Goal: Information Seeking & Learning: Find specific fact

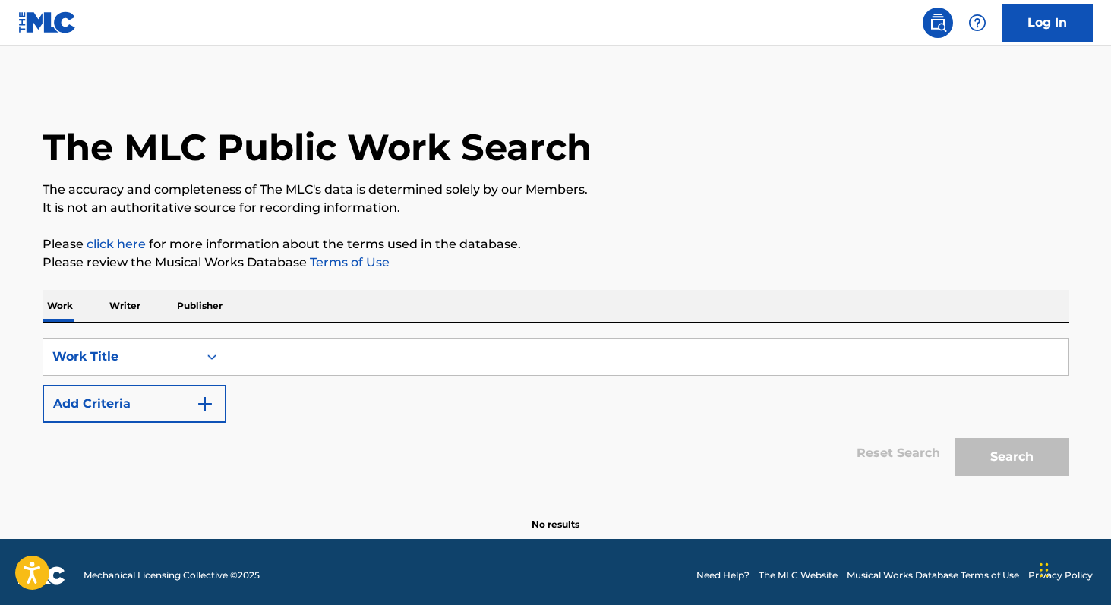
click at [723, 375] on input "Search Form" at bounding box center [647, 357] width 842 height 36
type input "w"
click at [122, 305] on p "Writer" at bounding box center [125, 306] width 40 height 32
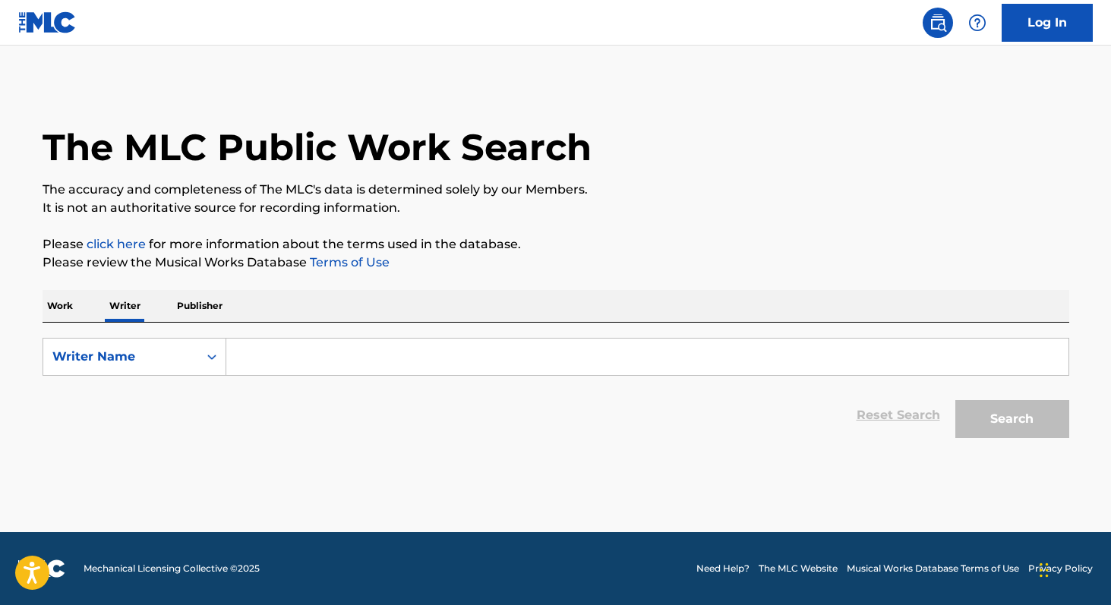
click at [243, 365] on input "Search Form" at bounding box center [647, 357] width 842 height 36
paste input "[PERSON_NAME]"
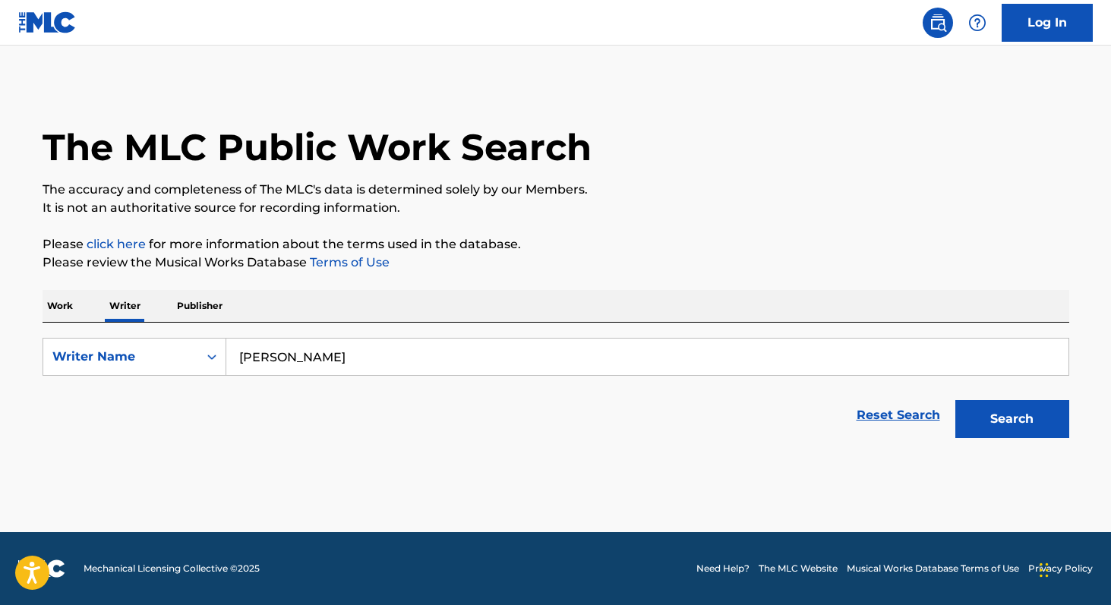
type input "[PERSON_NAME]"
click at [956, 400] on button "Search" at bounding box center [1013, 419] width 114 height 38
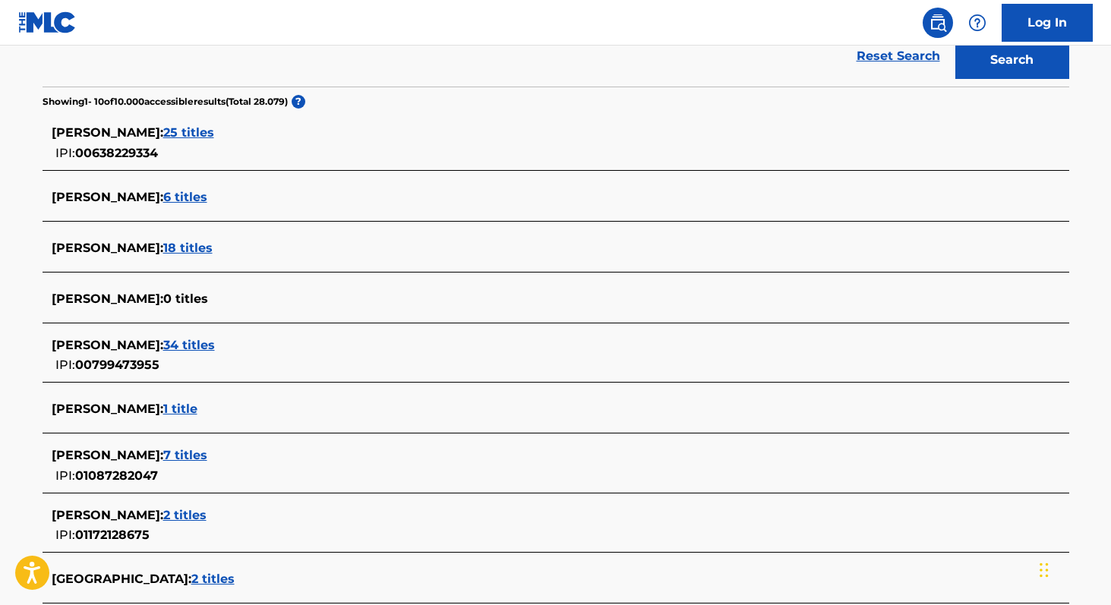
scroll to position [361, 0]
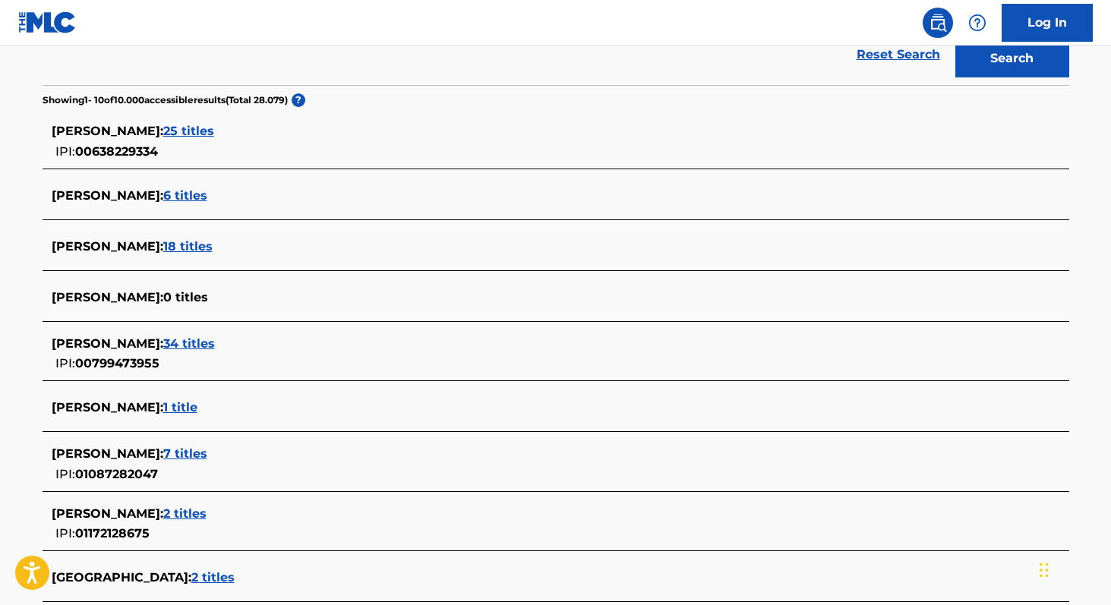
click at [205, 340] on span "34 titles" at bounding box center [189, 344] width 52 height 14
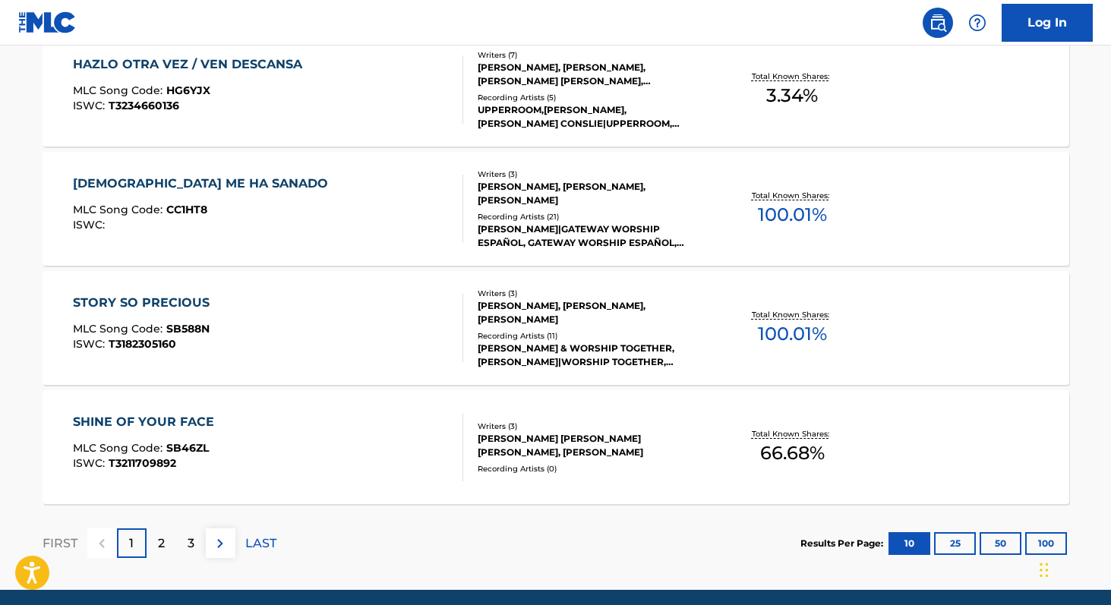
scroll to position [1254, 0]
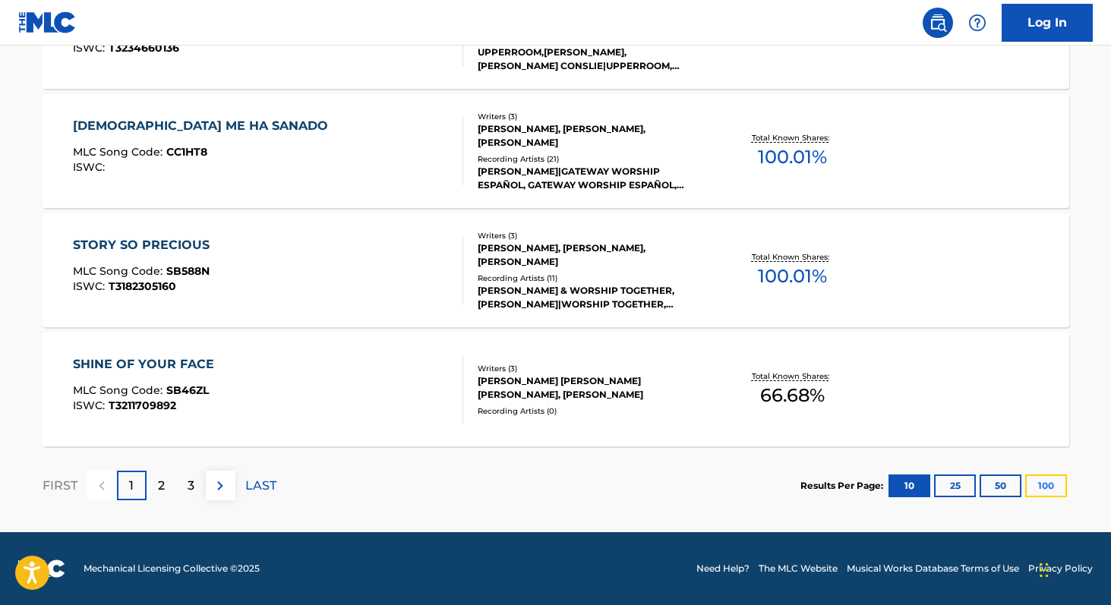
click at [1052, 476] on button "100" at bounding box center [1047, 486] width 42 height 23
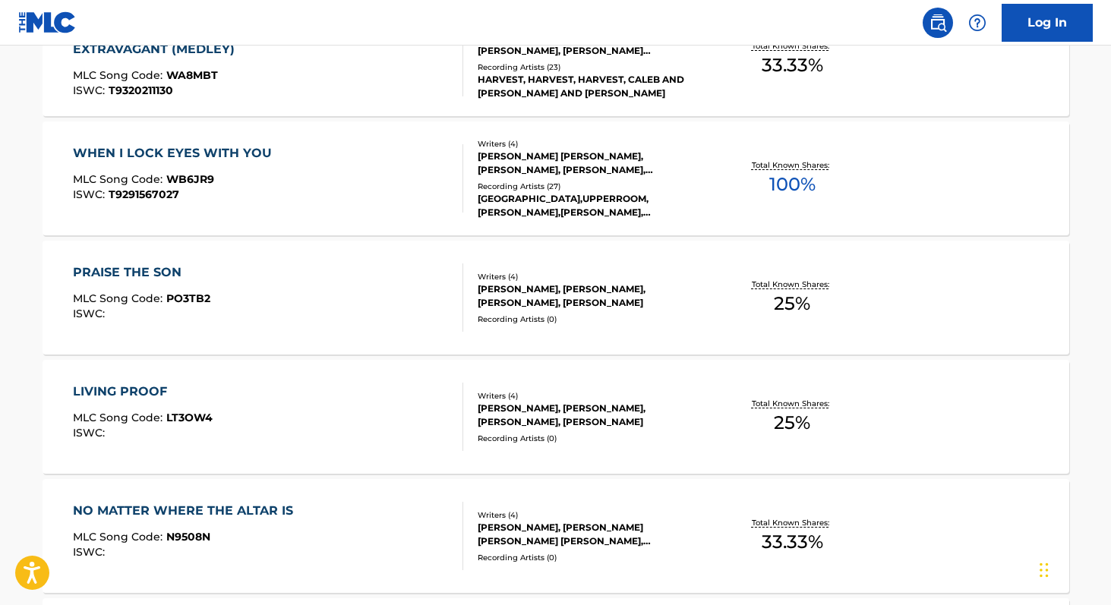
scroll to position [3488, 0]
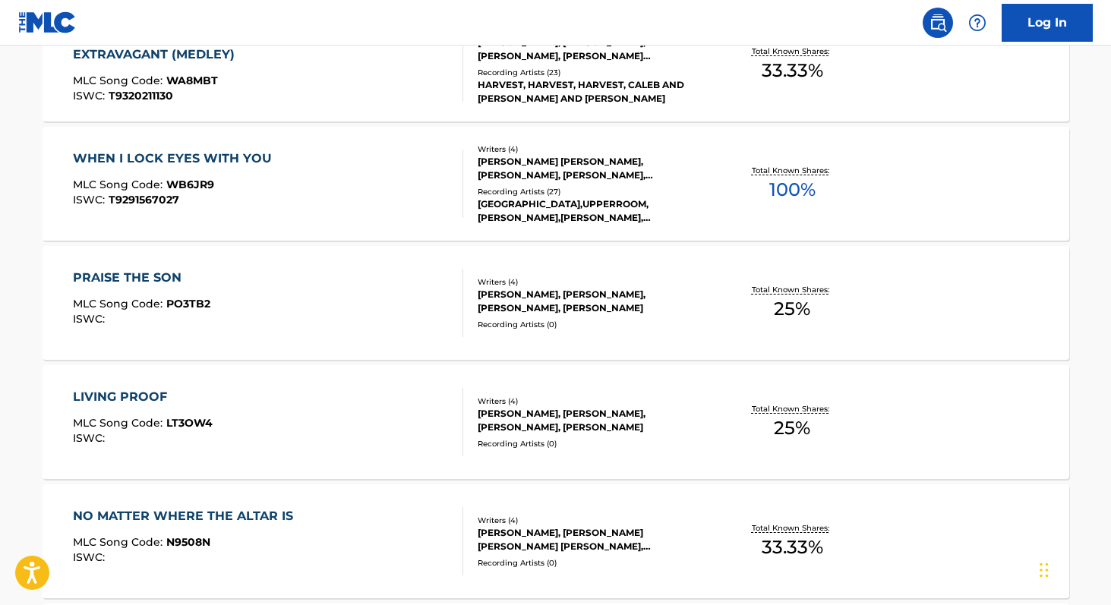
click at [779, 196] on span "100 %" at bounding box center [793, 189] width 46 height 27
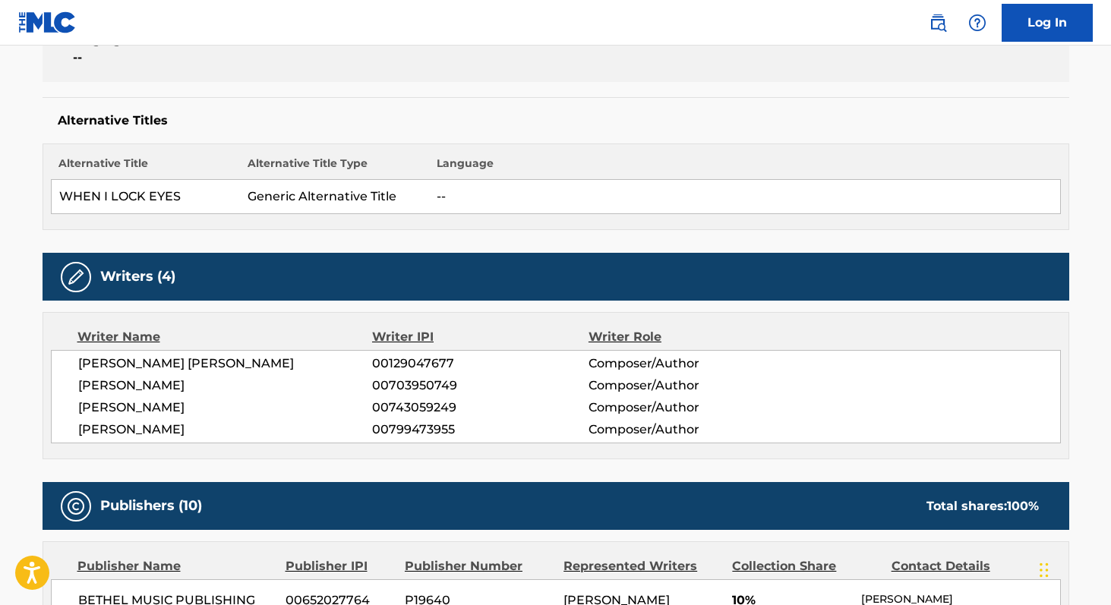
scroll to position [343, 0]
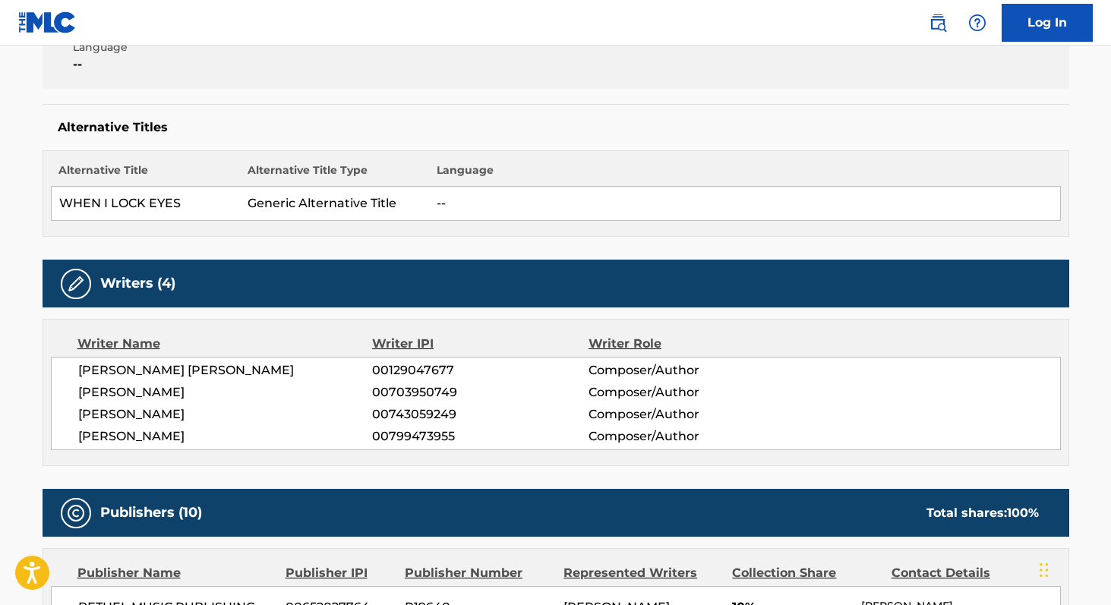
click at [417, 440] on span "00799473955" at bounding box center [480, 437] width 216 height 18
copy span "00799473955"
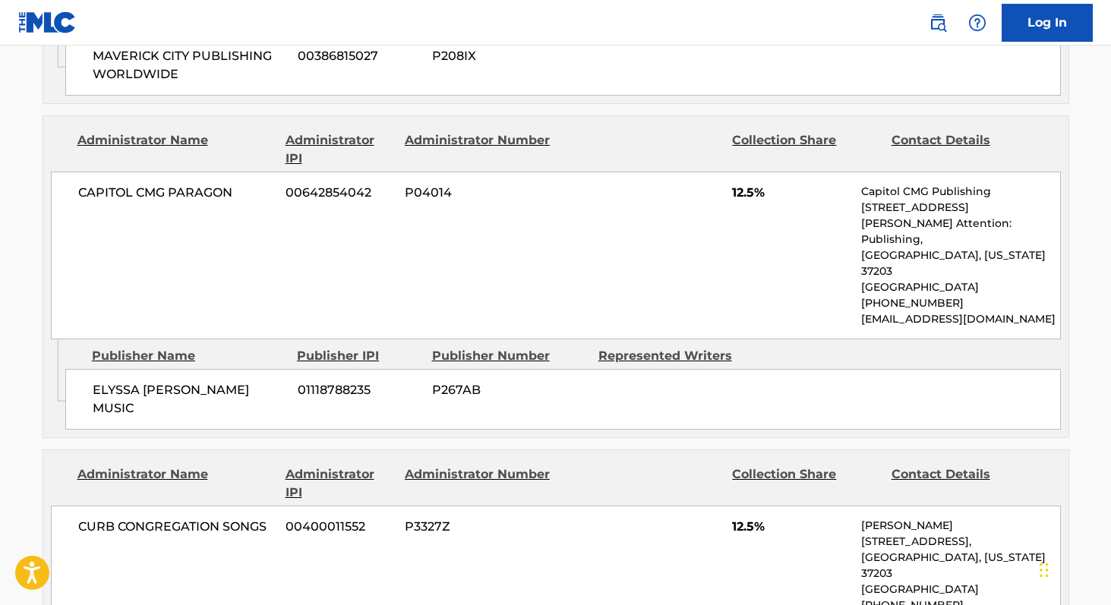
scroll to position [2979, 0]
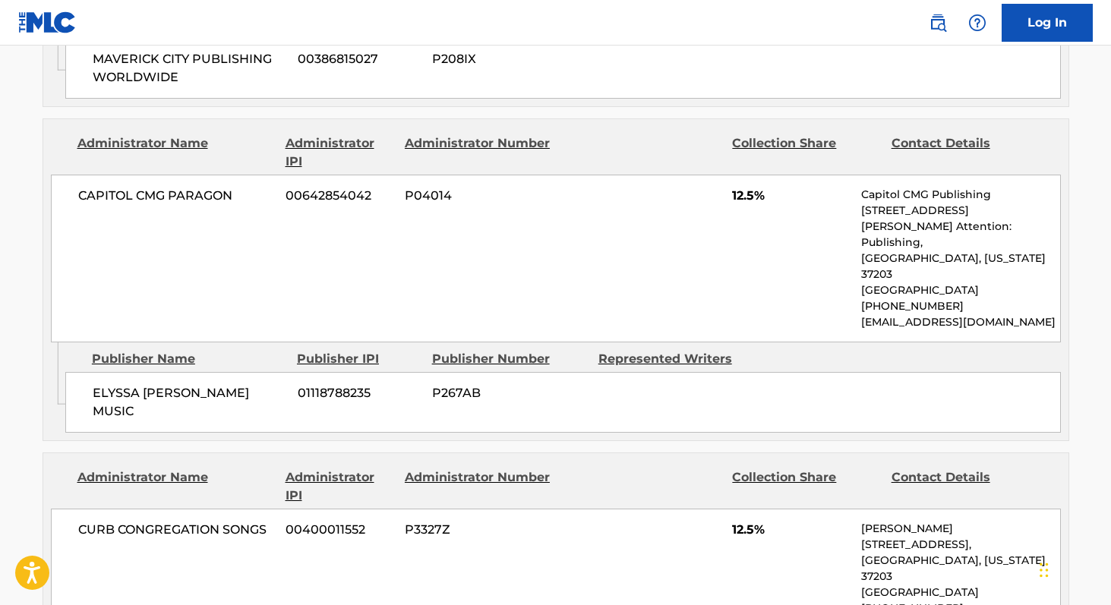
click at [84, 187] on span "CAPITOL CMG PARAGON" at bounding box center [176, 196] width 197 height 18
copy div "CAPITOL CMG PARAGON"
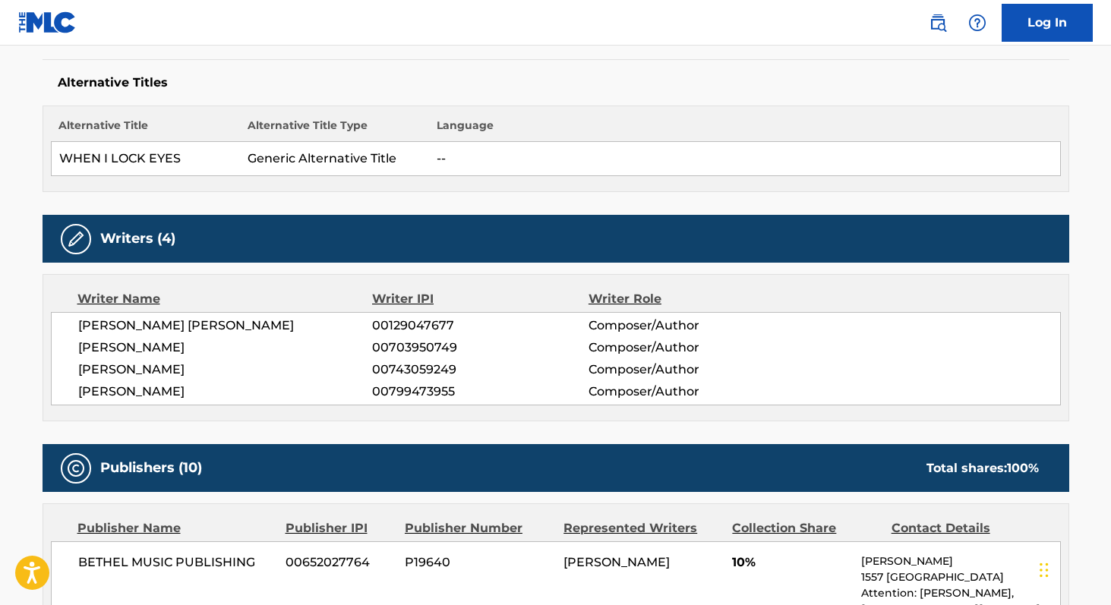
scroll to position [0, 0]
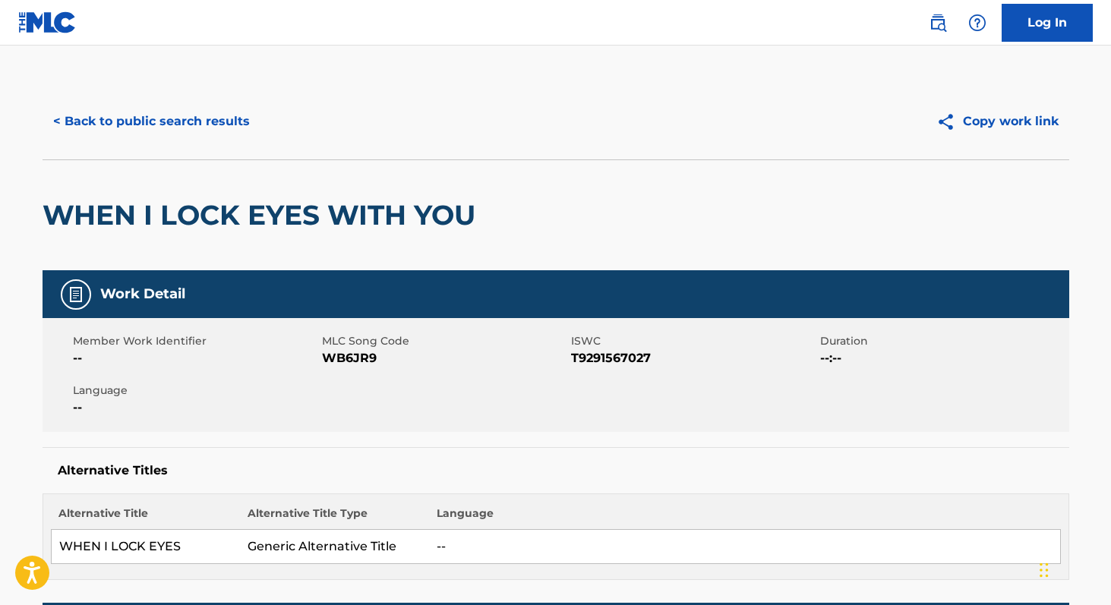
click at [336, 352] on span "WB6JR9" at bounding box center [444, 358] width 245 height 18
copy span "WB6JR9"
click at [179, 131] on button "< Back to public search results" at bounding box center [152, 122] width 218 height 38
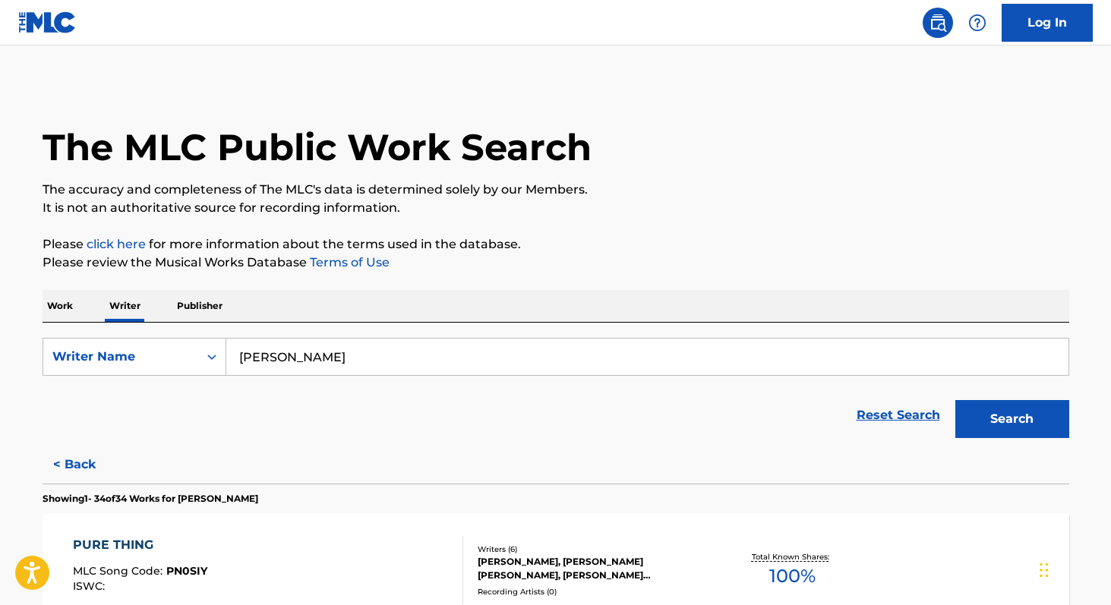
click at [53, 309] on p "Work" at bounding box center [60, 306] width 35 height 32
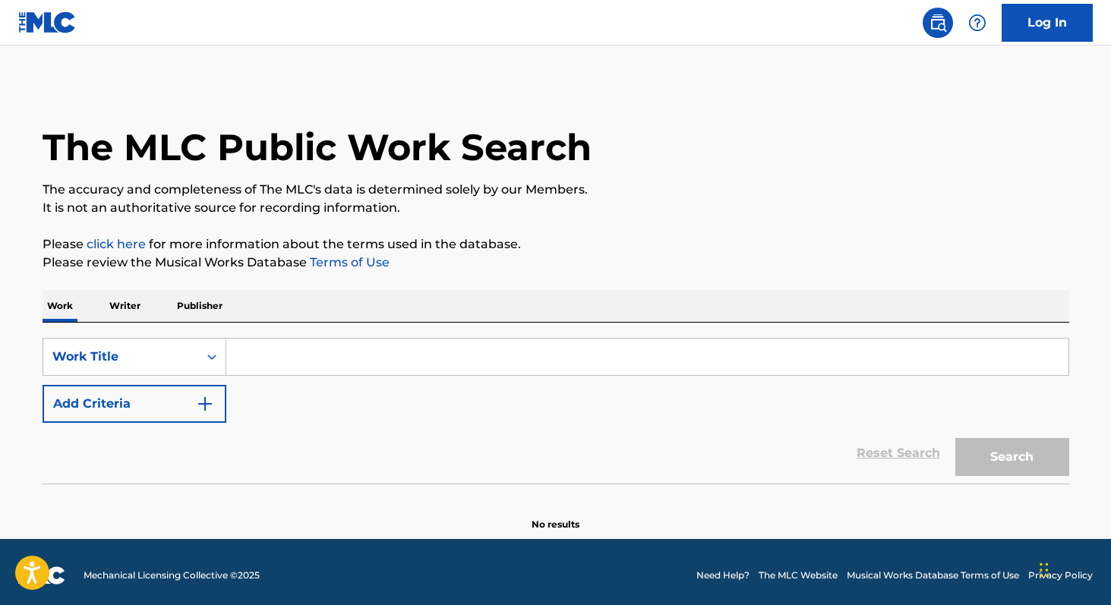
click at [261, 359] on input "Search Form" at bounding box center [647, 357] width 842 height 36
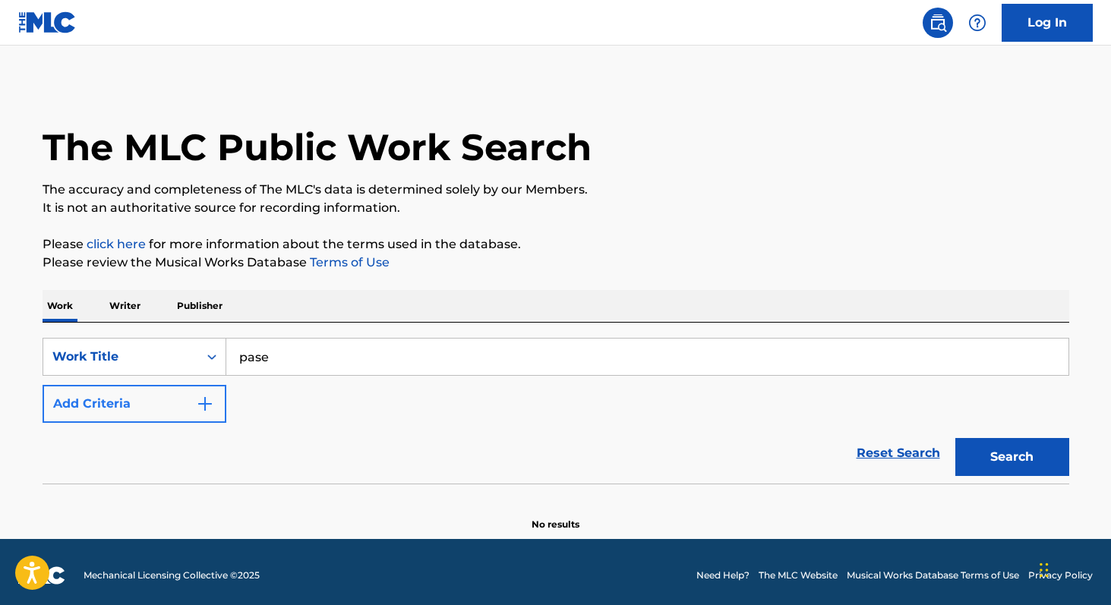
type input "pase"
click at [161, 408] on button "Add Criteria" at bounding box center [135, 404] width 184 height 38
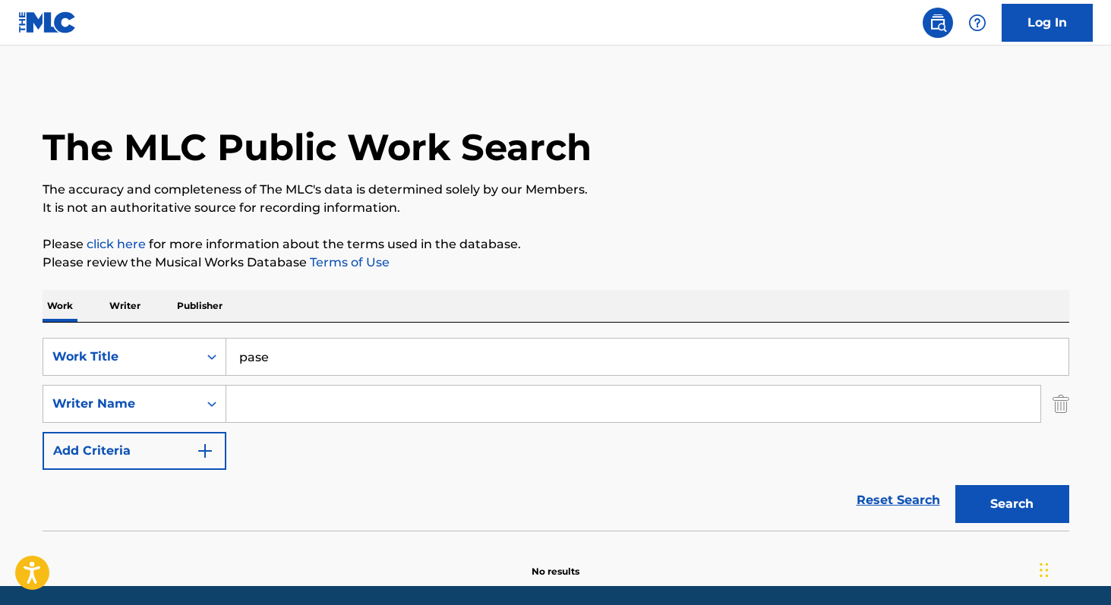
click at [256, 409] on input "Search Form" at bounding box center [633, 404] width 814 height 36
paste input "[PERSON_NAME]"
type input "[PERSON_NAME]"
click at [977, 501] on button "Search" at bounding box center [1013, 504] width 114 height 38
click at [134, 304] on p "Writer" at bounding box center [125, 306] width 40 height 32
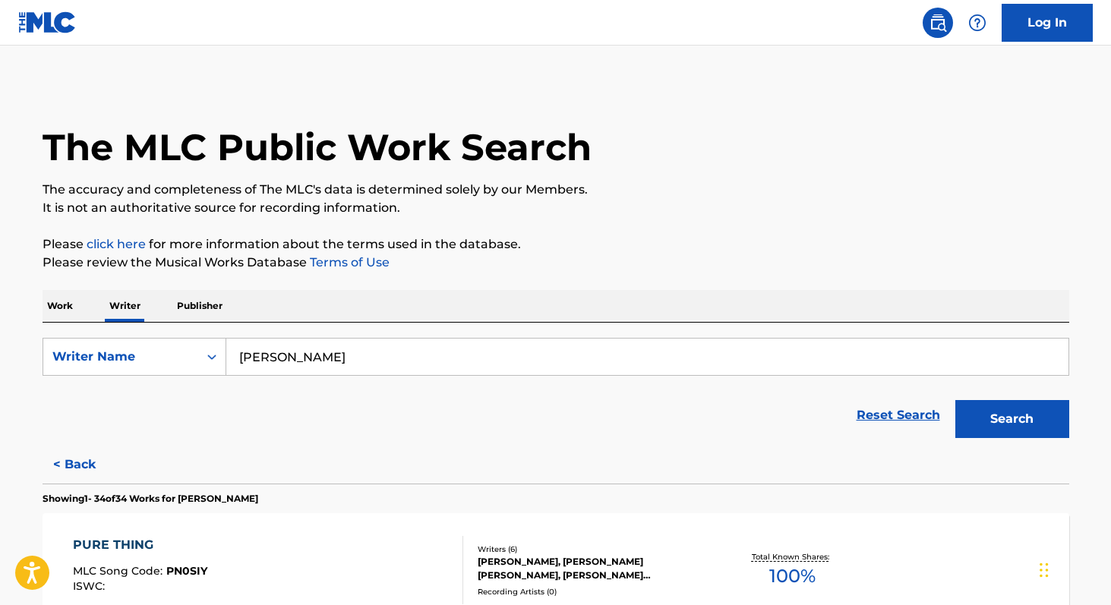
click at [378, 367] on input "[PERSON_NAME]" at bounding box center [647, 357] width 842 height 36
paste input "[PERSON_NAME]"
type input "[PERSON_NAME]"
click at [956, 400] on button "Search" at bounding box center [1013, 419] width 114 height 38
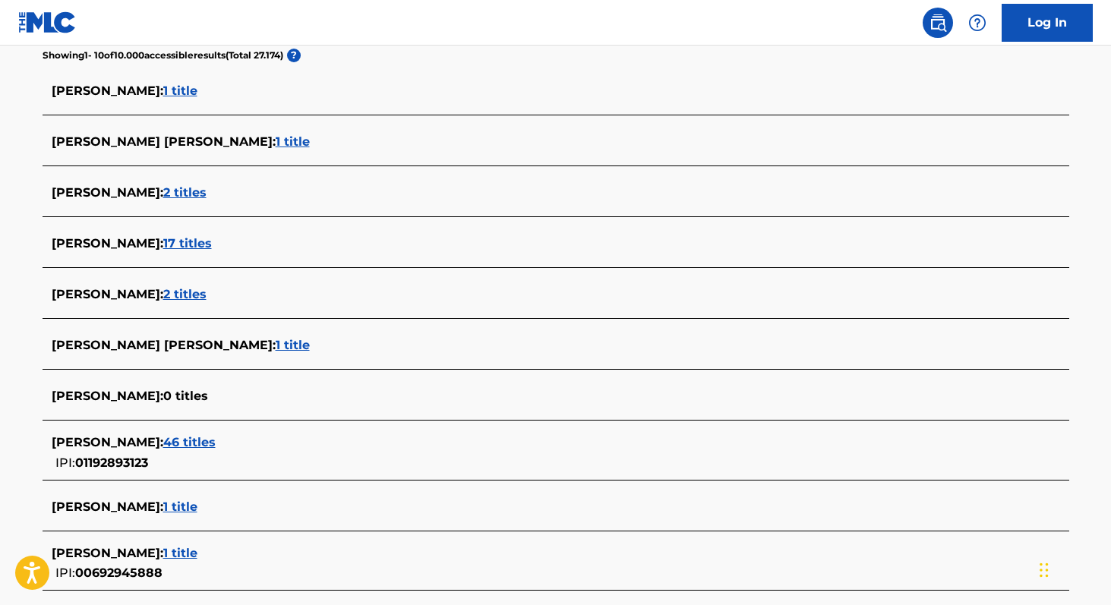
scroll to position [406, 0]
copy span "01192893123"
click at [216, 446] on span "46 titles" at bounding box center [189, 442] width 52 height 14
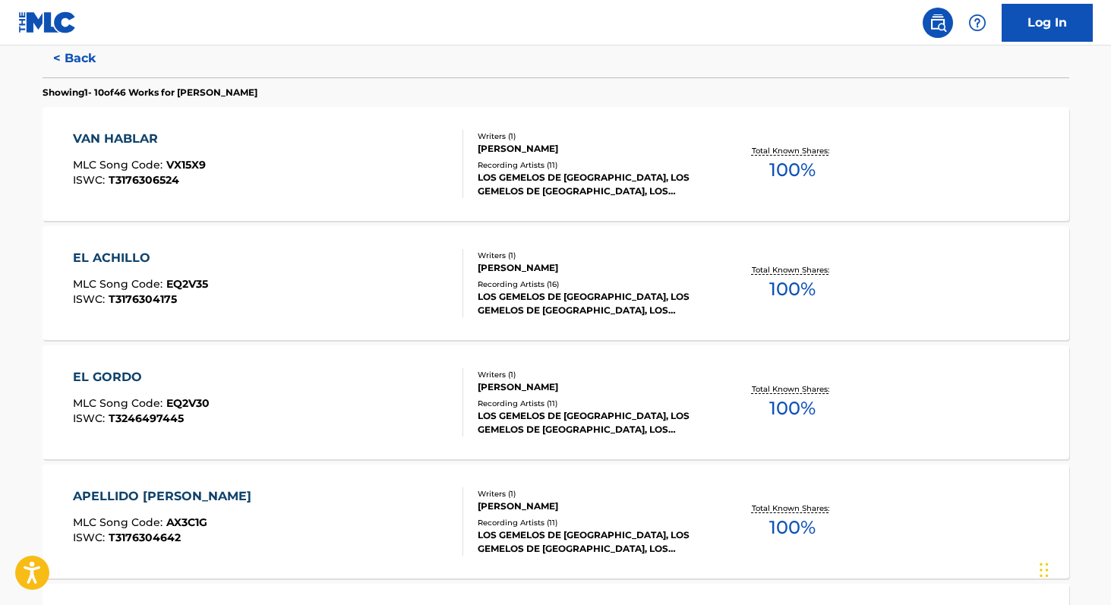
click at [777, 406] on span "100 %" at bounding box center [793, 408] width 46 height 27
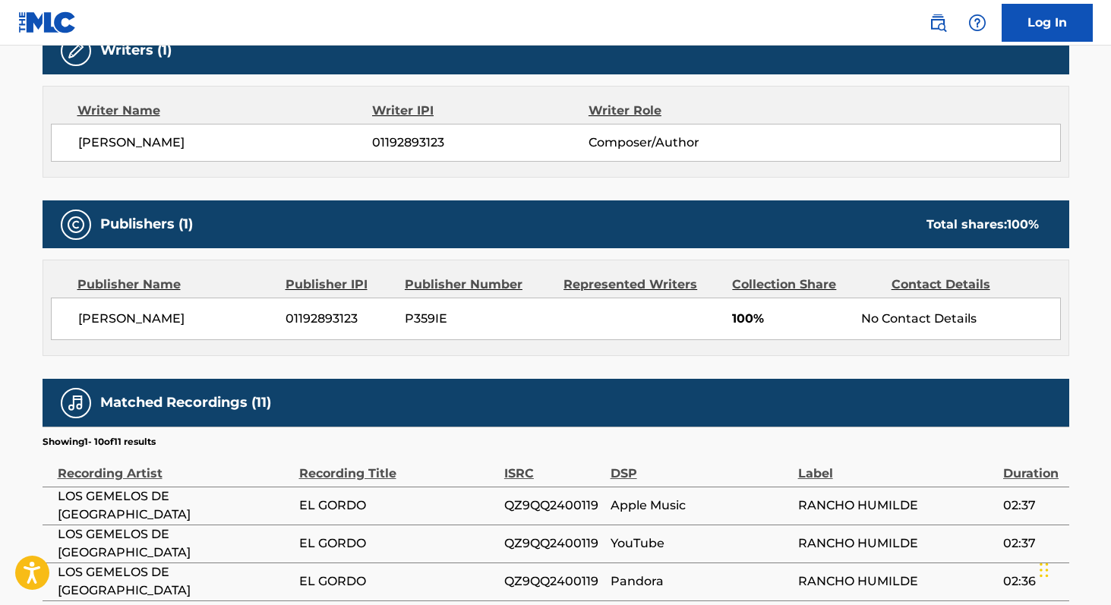
scroll to position [515, 0]
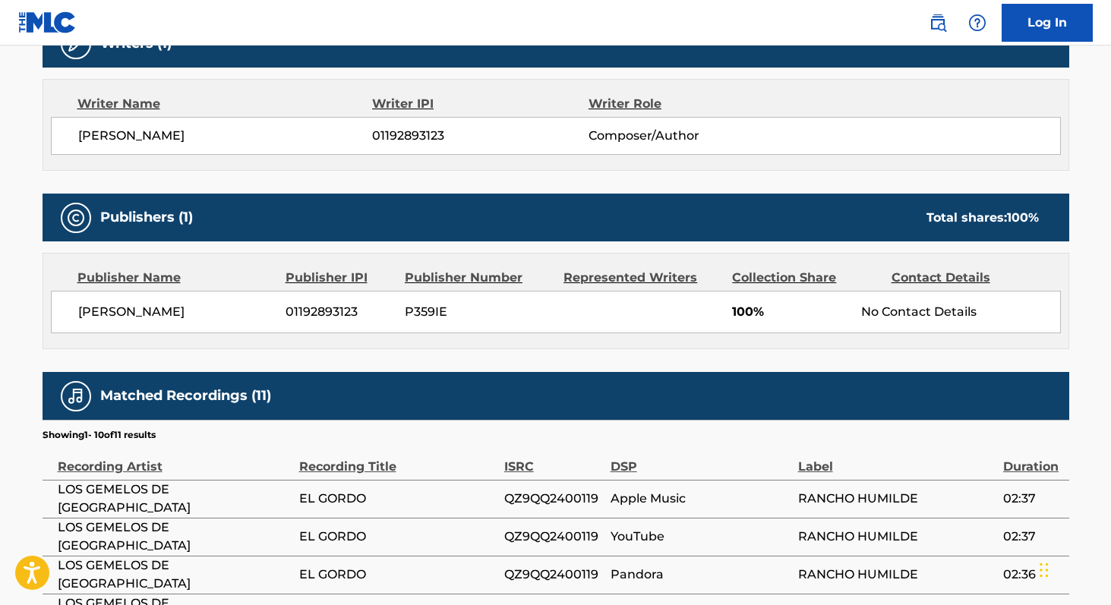
click at [89, 311] on span "[PERSON_NAME]" at bounding box center [176, 312] width 197 height 18
copy div "[PERSON_NAME]"
click at [327, 309] on span "01192893123" at bounding box center [340, 312] width 108 height 18
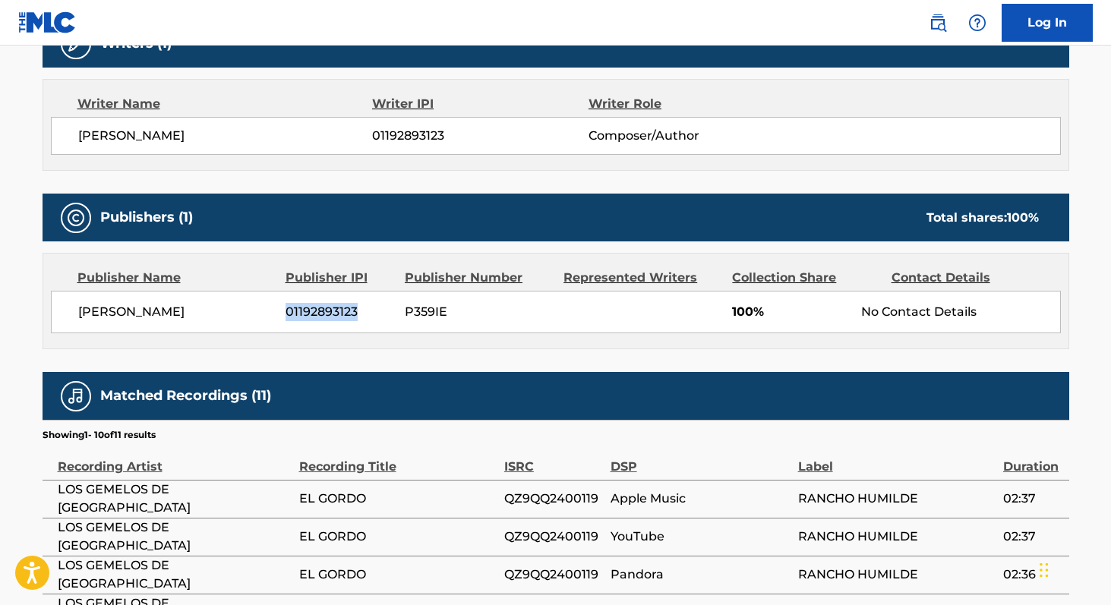
click at [327, 309] on span "01192893123" at bounding box center [340, 312] width 108 height 18
copy span "01192893123"
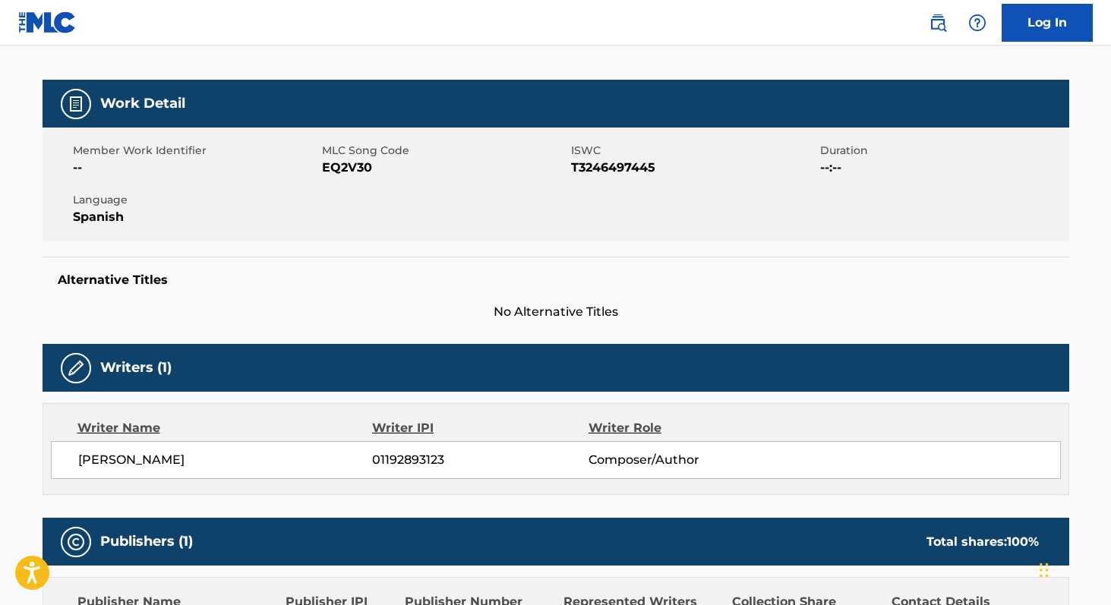
scroll to position [0, 0]
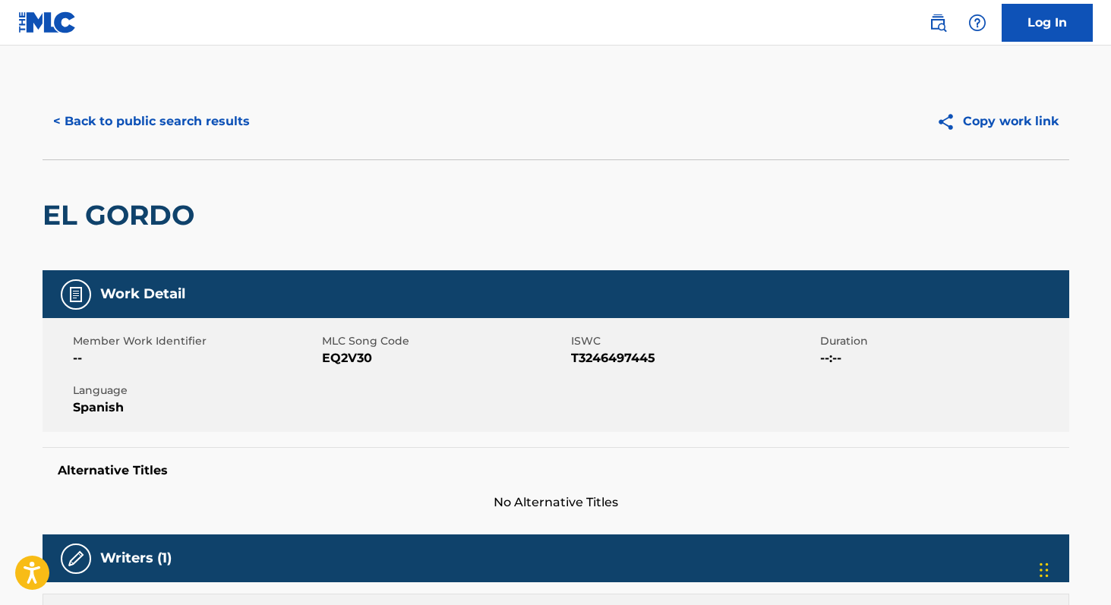
click at [343, 357] on span "EQ2V30" at bounding box center [444, 358] width 245 height 18
copy span "EQ2V30"
click at [157, 122] on button "< Back to public search results" at bounding box center [152, 122] width 218 height 38
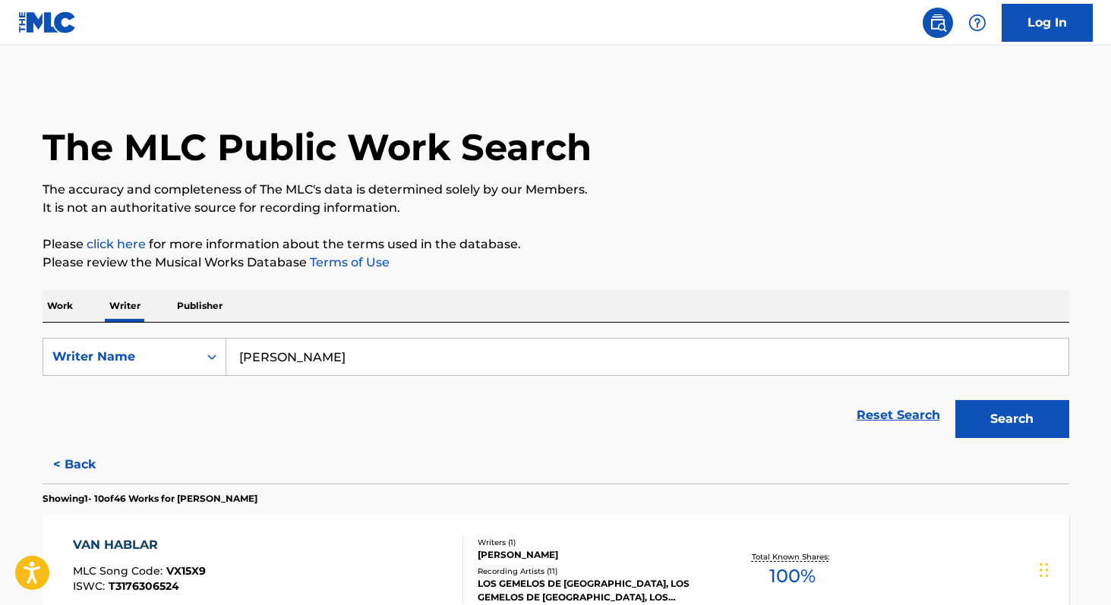
click at [64, 310] on p "Work" at bounding box center [60, 306] width 35 height 32
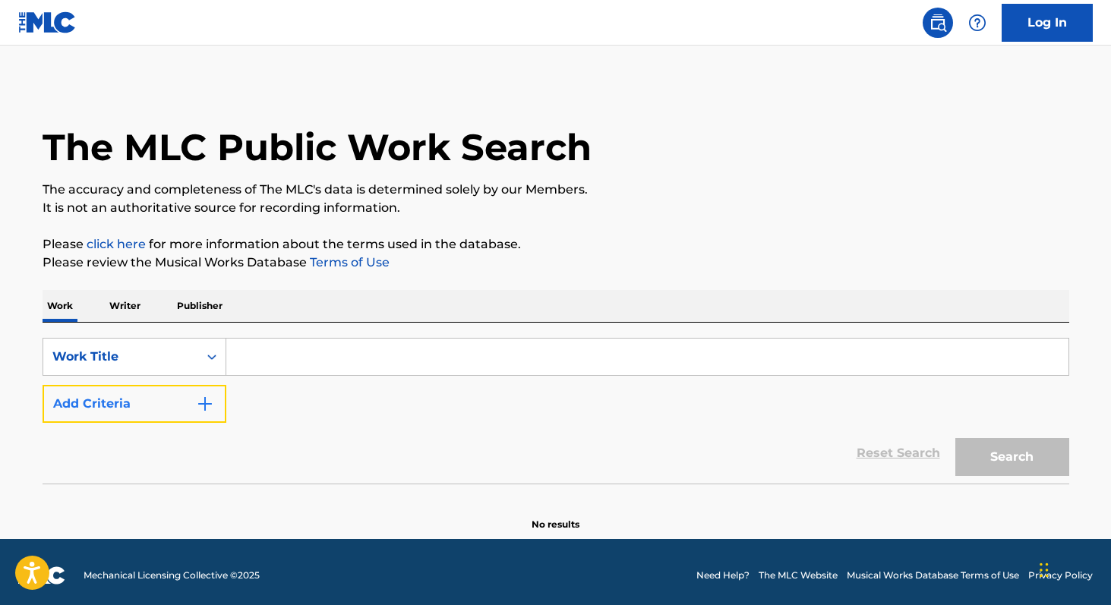
click at [103, 406] on button "Add Criteria" at bounding box center [135, 404] width 184 height 38
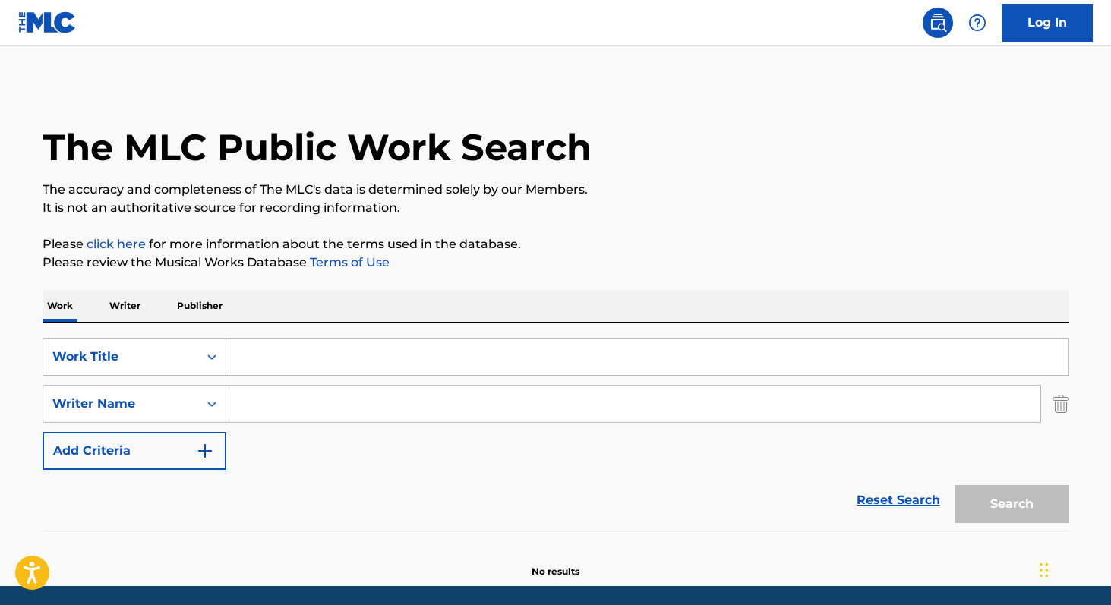
click at [245, 406] on input "Search Form" at bounding box center [633, 404] width 814 height 36
paste input "[PERSON_NAME]"
type input "[PERSON_NAME]"
click at [311, 359] on input "Search Form" at bounding box center [647, 357] width 842 height 36
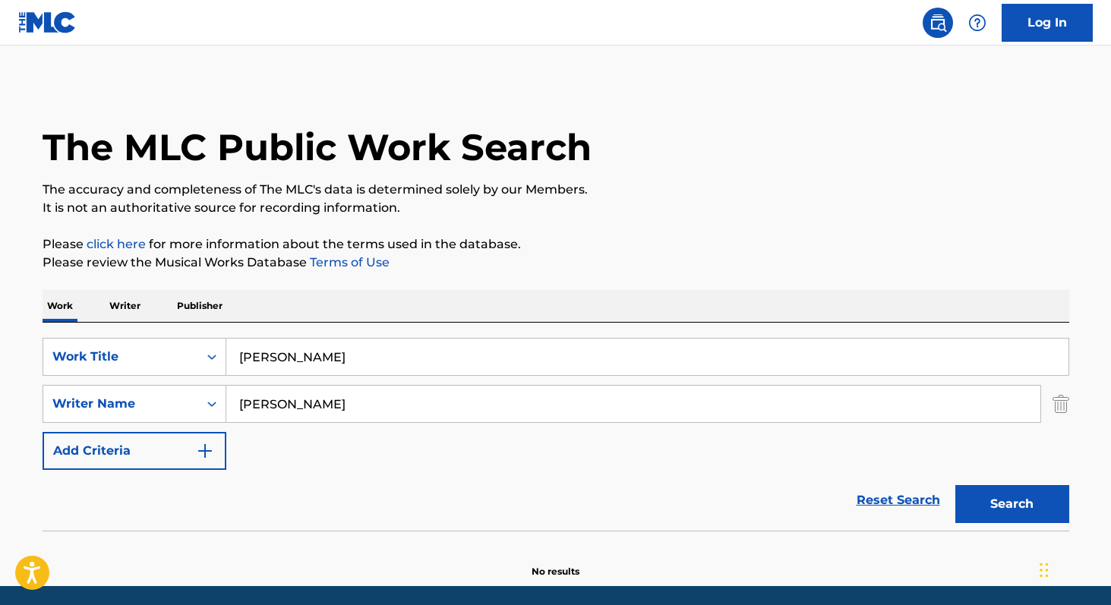
type input "[PERSON_NAME]"
click at [956, 485] on button "Search" at bounding box center [1013, 504] width 114 height 38
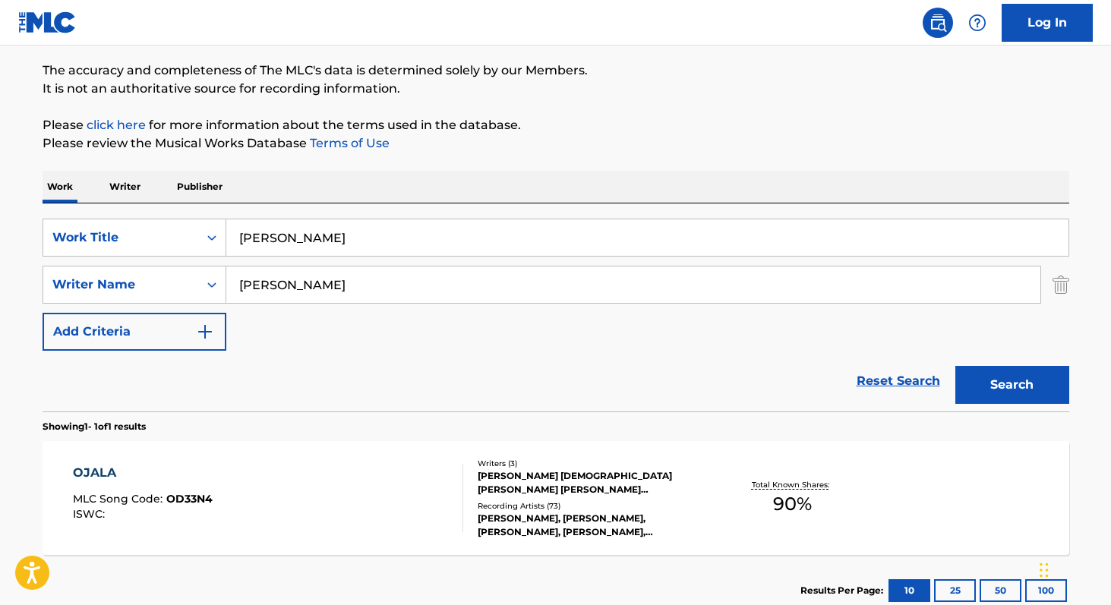
scroll to position [221, 0]
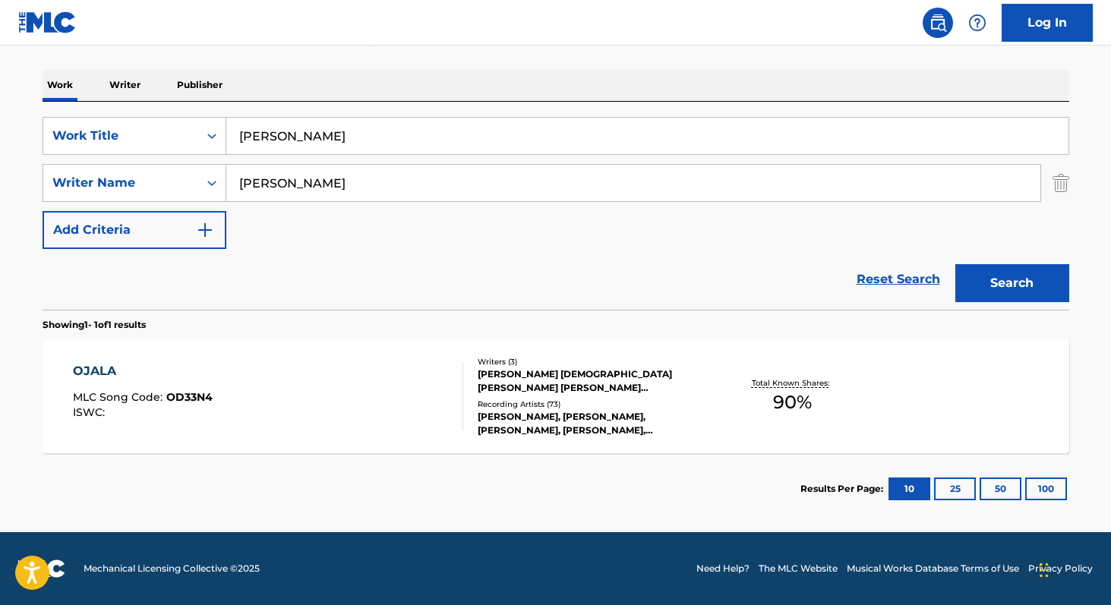
click at [793, 393] on span "90 %" at bounding box center [792, 402] width 39 height 27
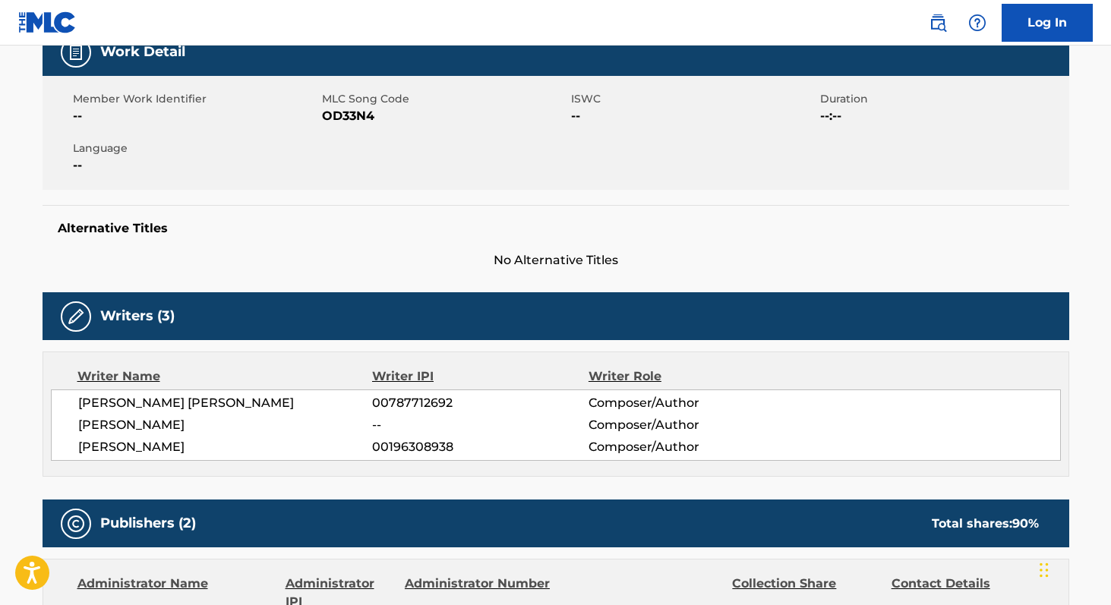
scroll to position [250, 0]
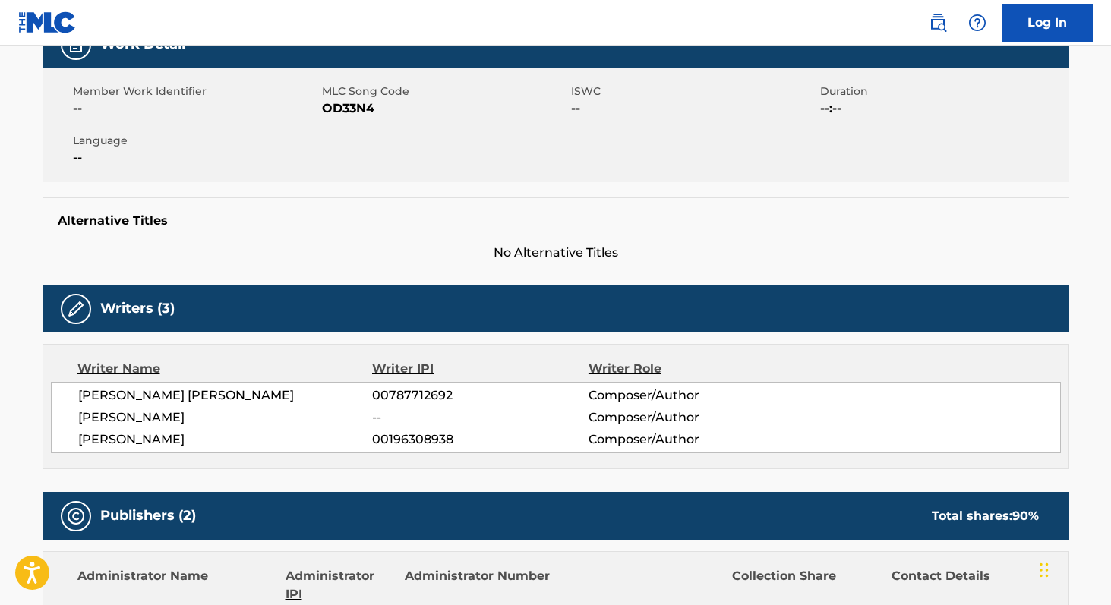
click at [381, 395] on span "00787712692" at bounding box center [480, 396] width 216 height 18
copy span "00787712692"
click at [413, 439] on span "00196308938" at bounding box center [480, 440] width 216 height 18
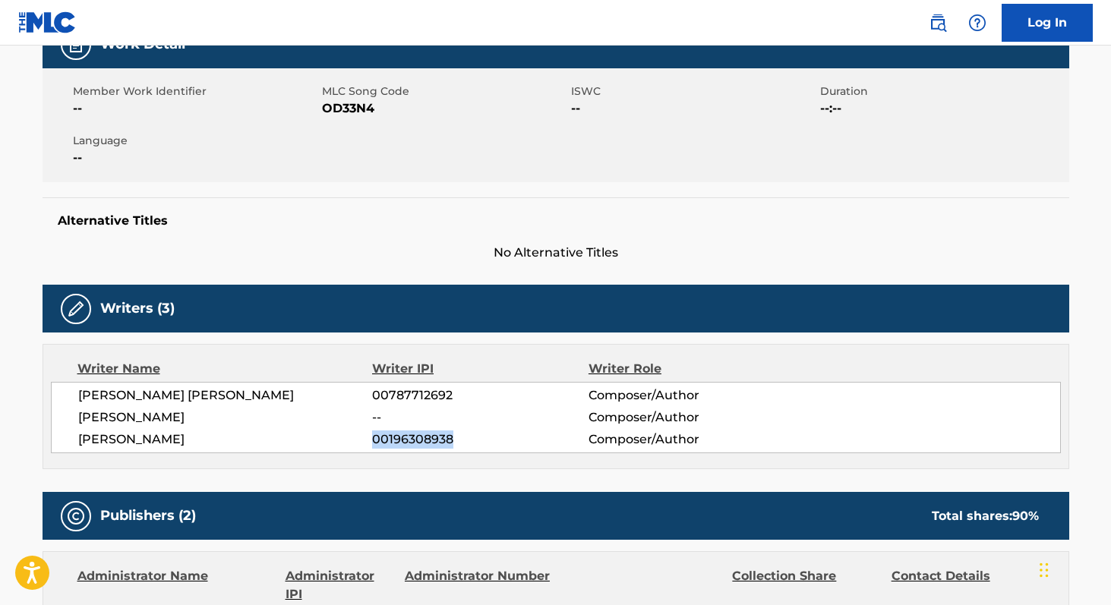
copy span "00196308938"
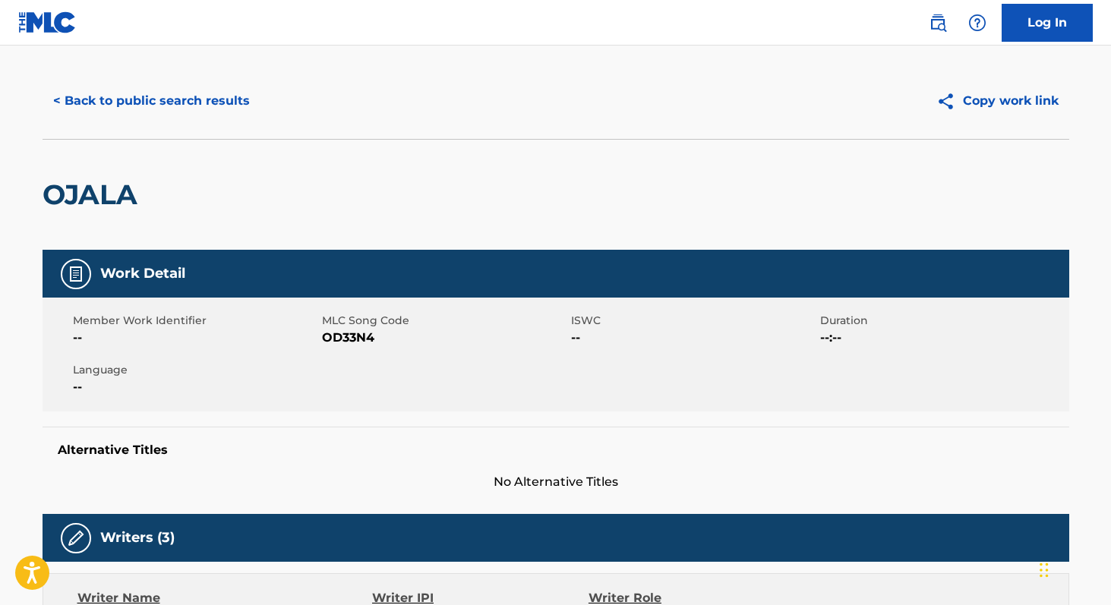
scroll to position [14, 0]
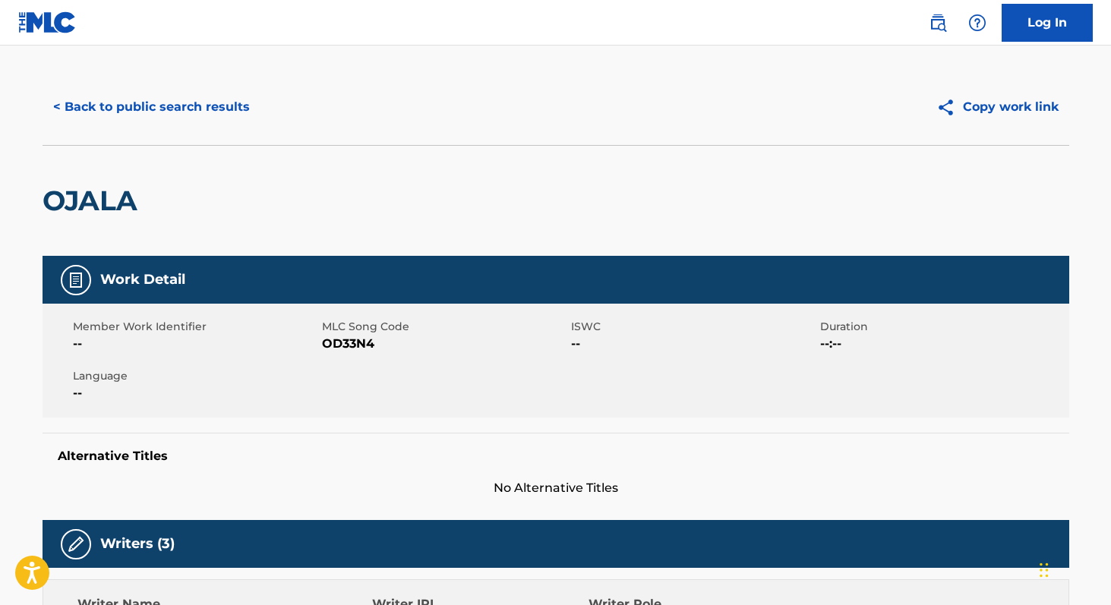
click at [342, 345] on span "OD33N4" at bounding box center [444, 344] width 245 height 18
copy span "OD33N4"
click at [131, 100] on button "< Back to public search results" at bounding box center [152, 107] width 218 height 38
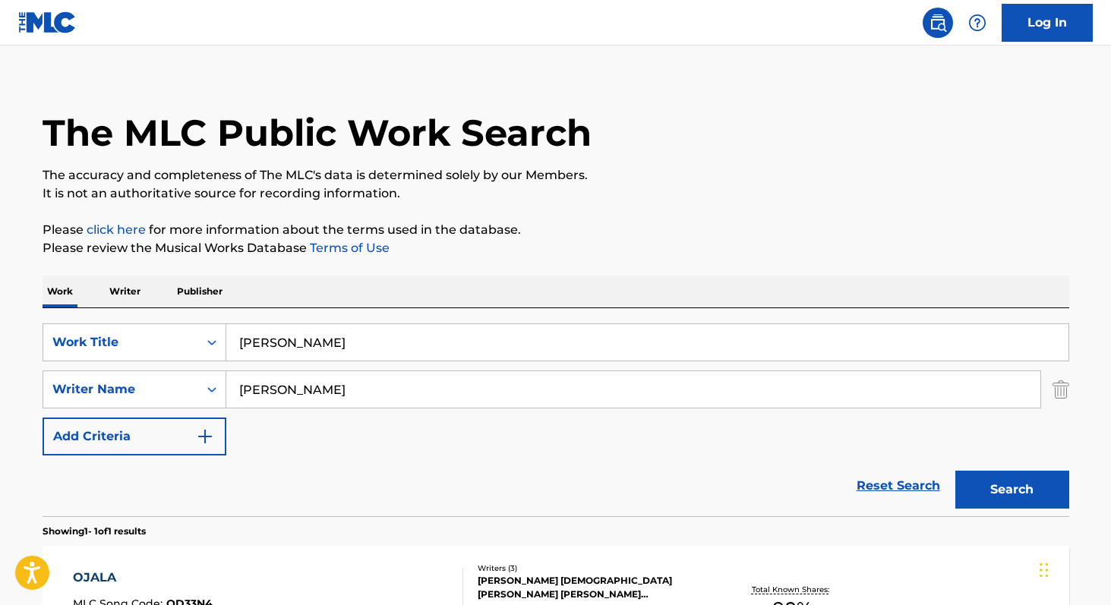
scroll to position [134, 0]
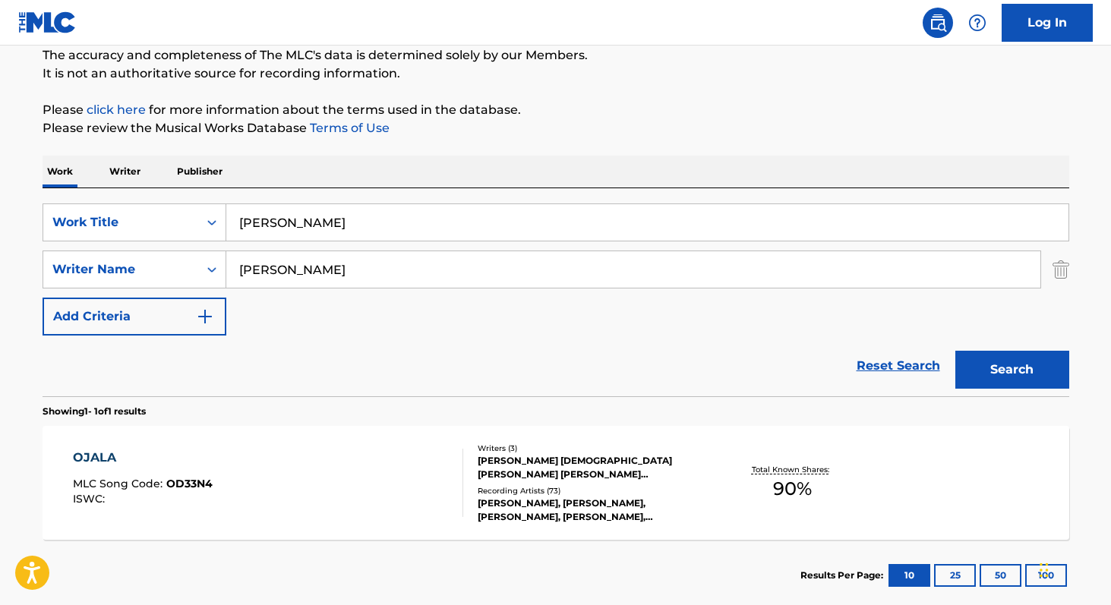
click at [236, 220] on input "[PERSON_NAME]" at bounding box center [647, 222] width 842 height 36
type input "paso"
click at [296, 269] on input "[PERSON_NAME]" at bounding box center [633, 269] width 814 height 36
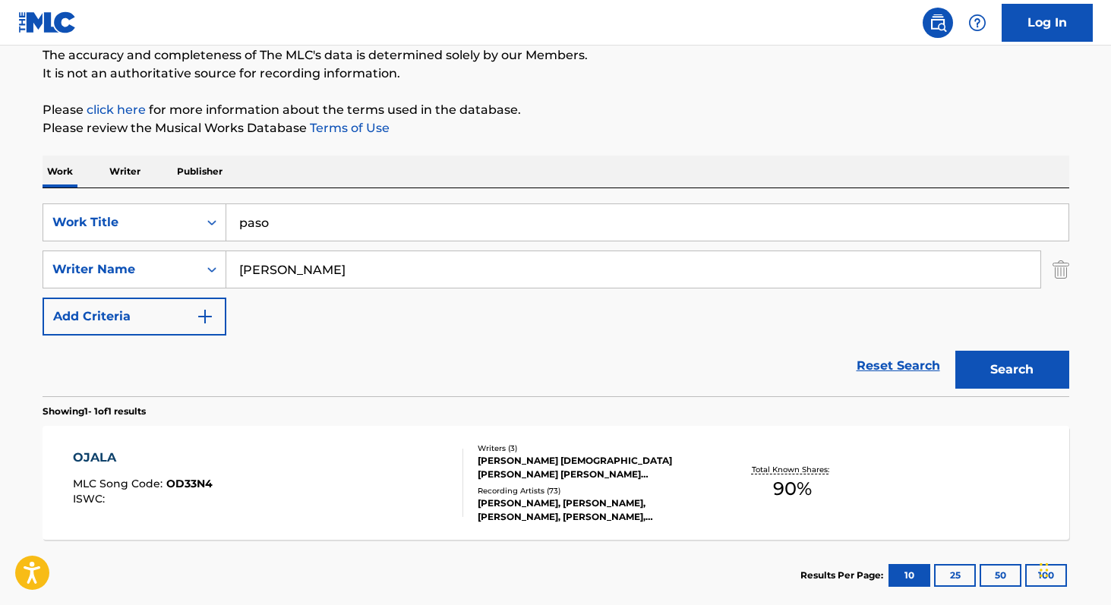
paste input "[PERSON_NAME]"
click at [308, 277] on input "[PERSON_NAME]" at bounding box center [633, 269] width 814 height 36
click at [330, 271] on input "[PERSON_NAME]" at bounding box center [633, 269] width 814 height 36
type input "[PERSON_NAME]"
click at [956, 351] on button "Search" at bounding box center [1013, 370] width 114 height 38
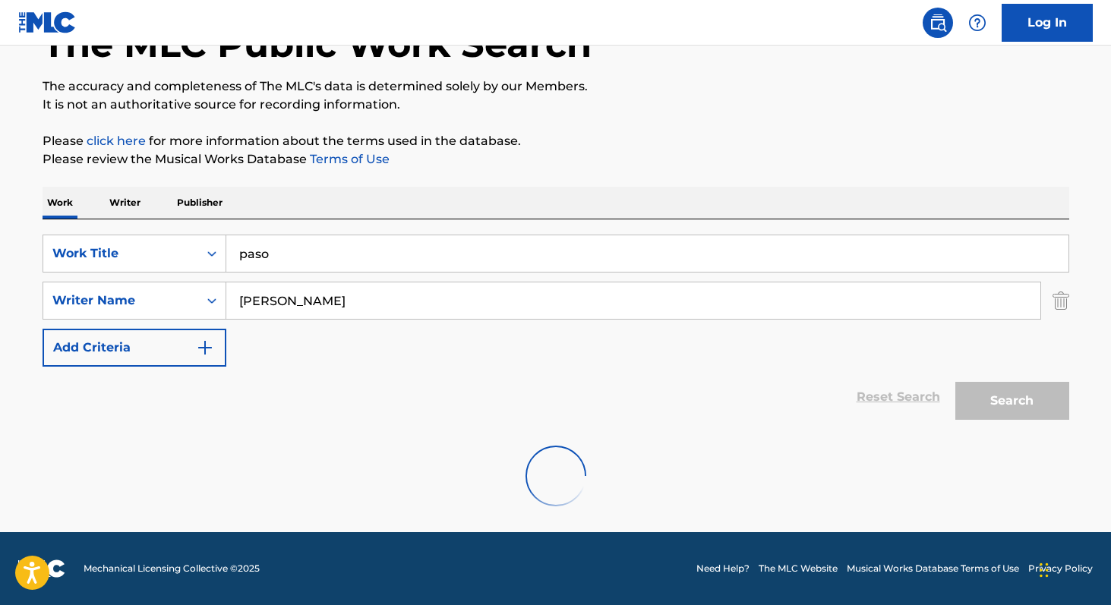
scroll to position [54, 0]
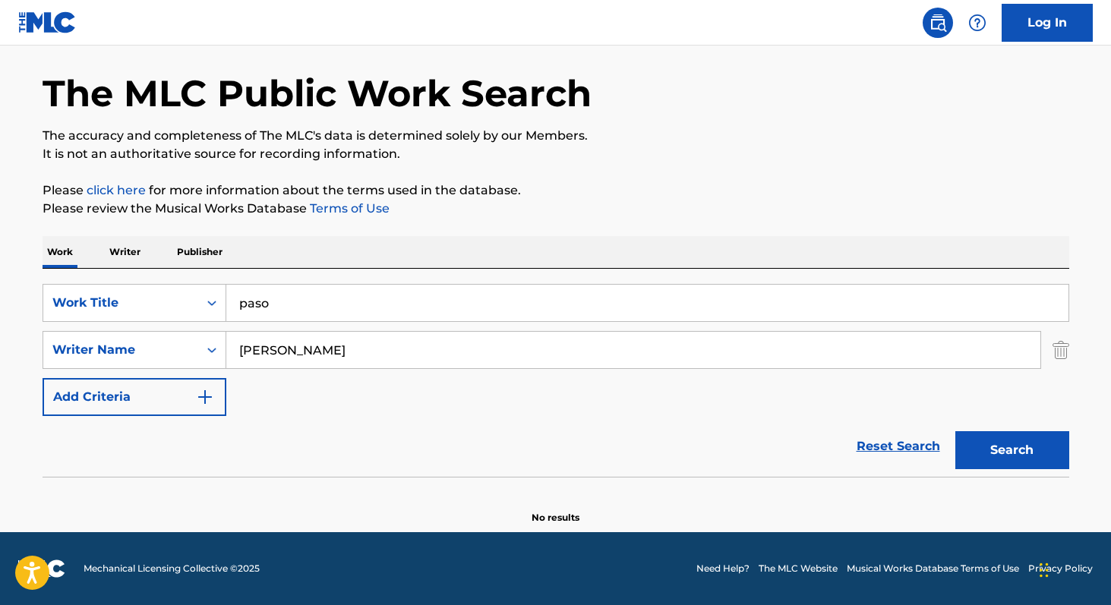
click at [125, 245] on p "Writer" at bounding box center [125, 252] width 40 height 32
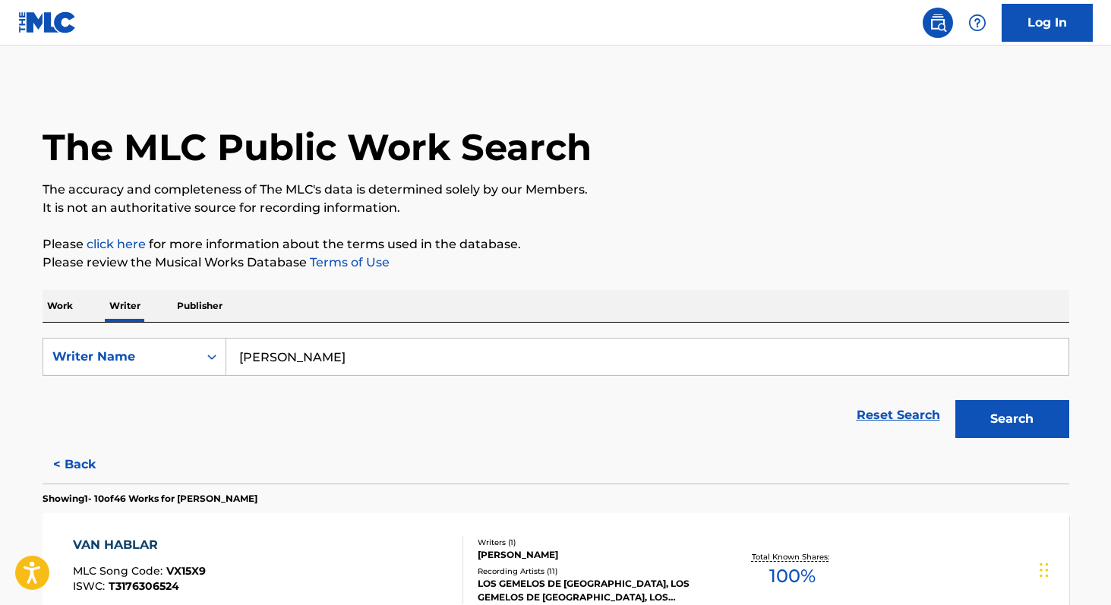
click at [393, 356] on input "[PERSON_NAME]" at bounding box center [647, 357] width 842 height 36
paste input "orge [PERSON_NAME]"
type input "[PERSON_NAME]"
click at [956, 400] on button "Search" at bounding box center [1013, 419] width 114 height 38
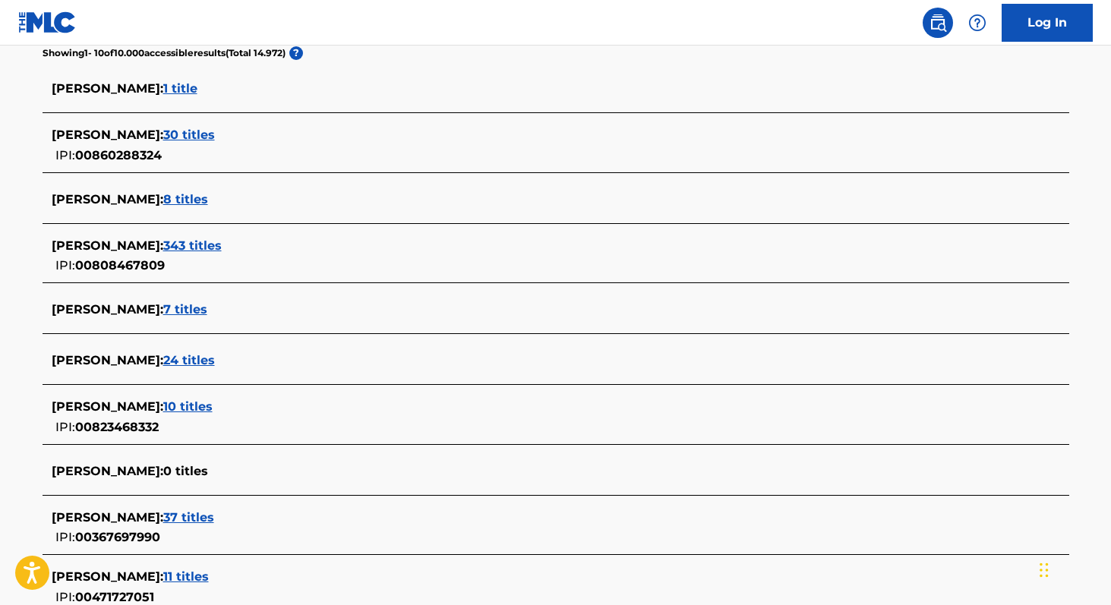
scroll to position [368, 0]
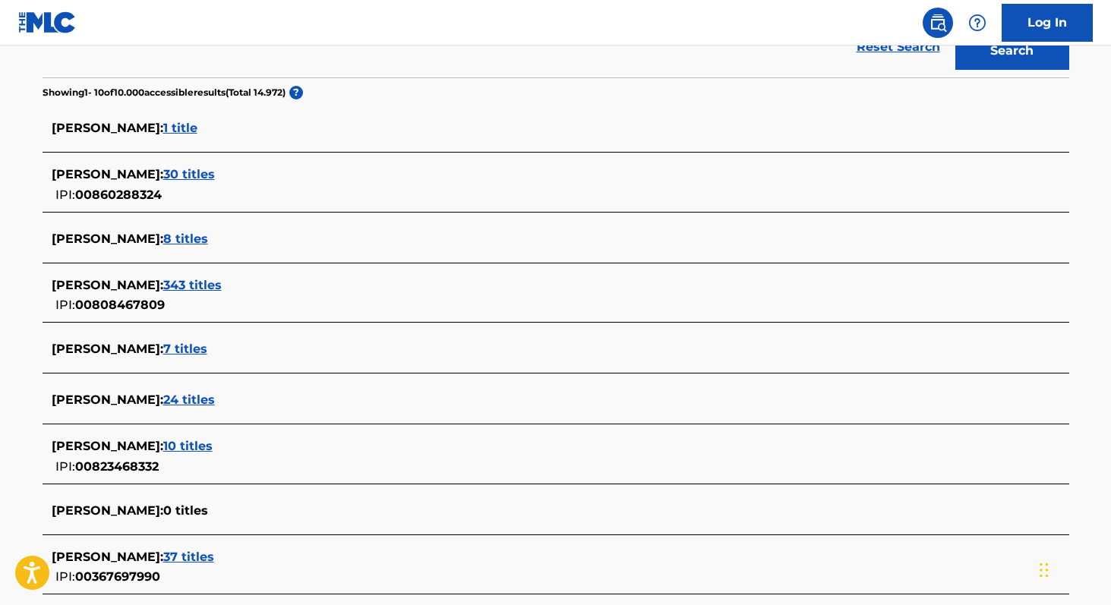
click at [195, 284] on span "343 titles" at bounding box center [192, 285] width 58 height 14
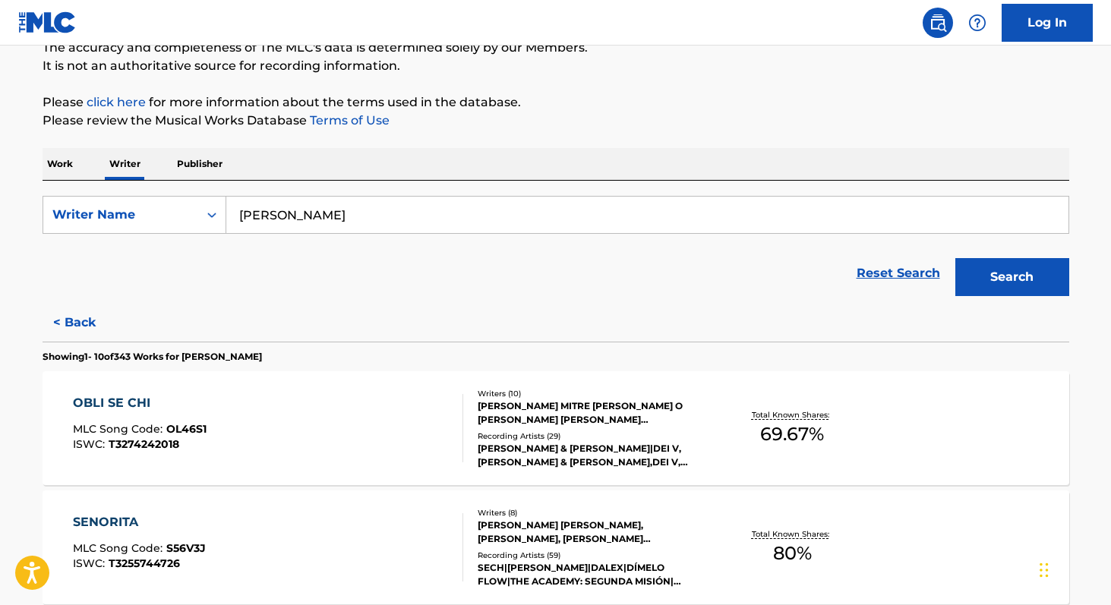
scroll to position [0, 0]
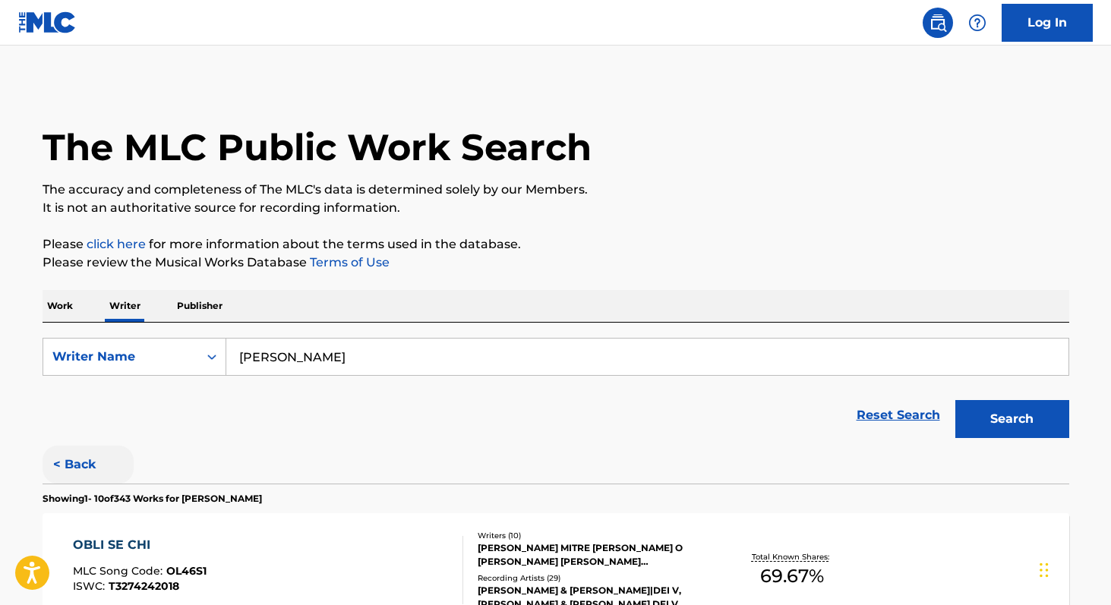
click at [74, 466] on button "< Back" at bounding box center [88, 465] width 91 height 38
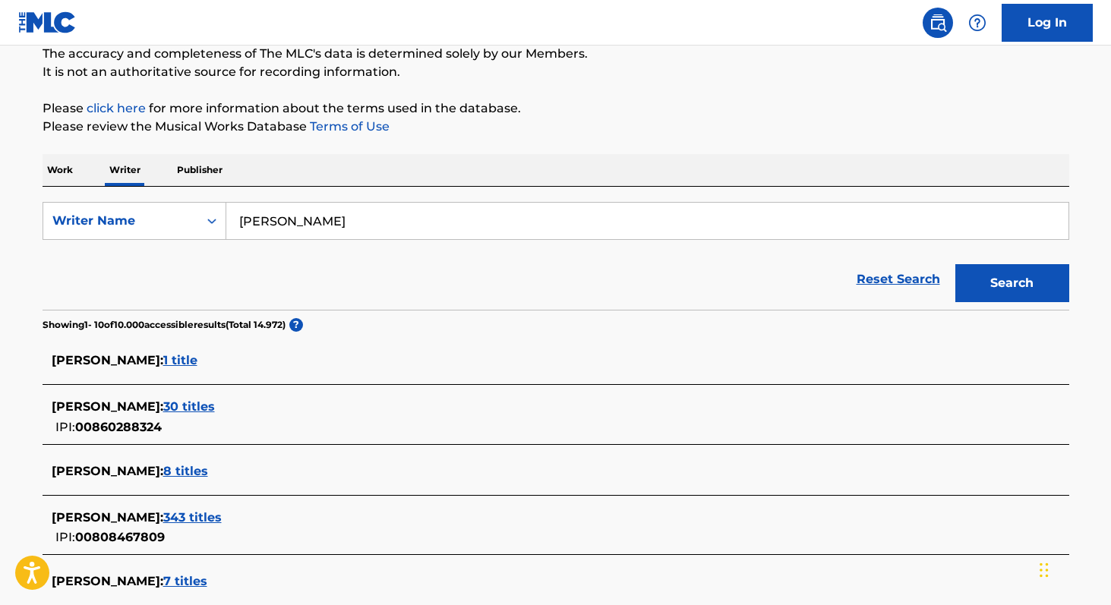
scroll to position [139, 0]
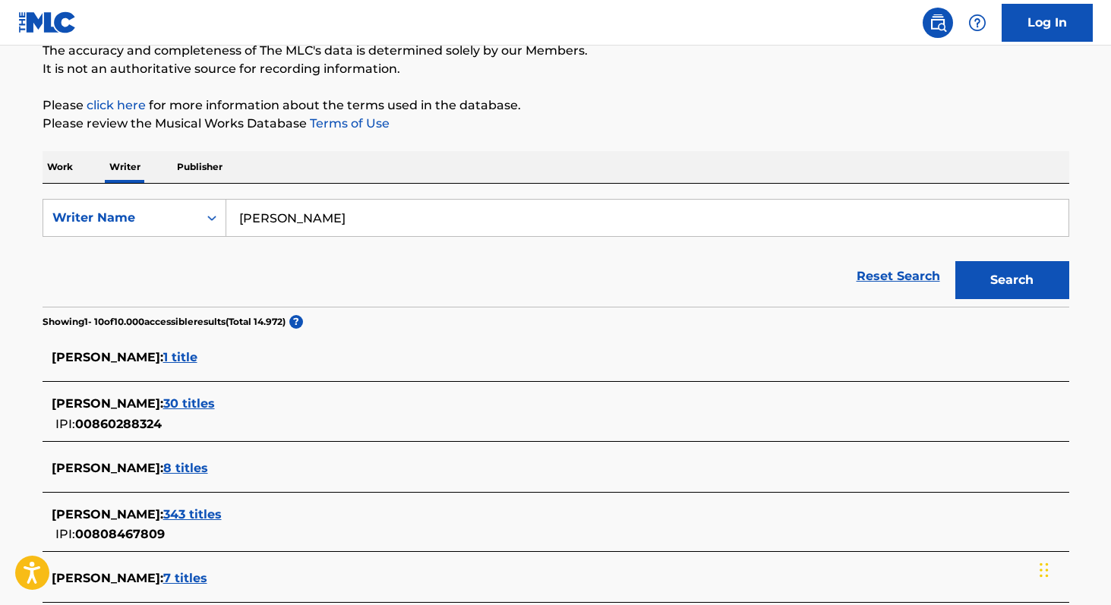
click at [215, 406] on span "30 titles" at bounding box center [189, 404] width 52 height 14
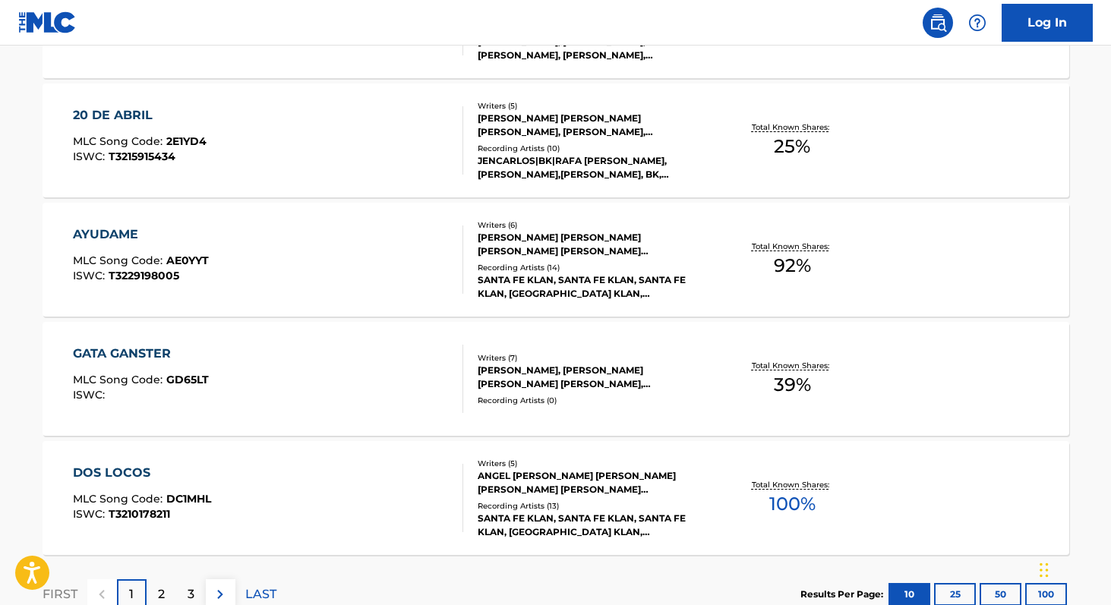
scroll to position [1254, 0]
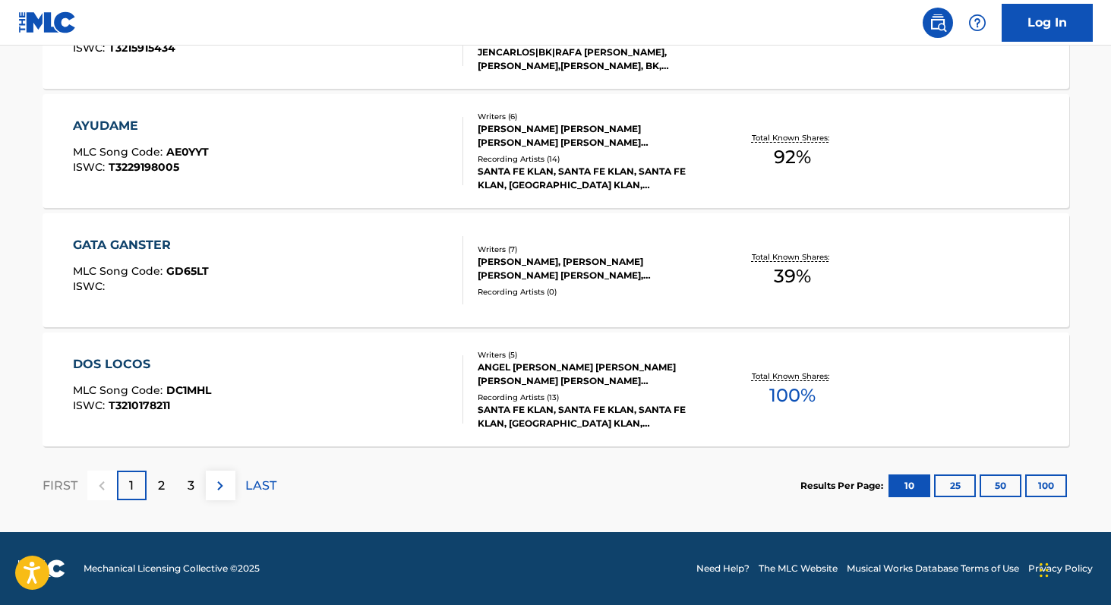
click at [791, 402] on span "100 %" at bounding box center [793, 395] width 46 height 27
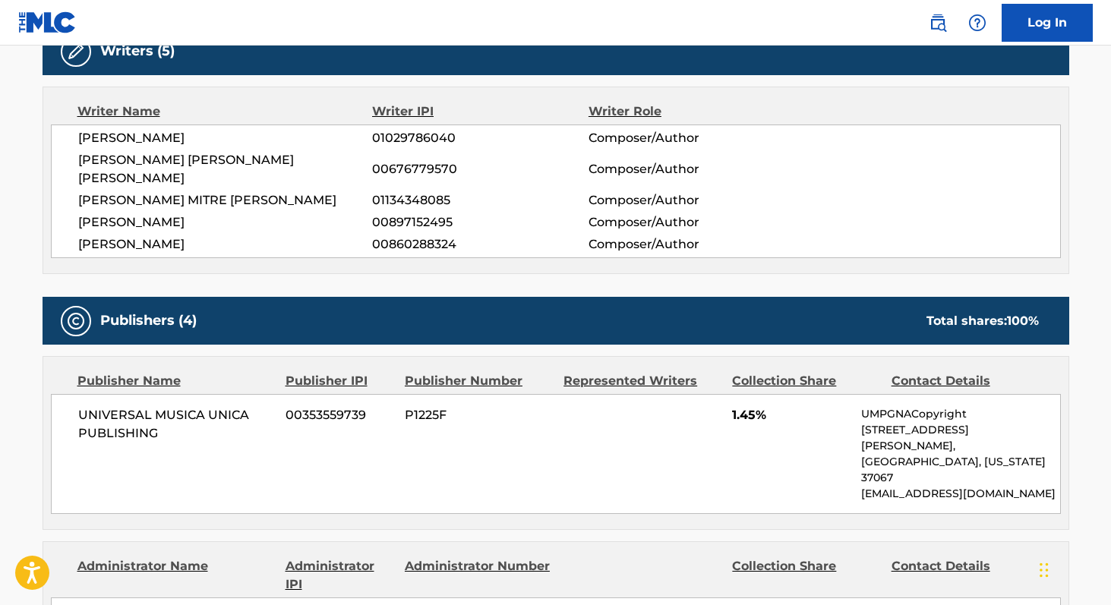
scroll to position [504, 0]
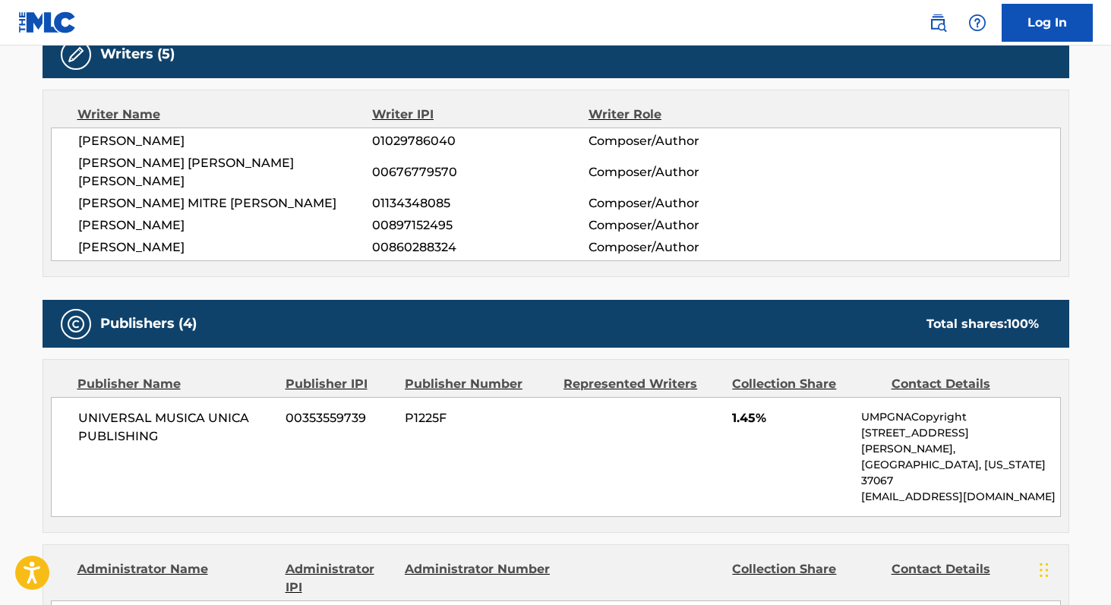
click at [394, 239] on span "00860288324" at bounding box center [480, 248] width 216 height 18
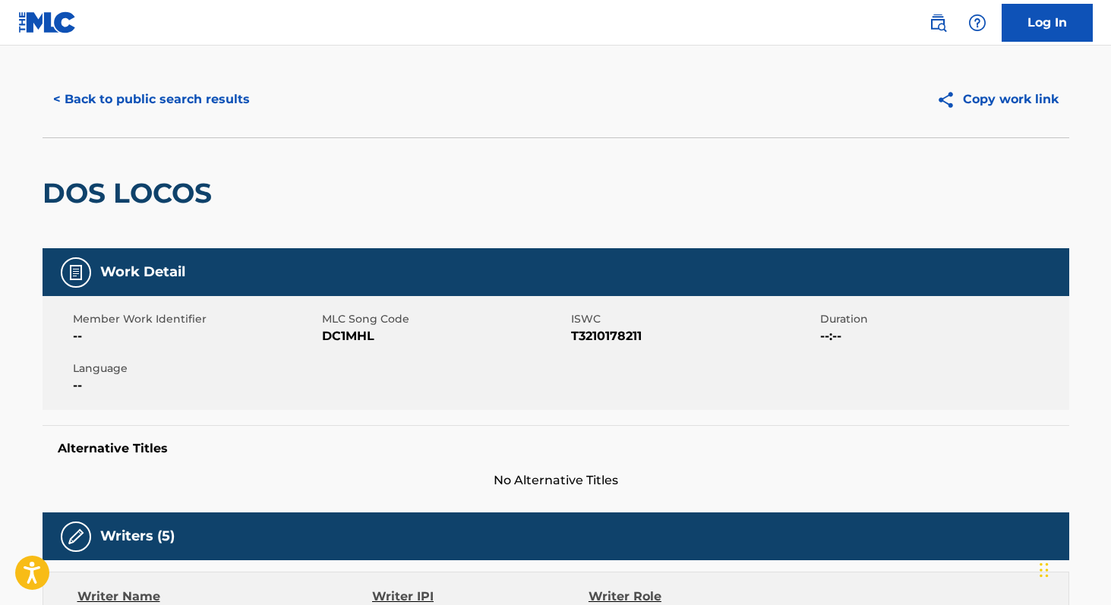
scroll to position [13, 0]
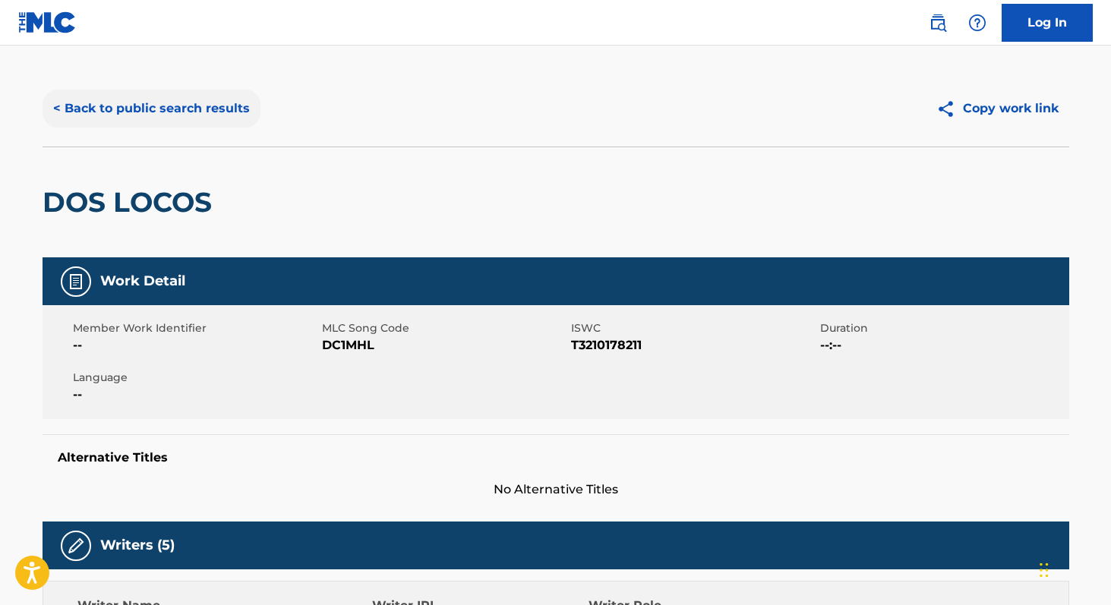
click at [135, 109] on button "< Back to public search results" at bounding box center [152, 109] width 218 height 38
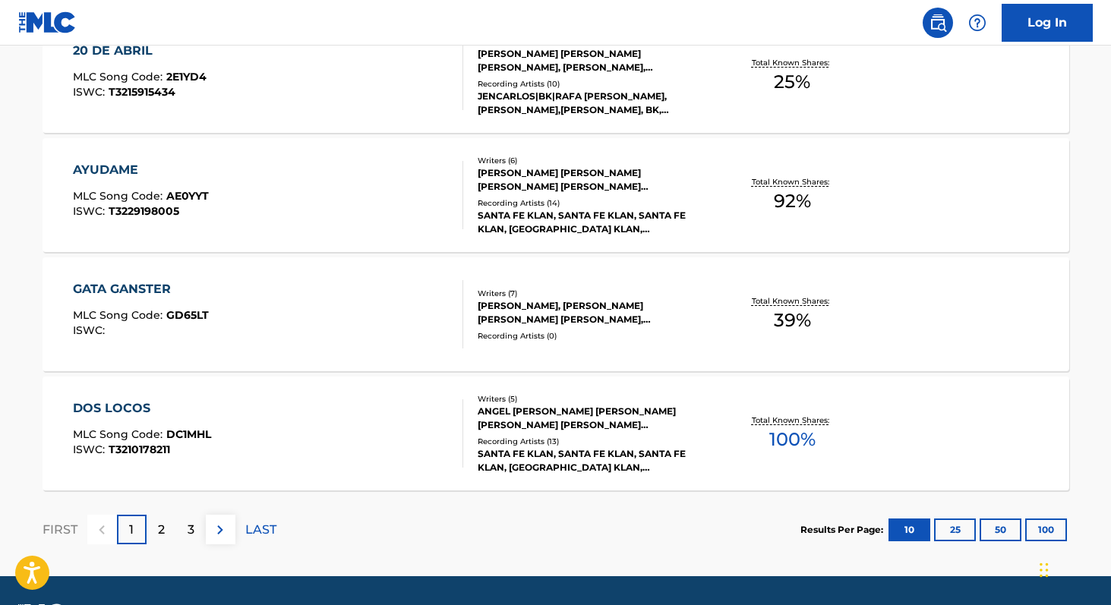
scroll to position [1254, 0]
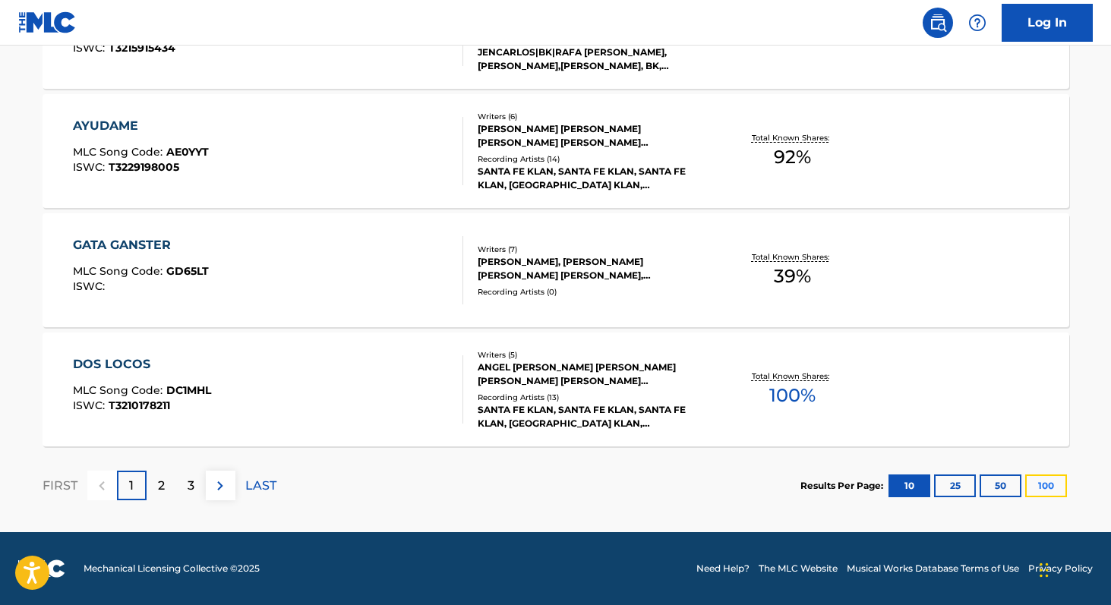
click at [1032, 488] on button "100" at bounding box center [1047, 486] width 42 height 23
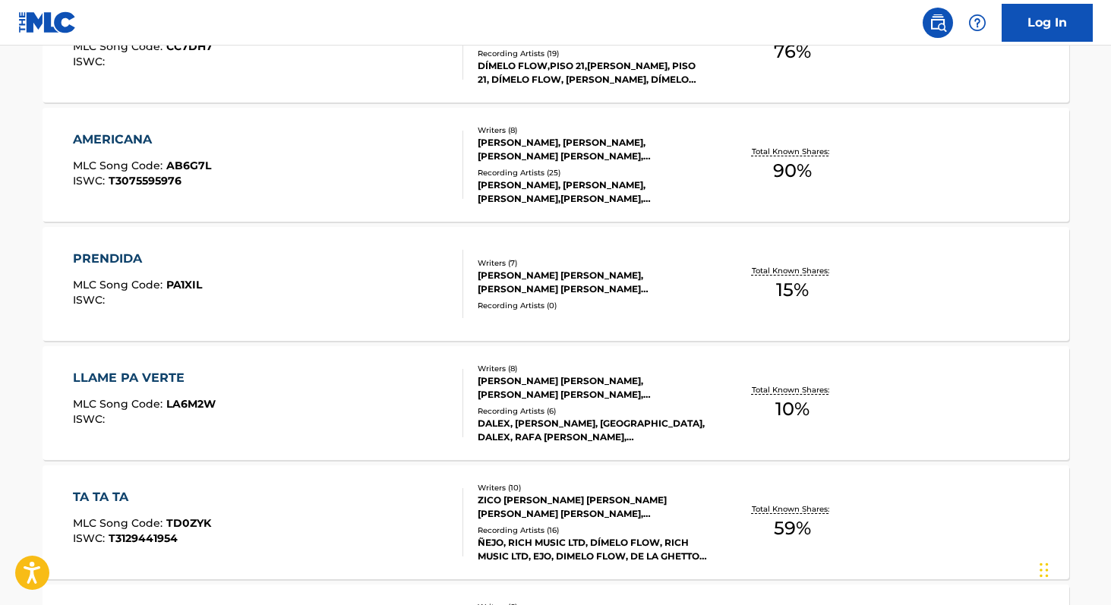
scroll to position [2750, 0]
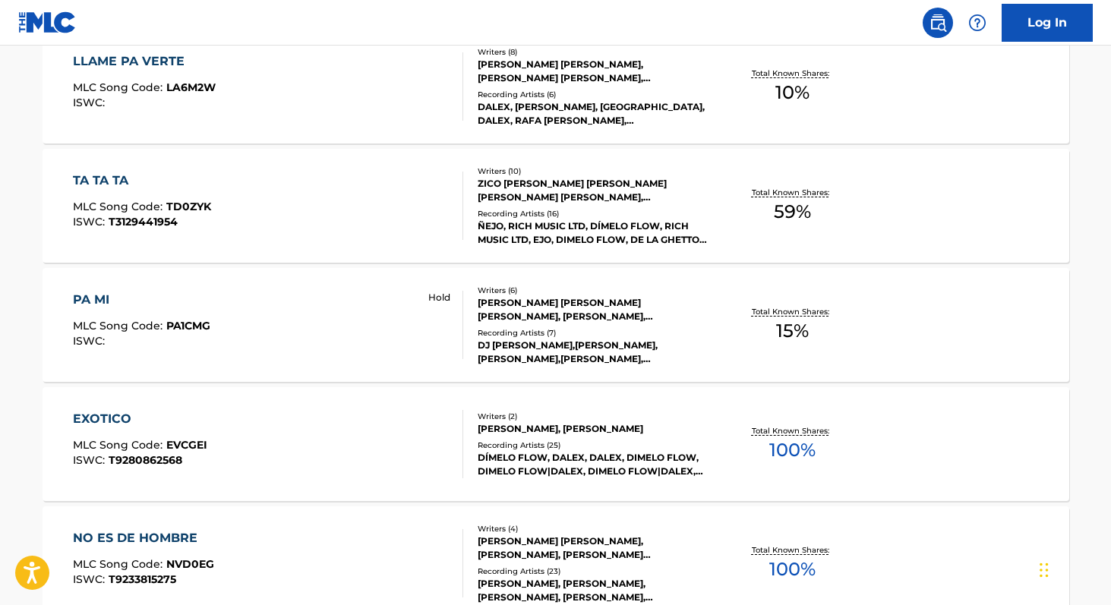
click at [772, 451] on span "100 %" at bounding box center [793, 450] width 46 height 27
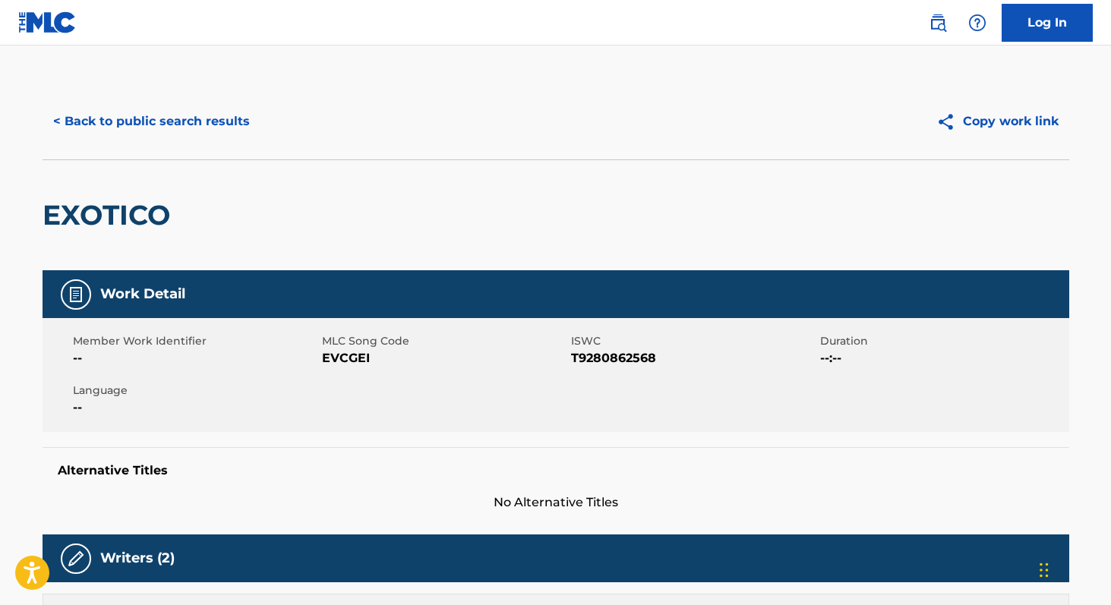
click at [346, 352] on span "EVCGEI" at bounding box center [444, 358] width 245 height 18
click at [205, 125] on button "< Back to public search results" at bounding box center [152, 122] width 218 height 38
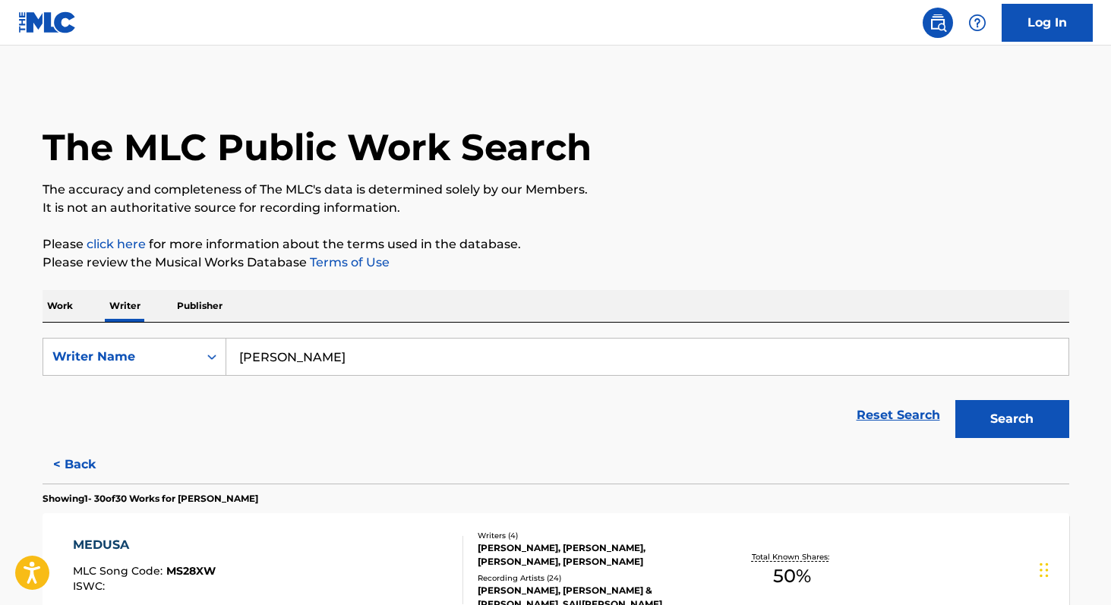
click at [445, 365] on input "[PERSON_NAME]" at bounding box center [647, 357] width 842 height 36
paste input "[PERSON_NAME] [PERSON_NAME]"
click at [374, 357] on input "[PERSON_NAME] [PERSON_NAME]" at bounding box center [647, 357] width 842 height 36
type input "[PERSON_NAME] [PERSON_NAME]"
click at [956, 400] on button "Search" at bounding box center [1013, 419] width 114 height 38
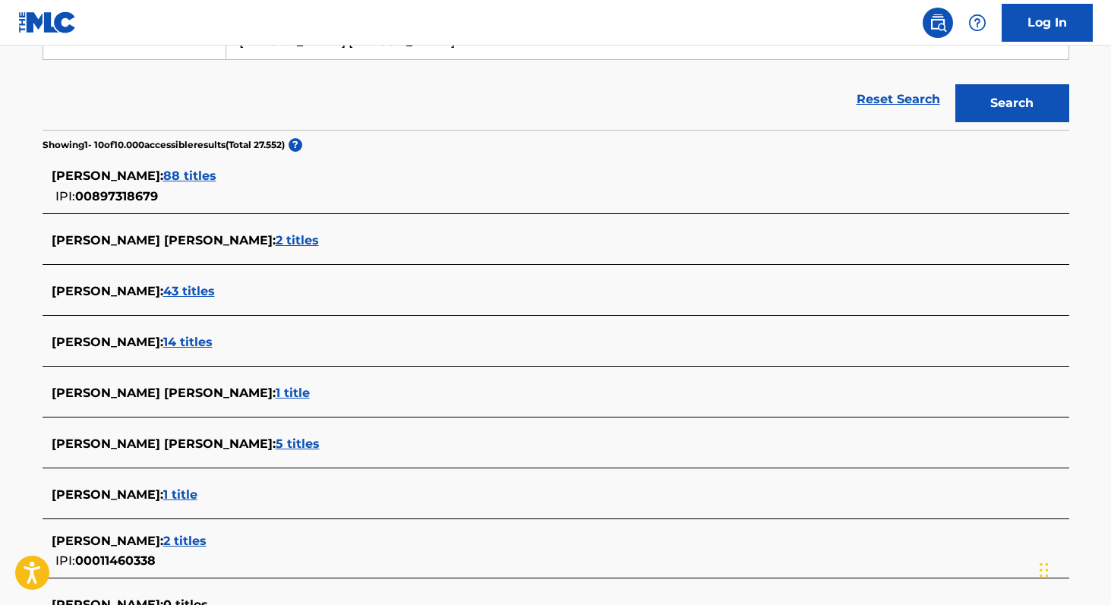
scroll to position [307, 0]
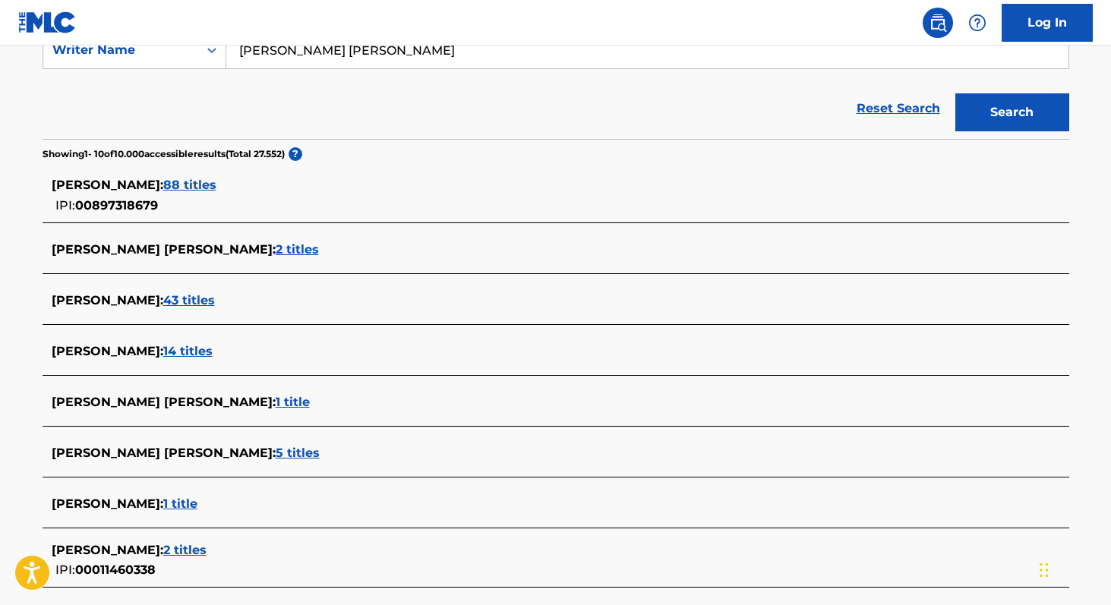
click at [217, 187] on span "88 titles" at bounding box center [189, 185] width 53 height 14
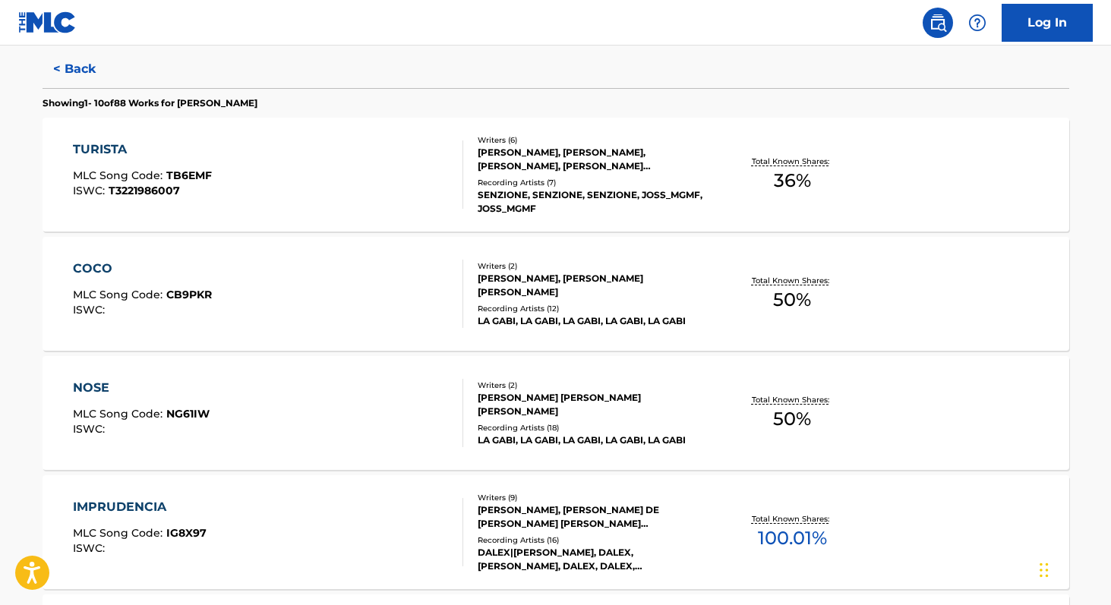
scroll to position [408, 0]
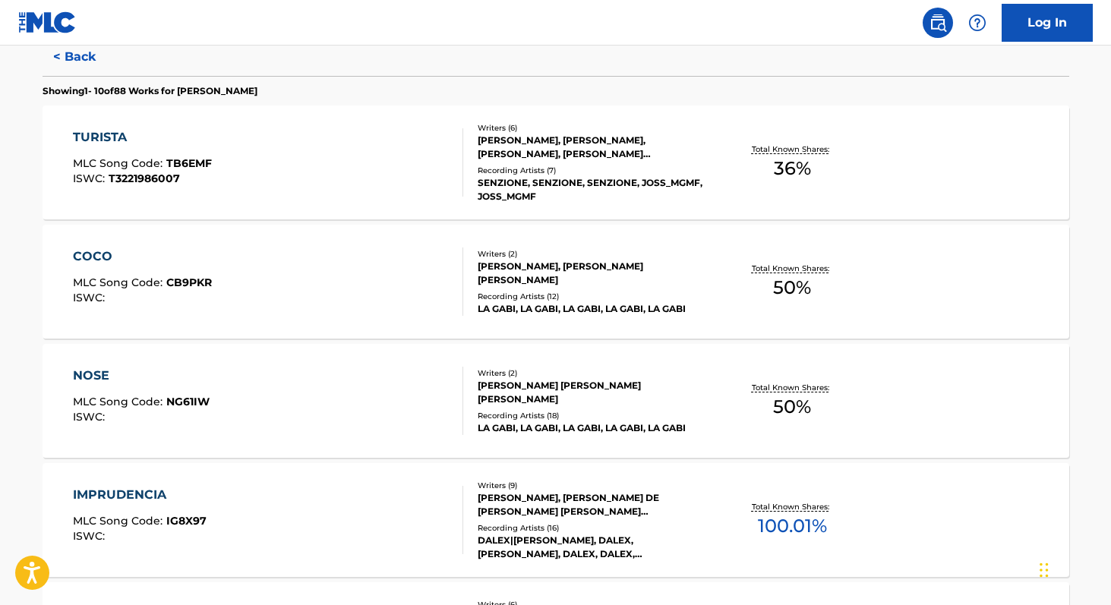
click at [782, 523] on span "100.01 %" at bounding box center [792, 526] width 69 height 27
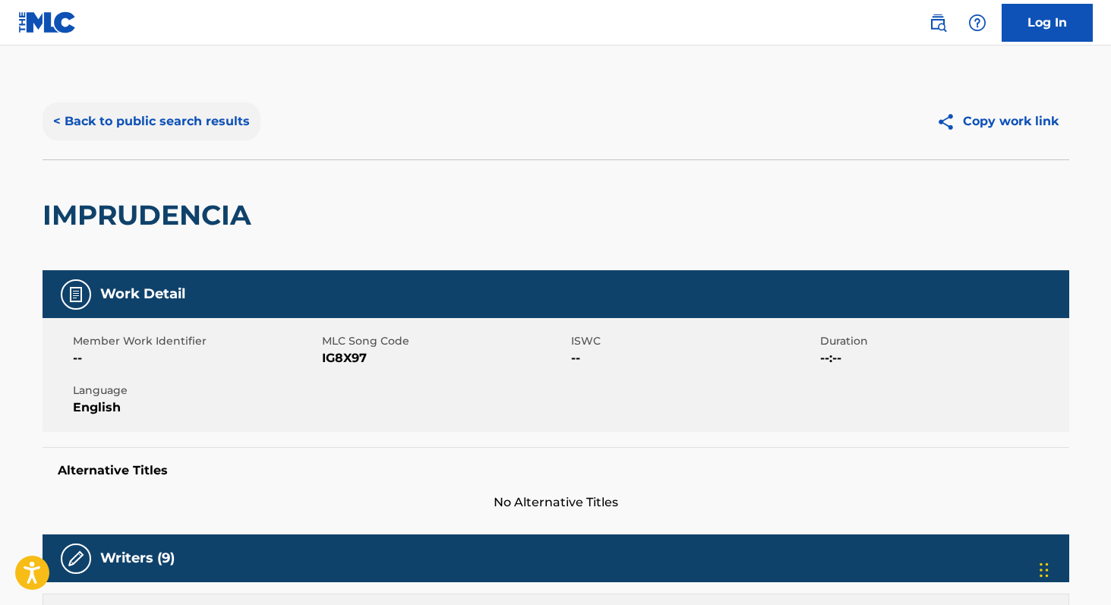
click at [179, 122] on button "< Back to public search results" at bounding box center [152, 122] width 218 height 38
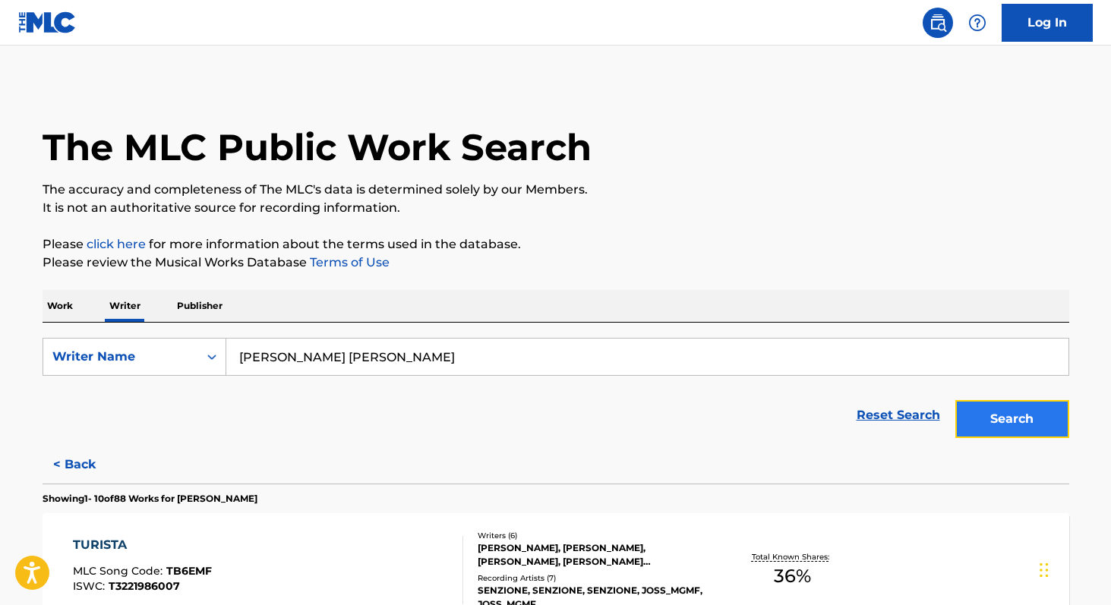
click at [979, 416] on button "Search" at bounding box center [1013, 419] width 114 height 38
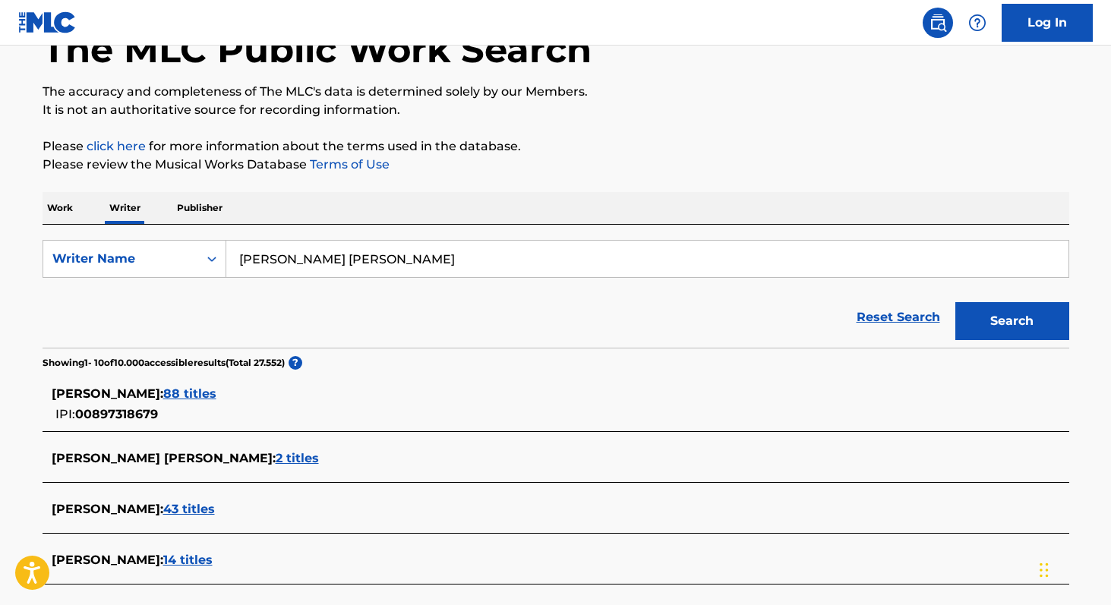
scroll to position [99, 0]
click at [217, 387] on span "88 titles" at bounding box center [189, 393] width 53 height 14
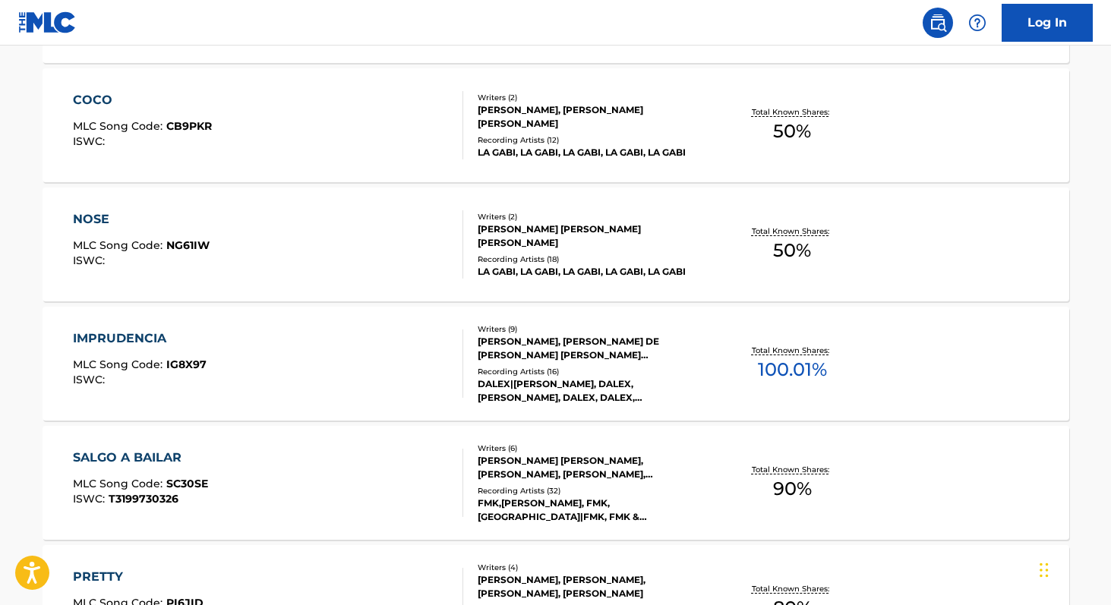
scroll to position [578, 0]
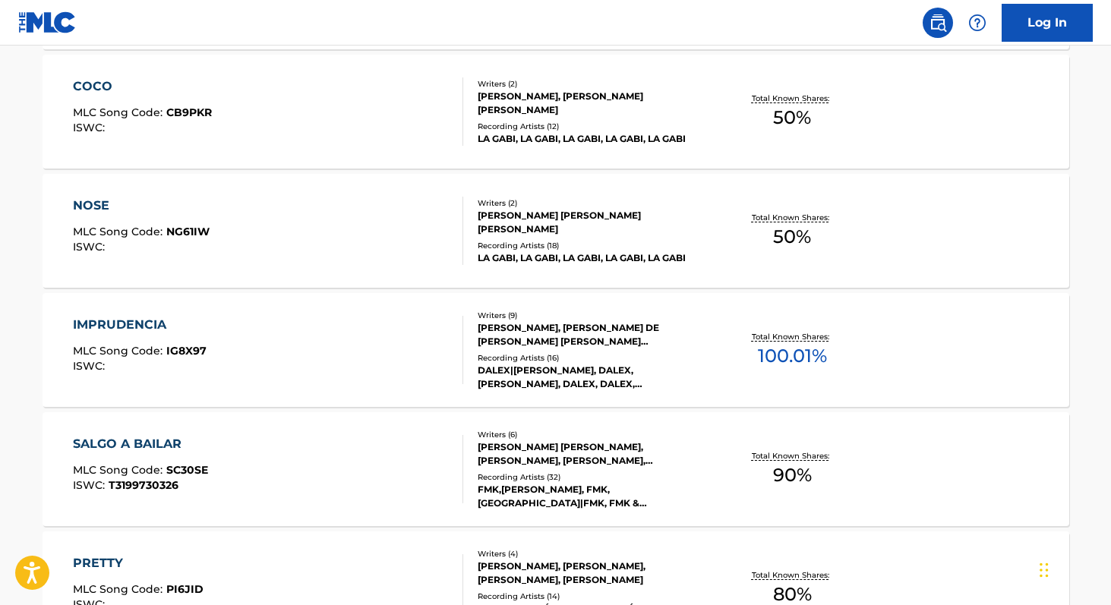
click at [779, 346] on span "100.01 %" at bounding box center [792, 356] width 69 height 27
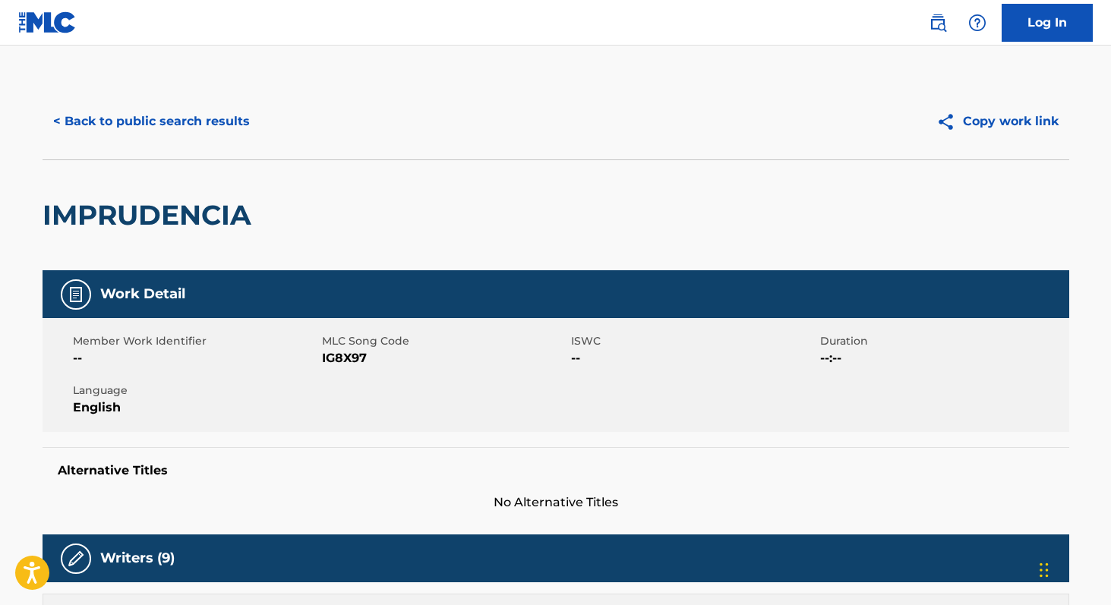
click at [360, 360] on span "IG8X97" at bounding box center [444, 358] width 245 height 18
click at [226, 126] on button "< Back to public search results" at bounding box center [152, 122] width 218 height 38
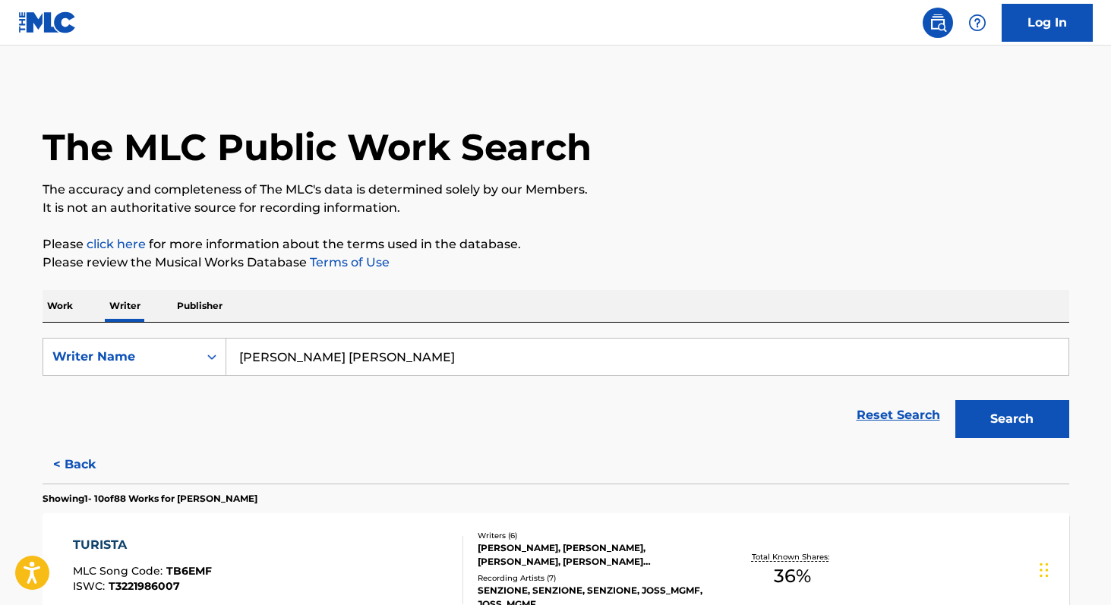
click at [494, 350] on input "[PERSON_NAME] [PERSON_NAME]" at bounding box center [647, 357] width 842 height 36
paste input "[PERSON_NAME]"
type input "[PERSON_NAME]"
click at [956, 400] on button "Search" at bounding box center [1013, 419] width 114 height 38
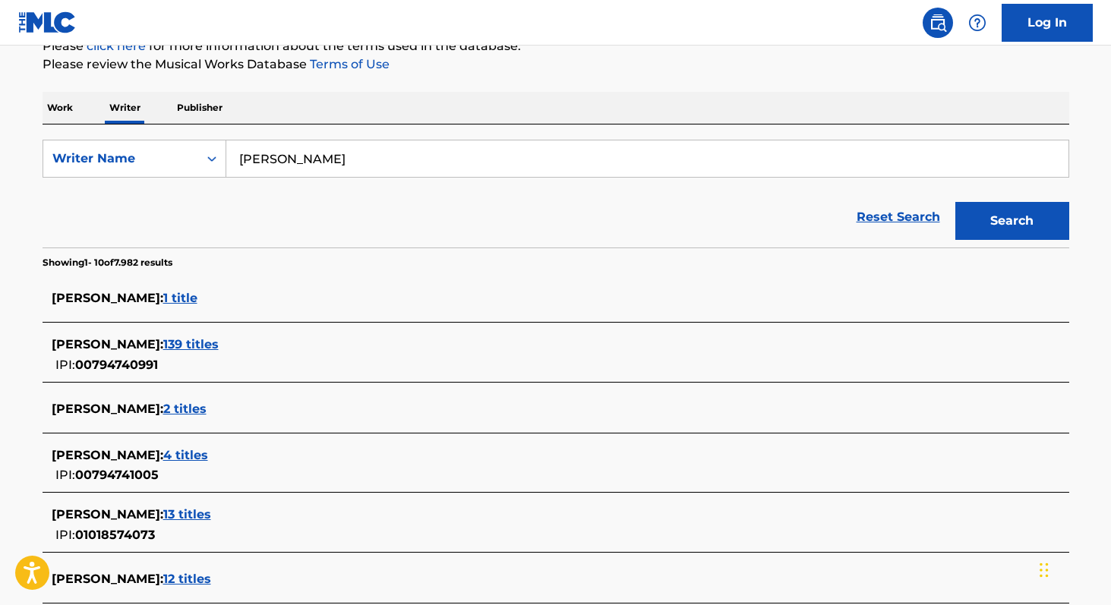
scroll to position [206, 0]
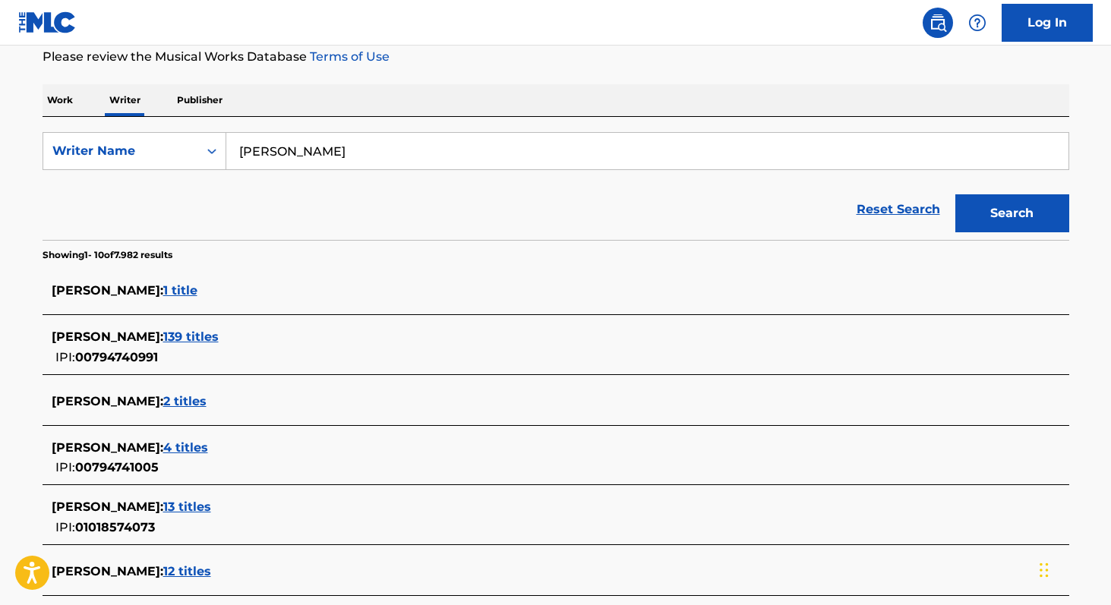
click at [219, 335] on span "139 titles" at bounding box center [190, 337] width 55 height 14
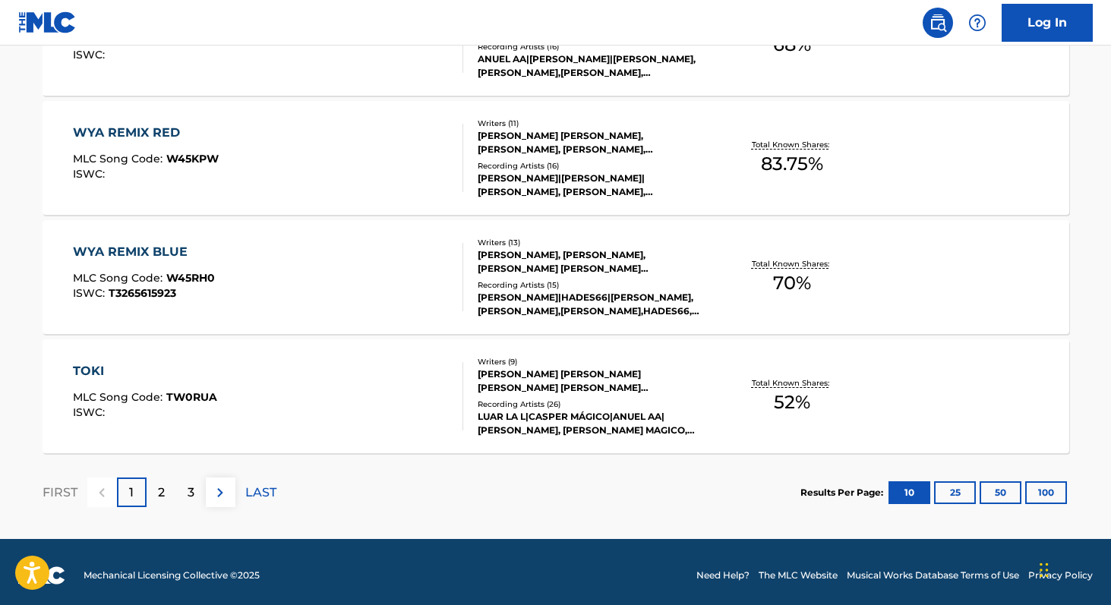
scroll to position [1254, 0]
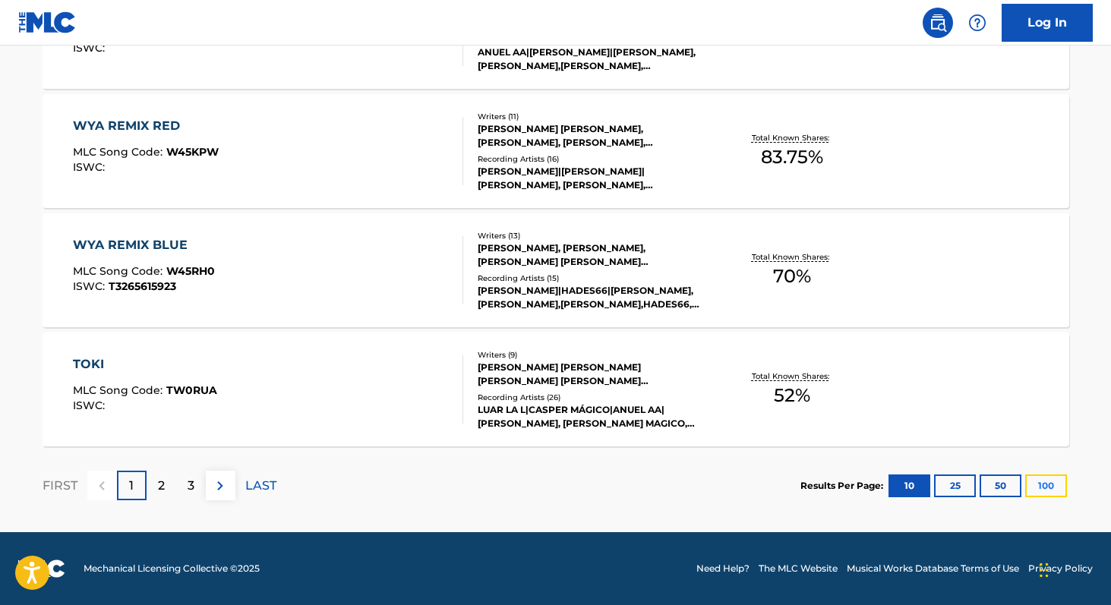
click at [1060, 484] on button "100" at bounding box center [1047, 486] width 42 height 23
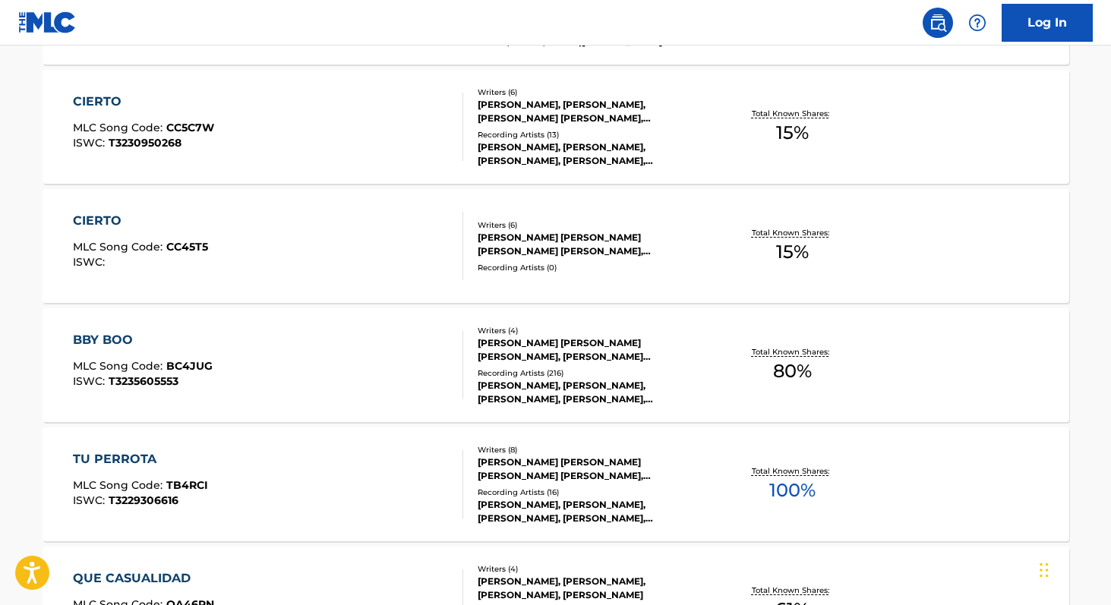
scroll to position [2597, 0]
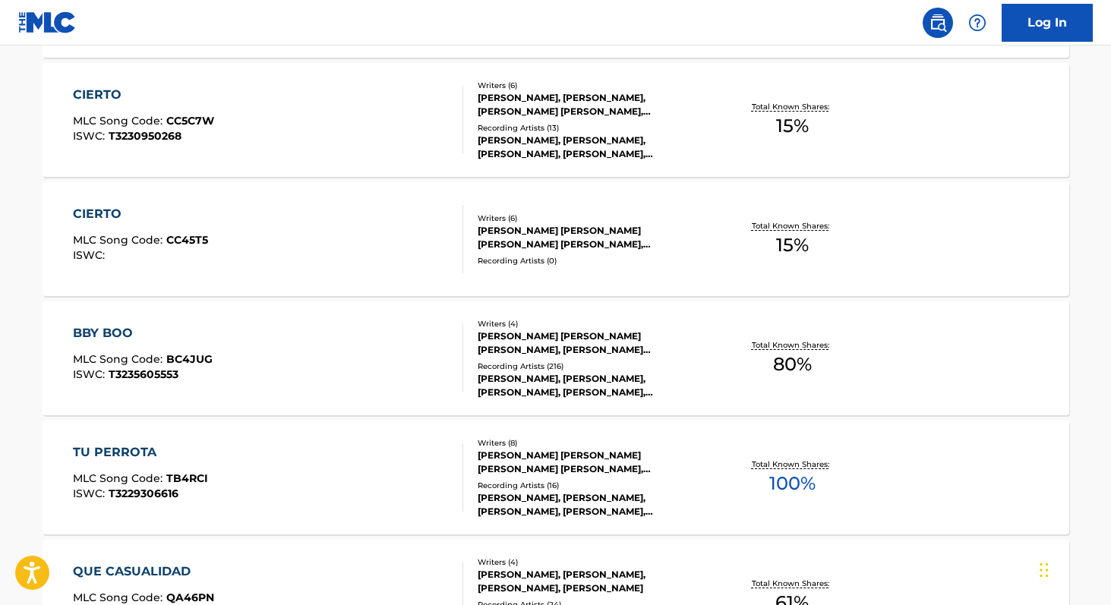
click at [773, 484] on span "100 %" at bounding box center [793, 483] width 46 height 27
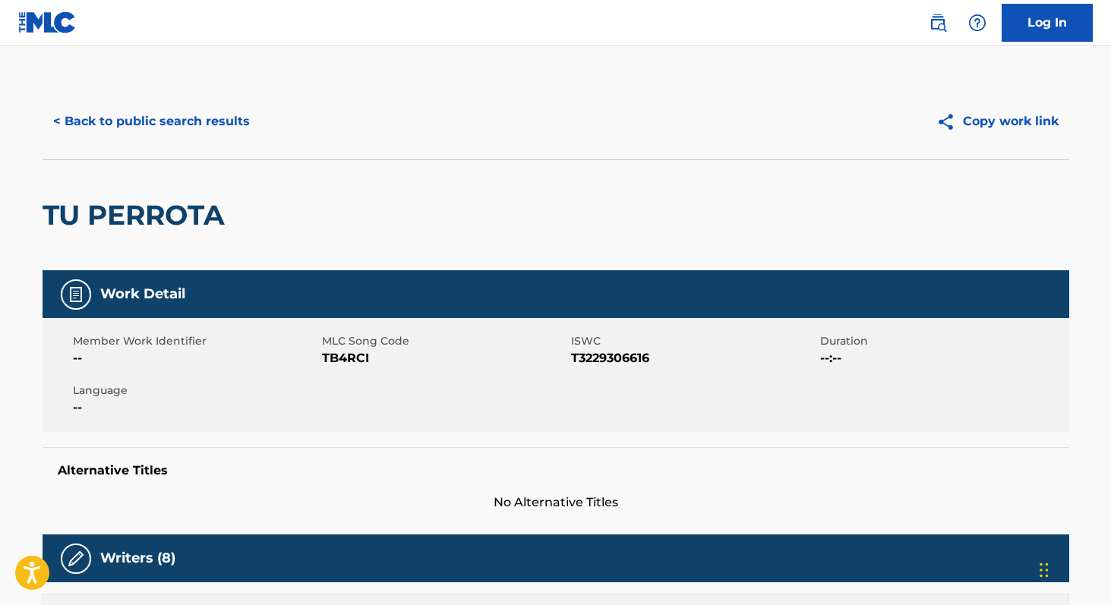
click at [332, 353] on span "TB4RCI" at bounding box center [444, 358] width 245 height 18
click at [179, 117] on button "< Back to public search results" at bounding box center [152, 122] width 218 height 38
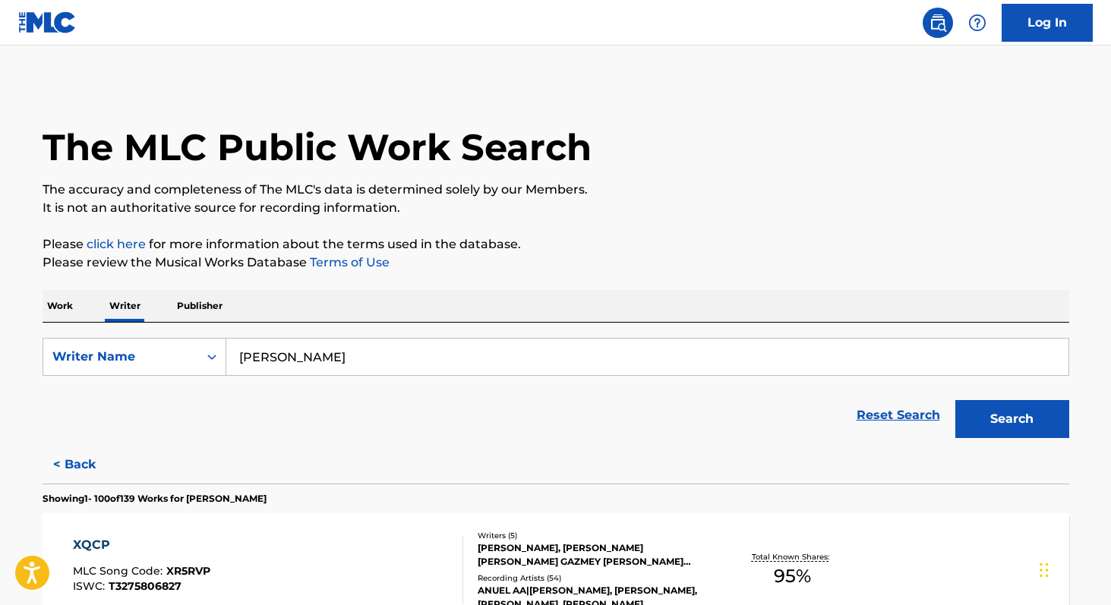
click at [395, 362] on input "[PERSON_NAME]" at bounding box center [647, 357] width 842 height 36
paste input "[PERSON_NAME] [PERSON_NAME]"
type input "[PERSON_NAME] [PERSON_NAME]"
click at [956, 400] on button "Search" at bounding box center [1013, 419] width 114 height 38
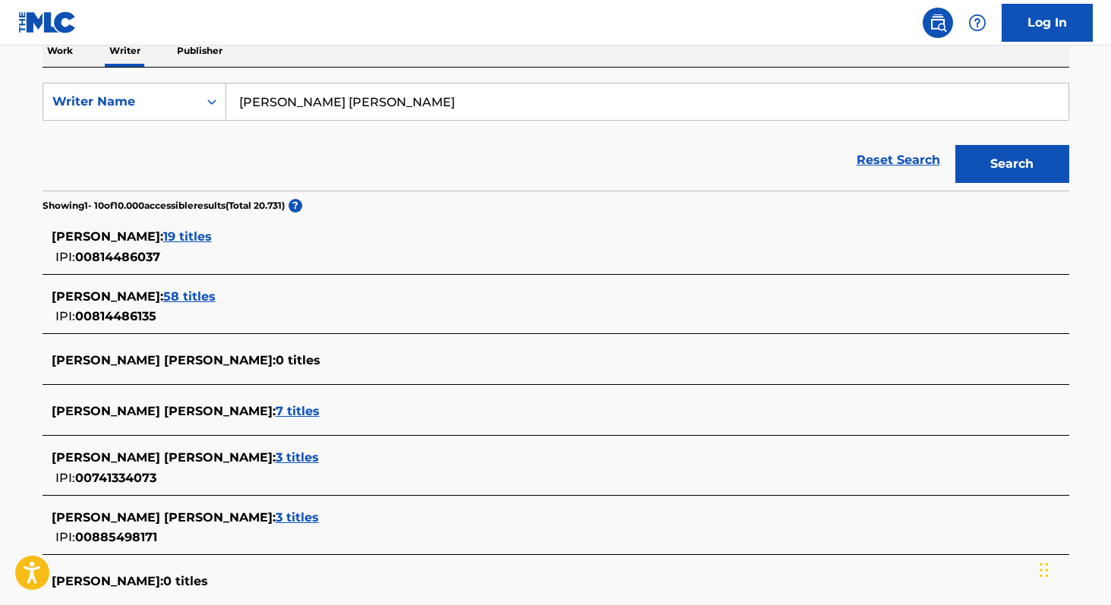
scroll to position [265, 0]
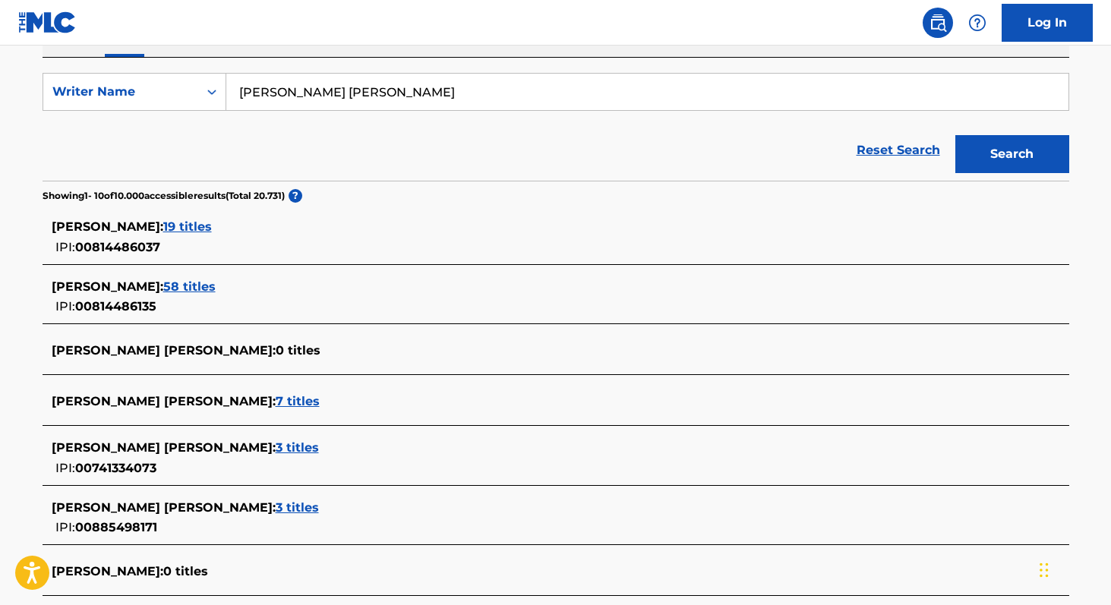
click at [319, 444] on span "3 titles" at bounding box center [297, 448] width 43 height 14
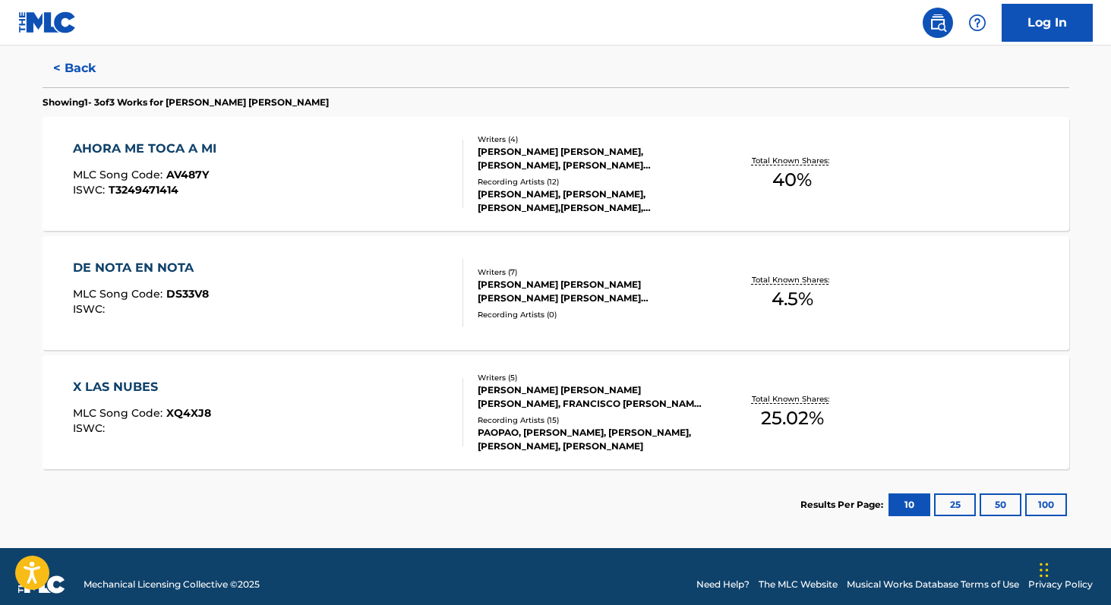
scroll to position [412, 0]
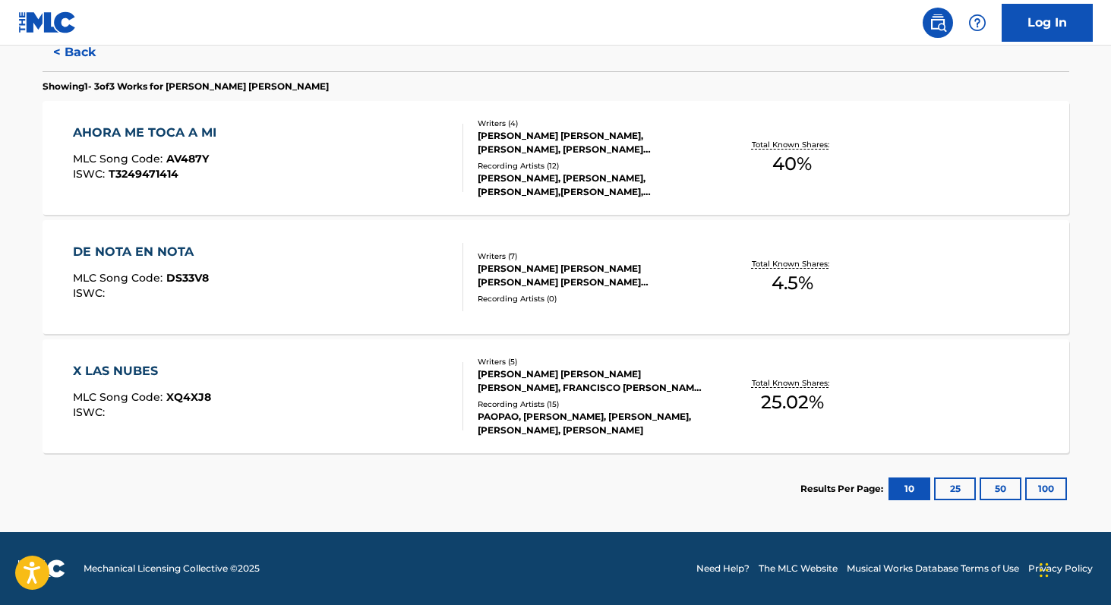
click at [800, 172] on span "40 %" at bounding box center [793, 163] width 40 height 27
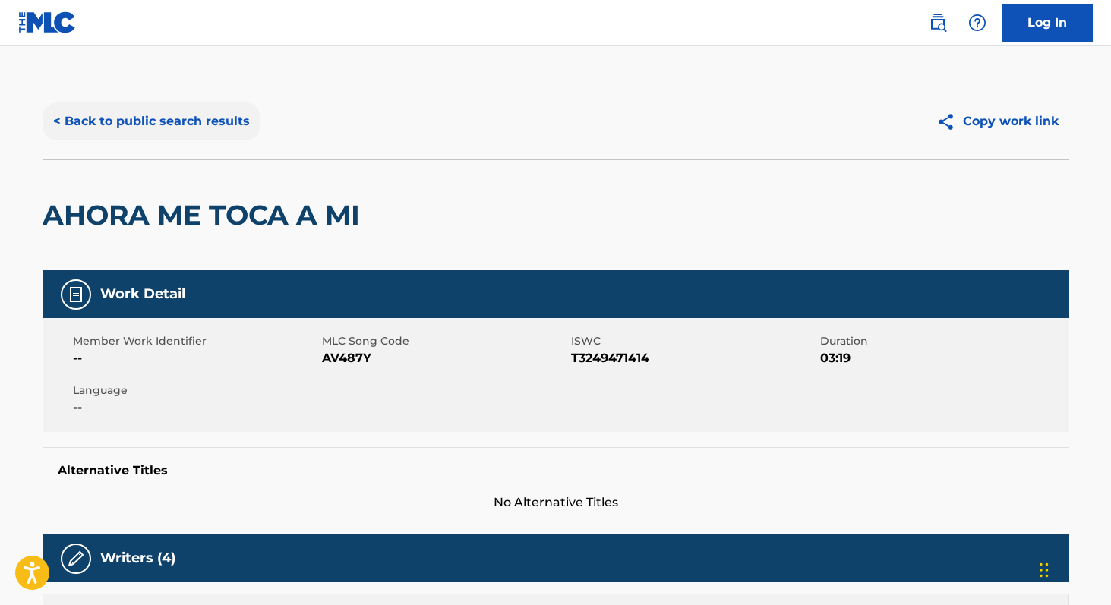
click at [116, 122] on button "< Back to public search results" at bounding box center [152, 122] width 218 height 38
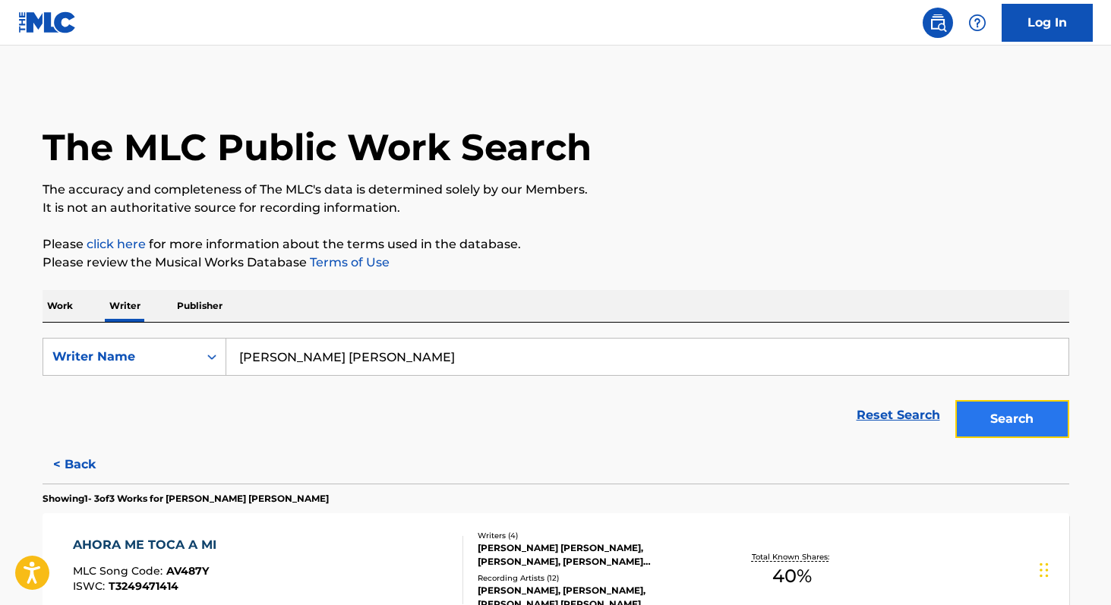
click at [1035, 433] on button "Search" at bounding box center [1013, 419] width 114 height 38
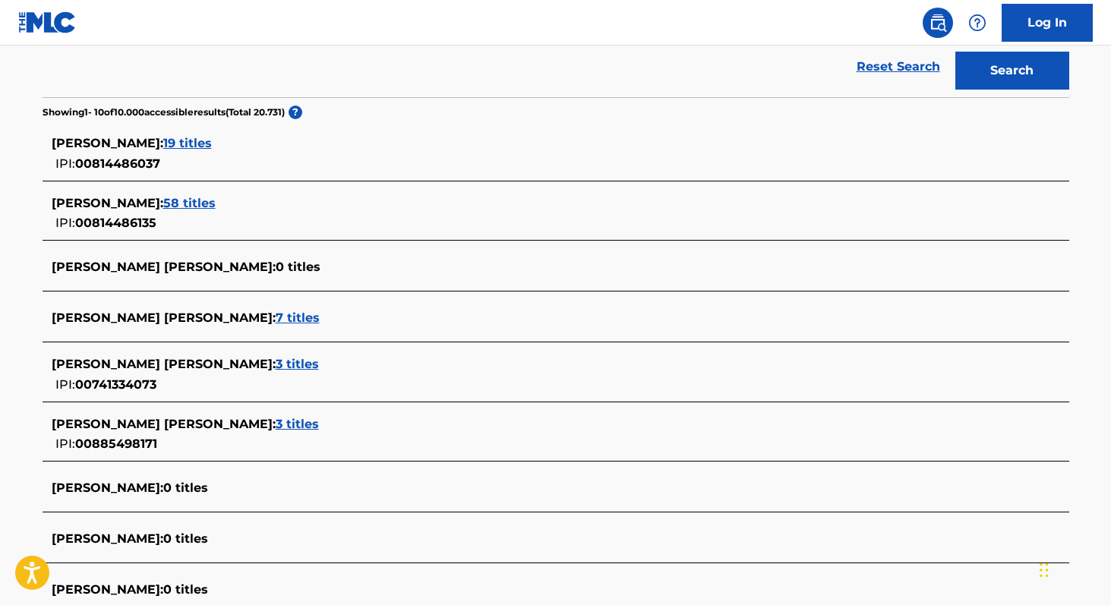
scroll to position [351, 0]
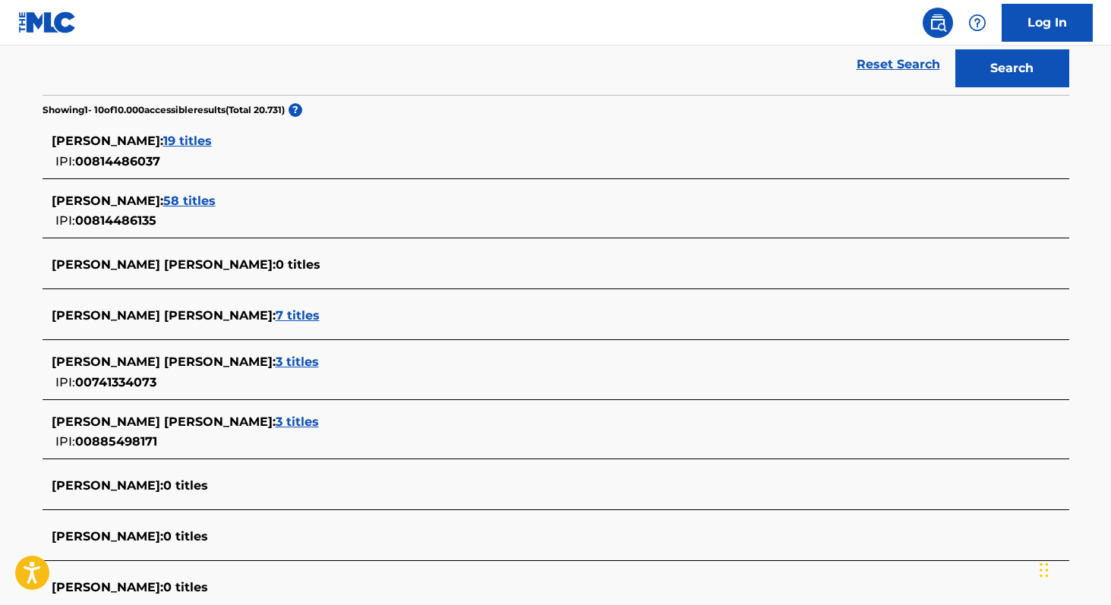
click at [320, 316] on span "7 titles" at bounding box center [298, 315] width 44 height 14
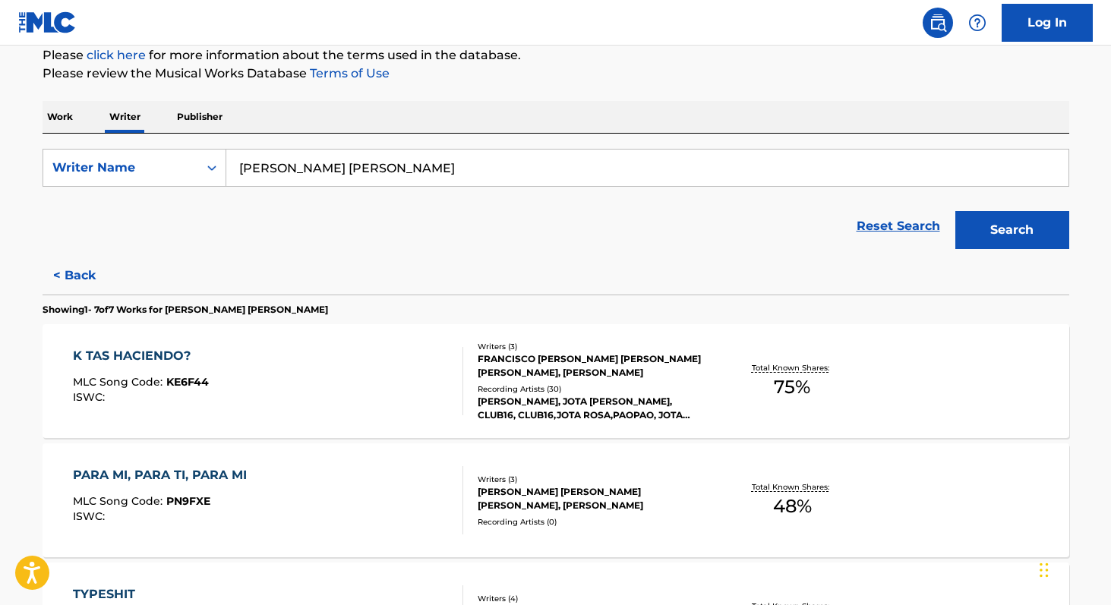
scroll to position [185, 0]
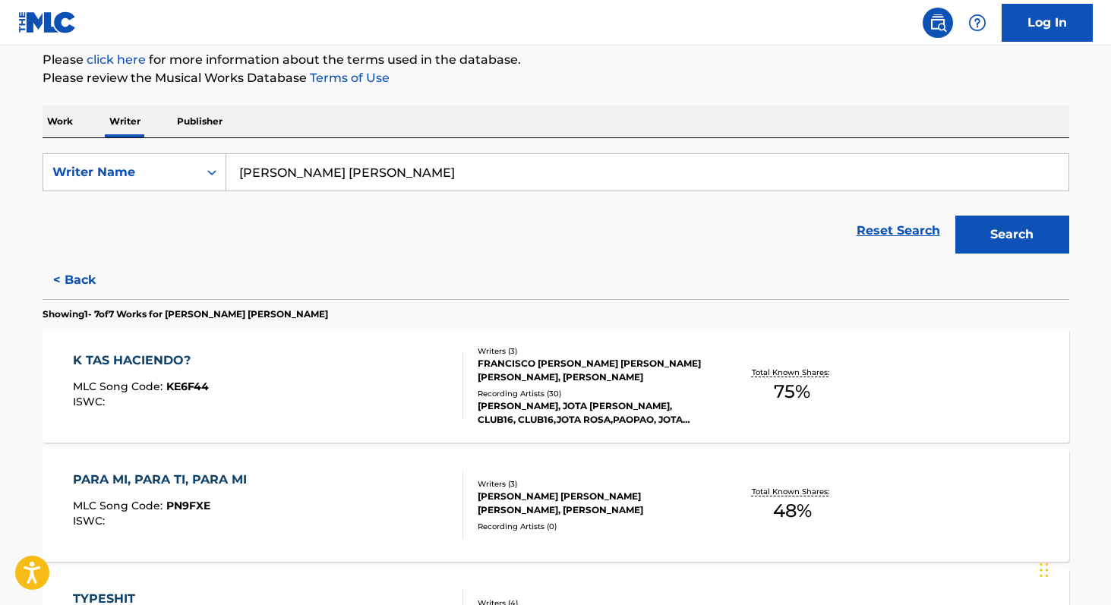
click at [777, 380] on span "75 %" at bounding box center [792, 391] width 36 height 27
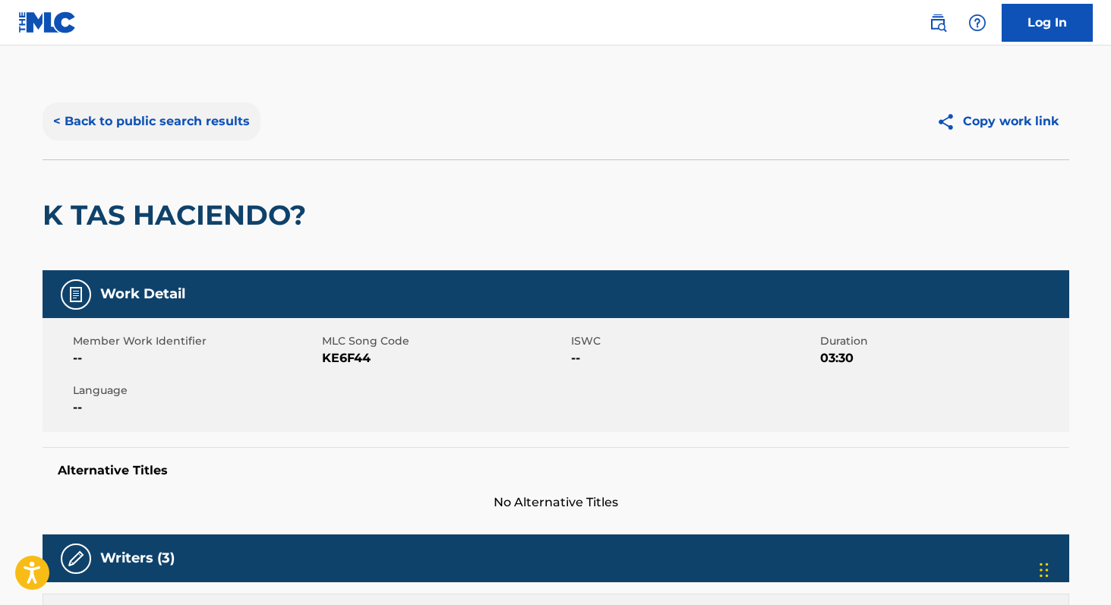
click at [96, 122] on button "< Back to public search results" at bounding box center [152, 122] width 218 height 38
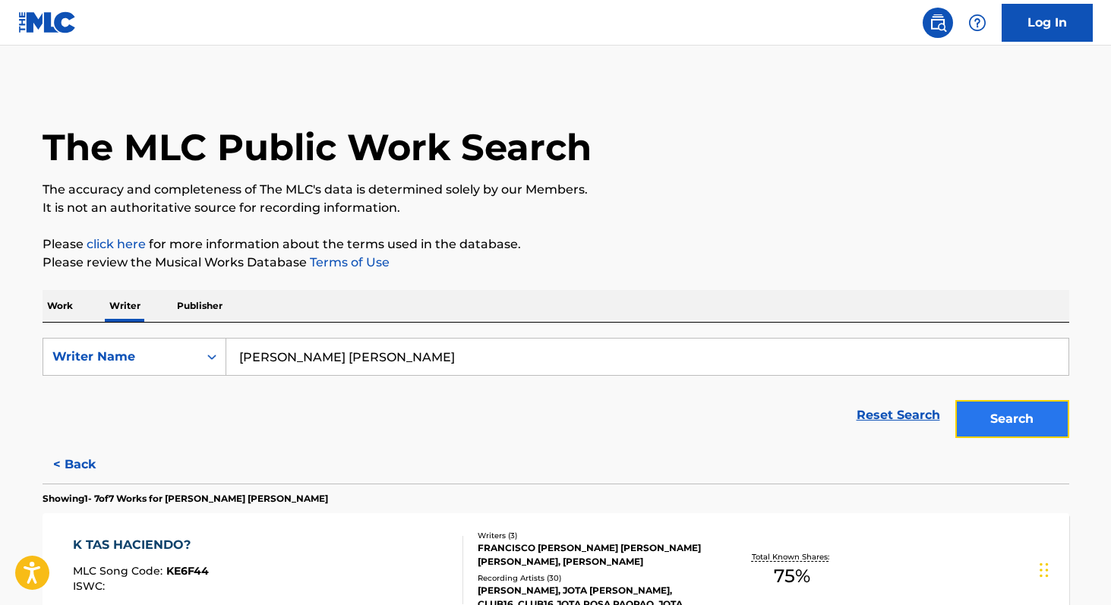
click at [977, 409] on button "Search" at bounding box center [1013, 419] width 114 height 38
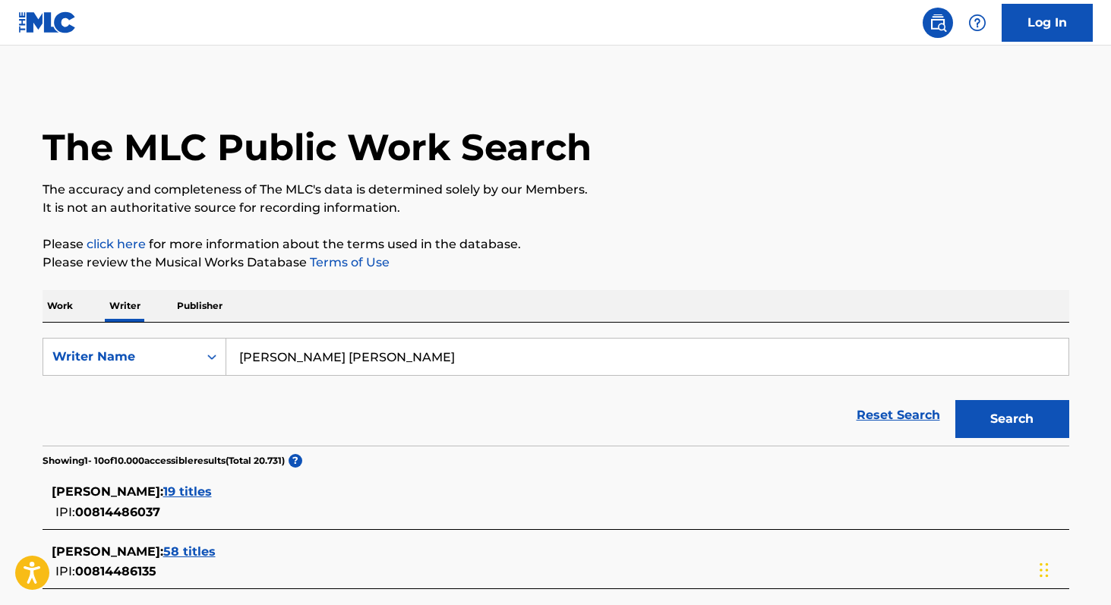
click at [196, 491] on span "19 titles" at bounding box center [187, 492] width 49 height 14
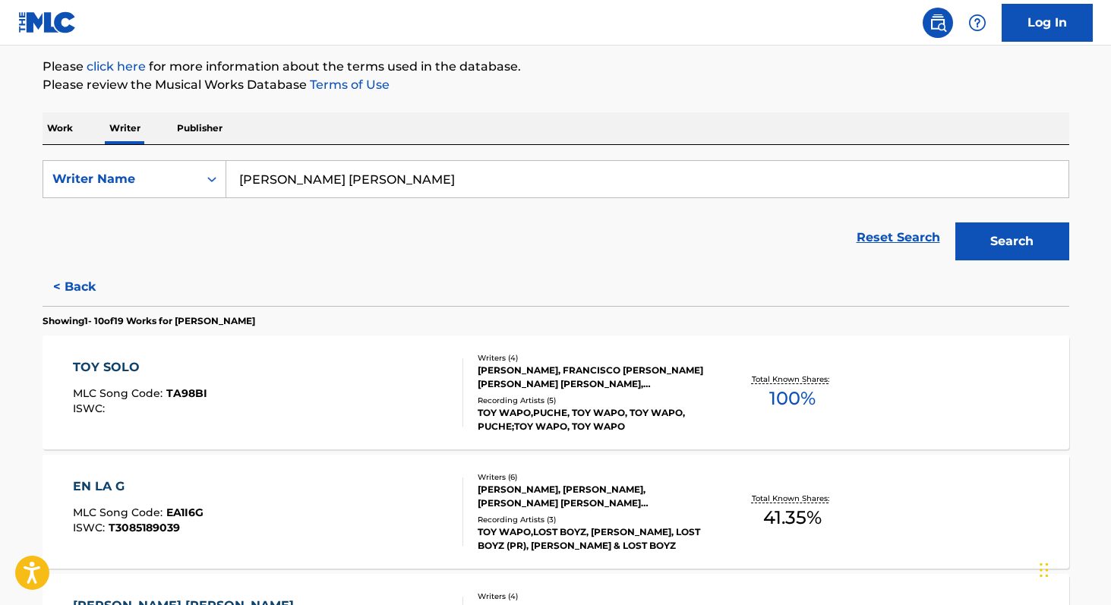
scroll to position [188, 0]
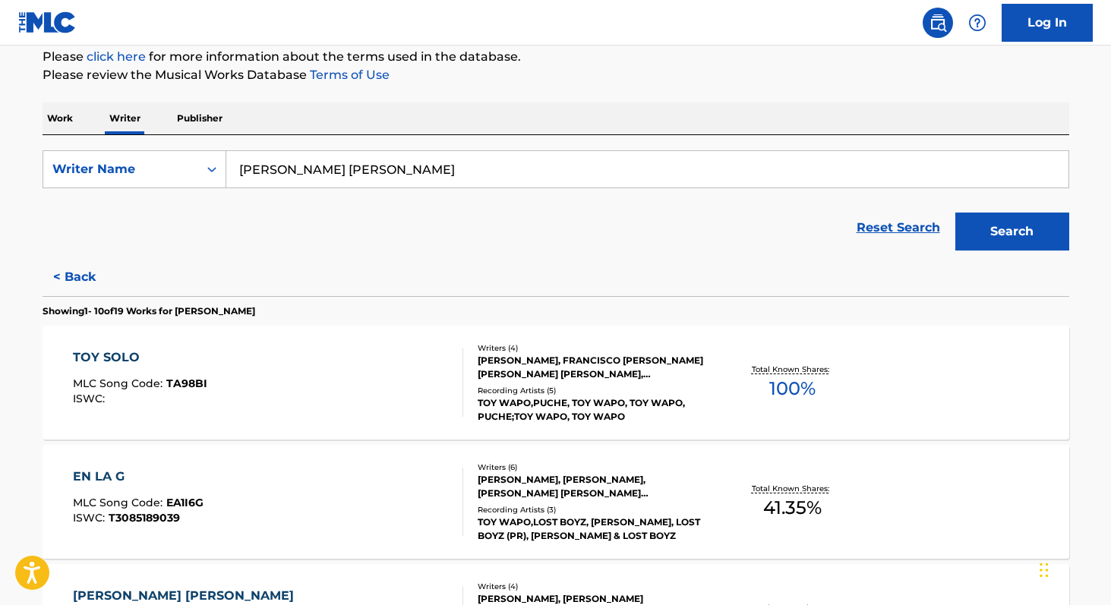
click at [767, 381] on div "Total Known Shares: 100 %" at bounding box center [792, 383] width 171 height 46
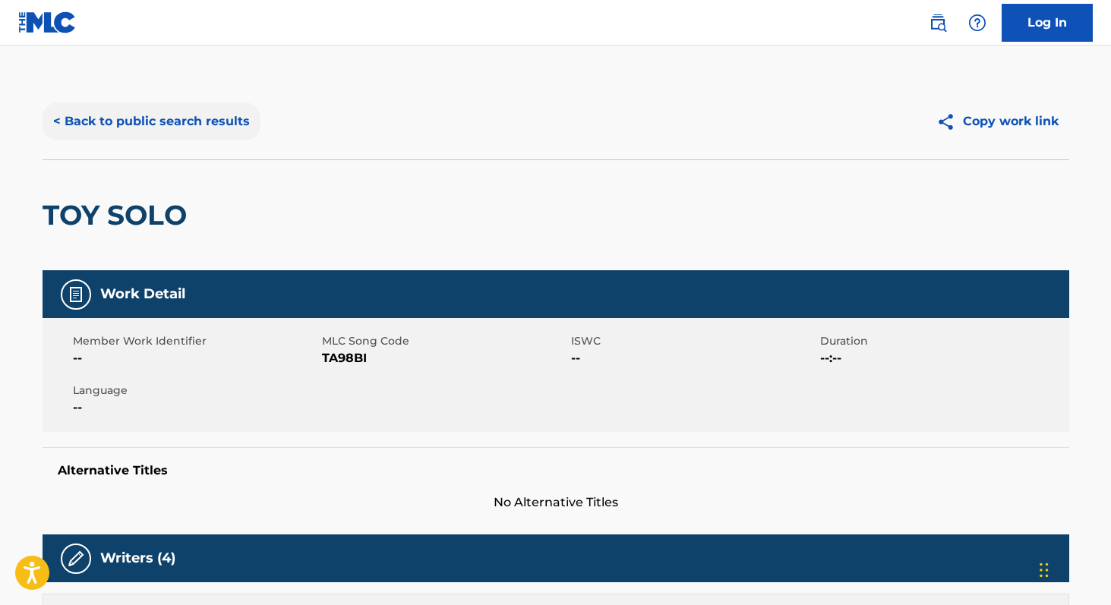
click at [226, 119] on button "< Back to public search results" at bounding box center [152, 122] width 218 height 38
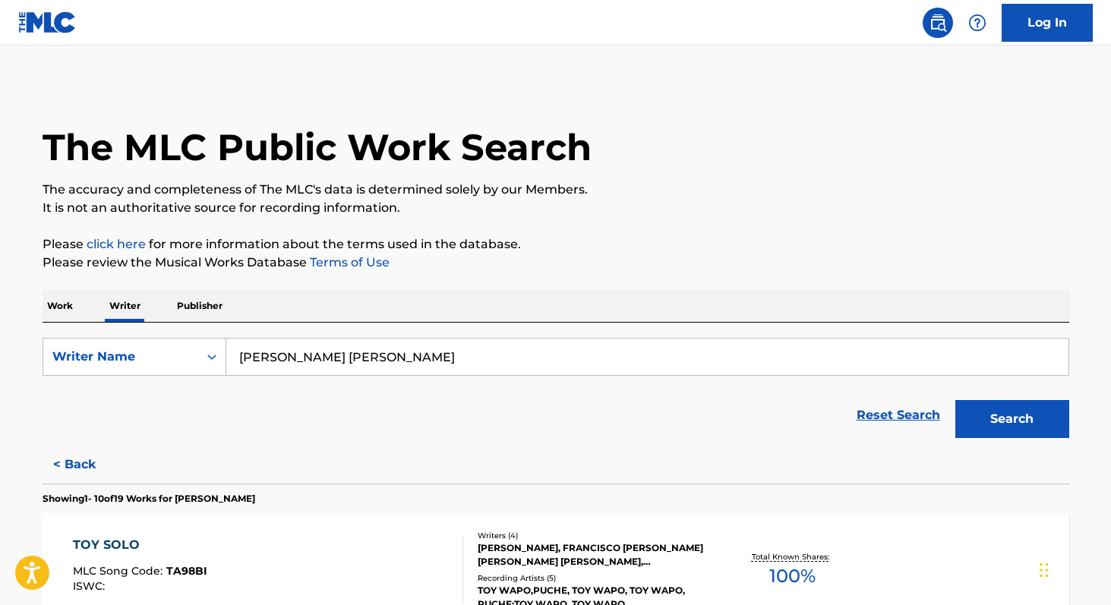
click at [482, 350] on input "[PERSON_NAME] [PERSON_NAME]" at bounding box center [647, 357] width 842 height 36
paste input "Legion RG"
type input "Legion RG"
click at [52, 308] on p "Work" at bounding box center [60, 306] width 35 height 32
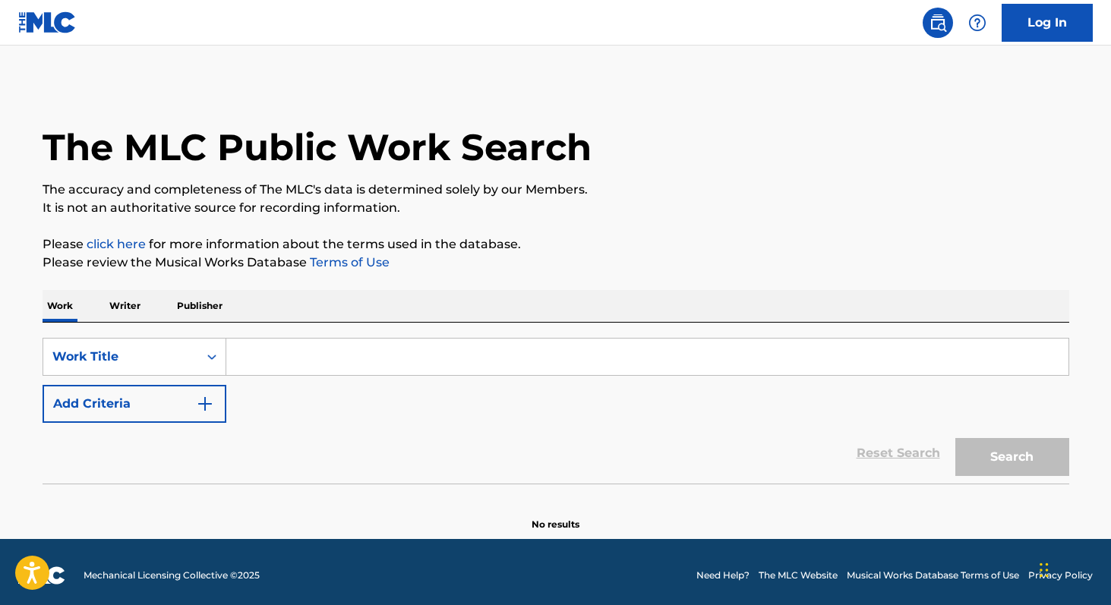
click at [294, 349] on input "Search Form" at bounding box center [647, 357] width 842 height 36
paste input "El Guty"
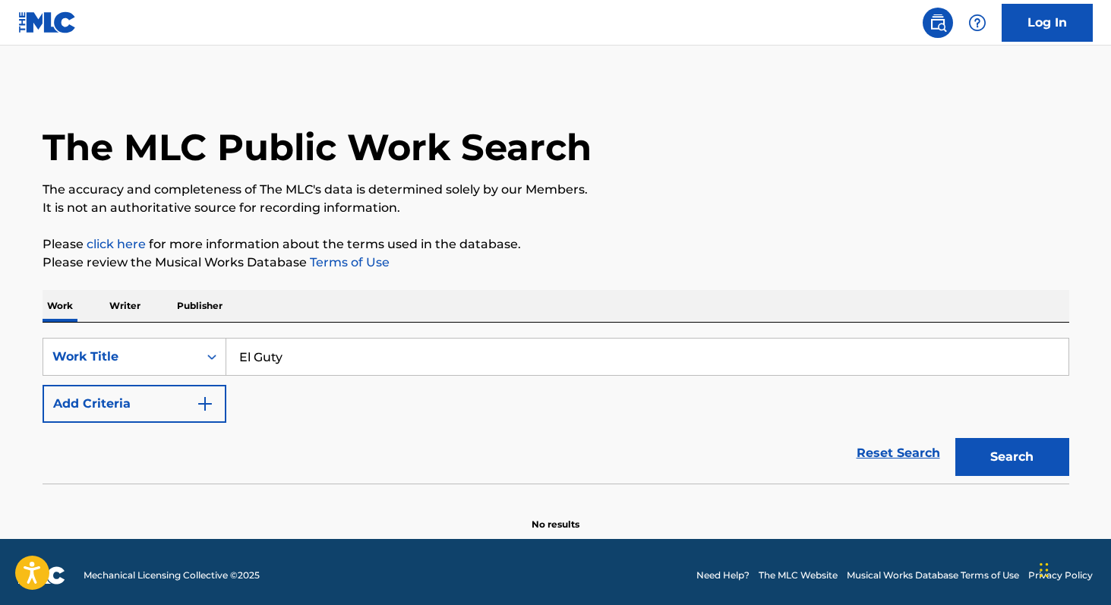
type input "El Guty"
click at [956, 438] on button "Search" at bounding box center [1013, 457] width 114 height 38
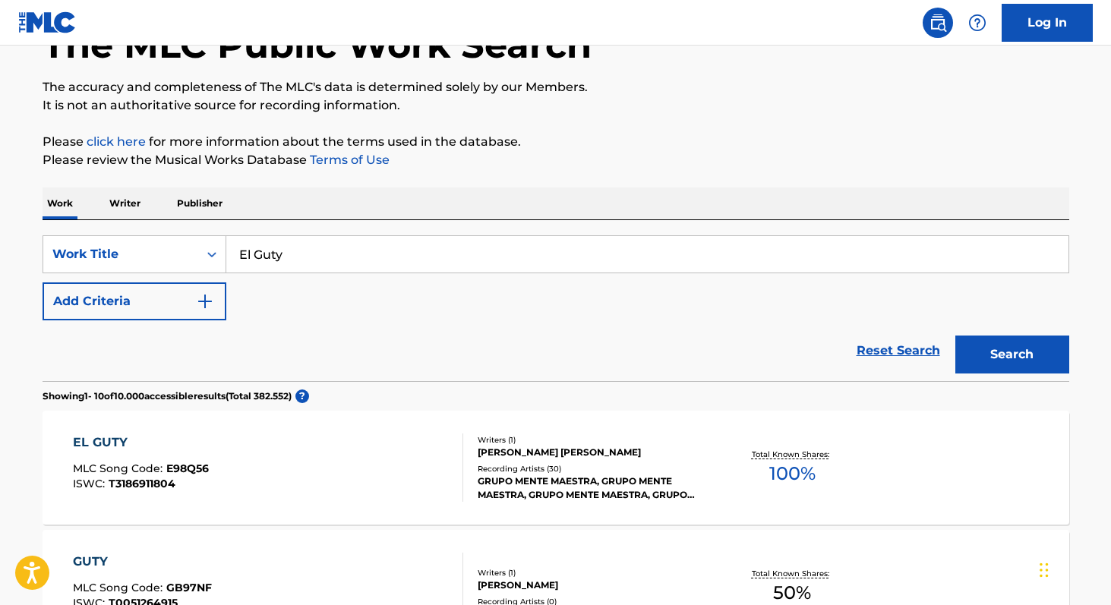
scroll to position [101, 0]
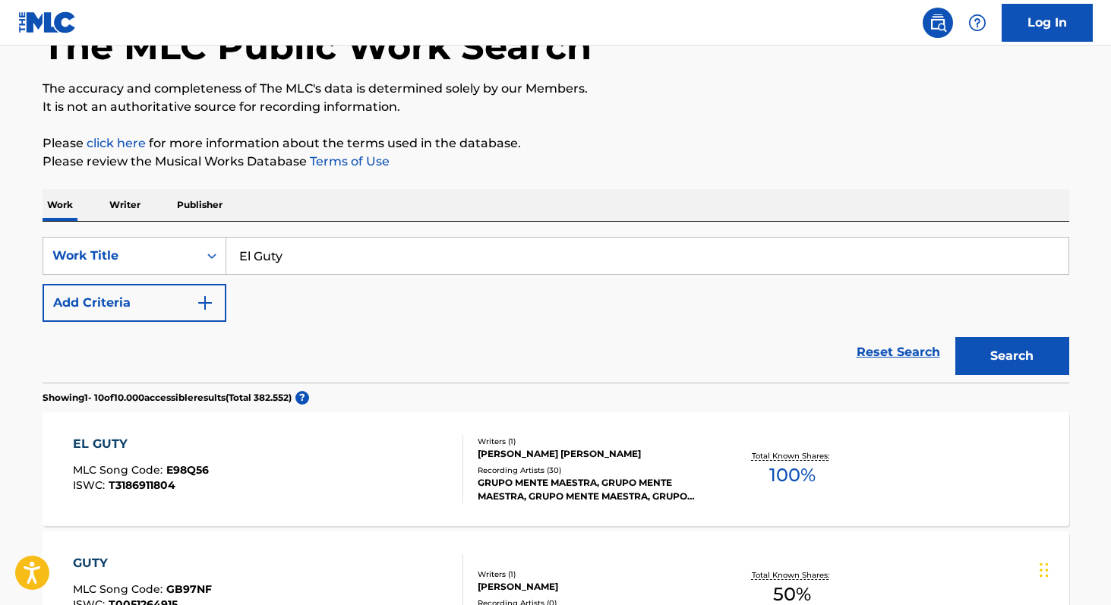
click at [773, 477] on span "100 %" at bounding box center [793, 475] width 46 height 27
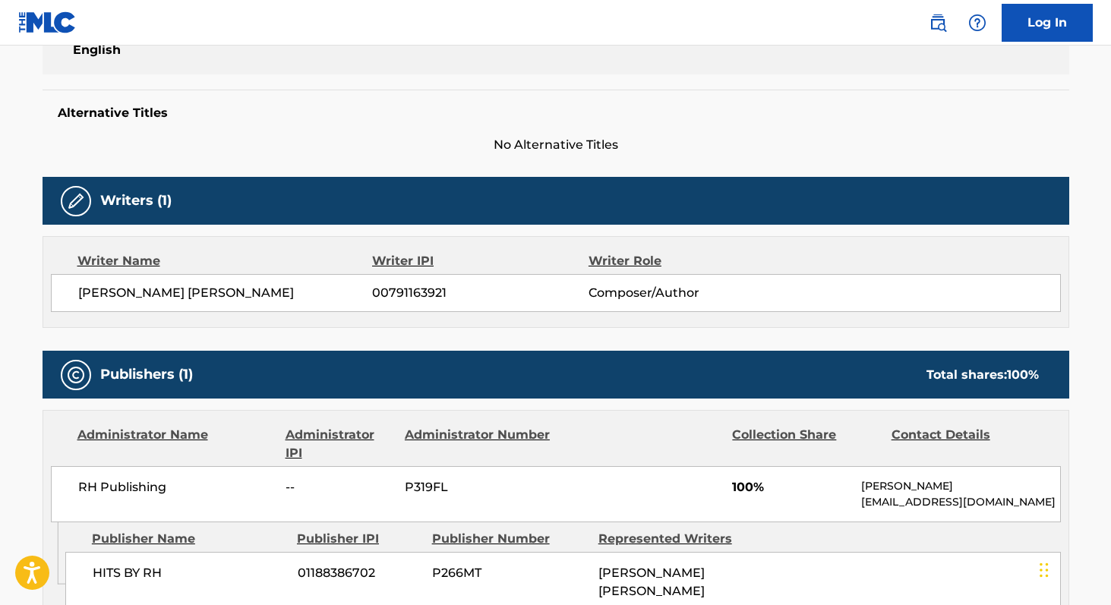
scroll to position [359, 0]
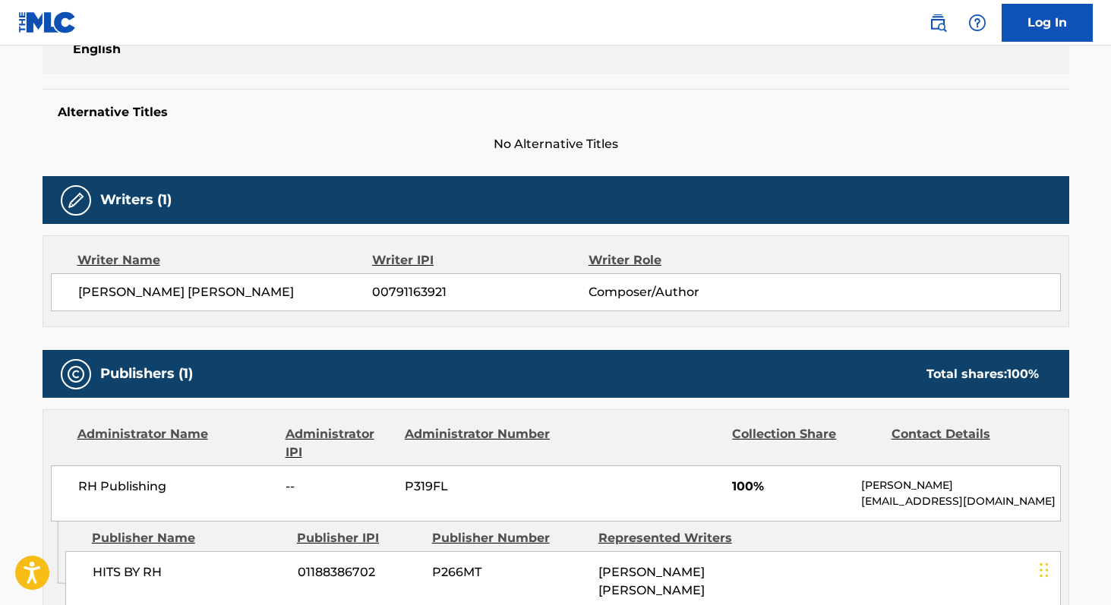
click at [101, 288] on span "[PERSON_NAME] [PERSON_NAME]" at bounding box center [225, 292] width 295 height 18
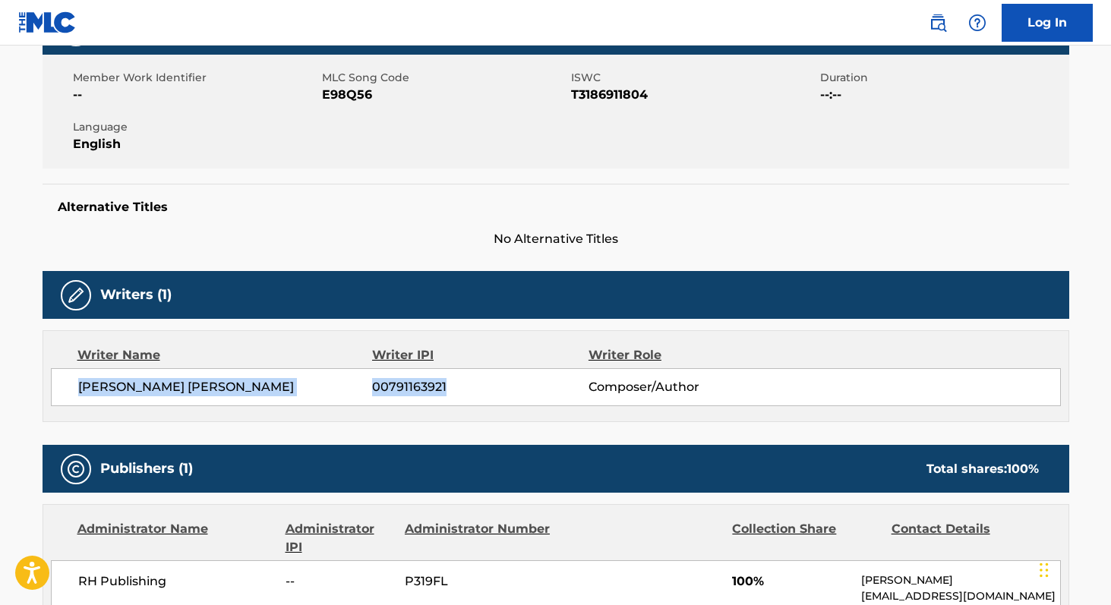
scroll to position [262, 0]
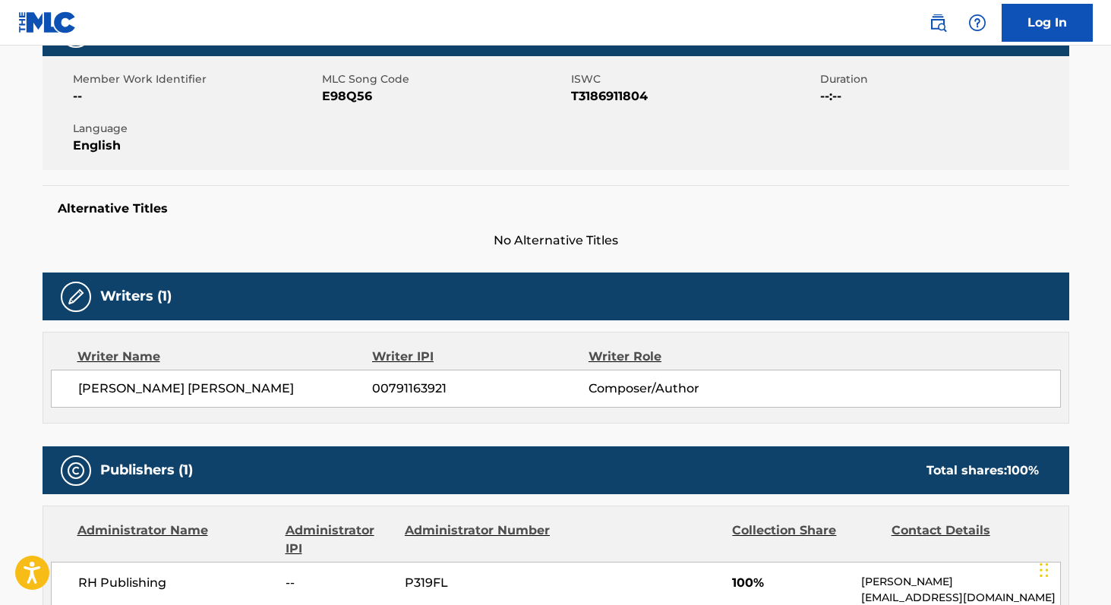
click at [581, 99] on span "T3186911804" at bounding box center [693, 96] width 245 height 18
click at [580, 99] on span "T3186911804" at bounding box center [693, 96] width 245 height 18
click at [334, 92] on span "E98Q56" at bounding box center [444, 96] width 245 height 18
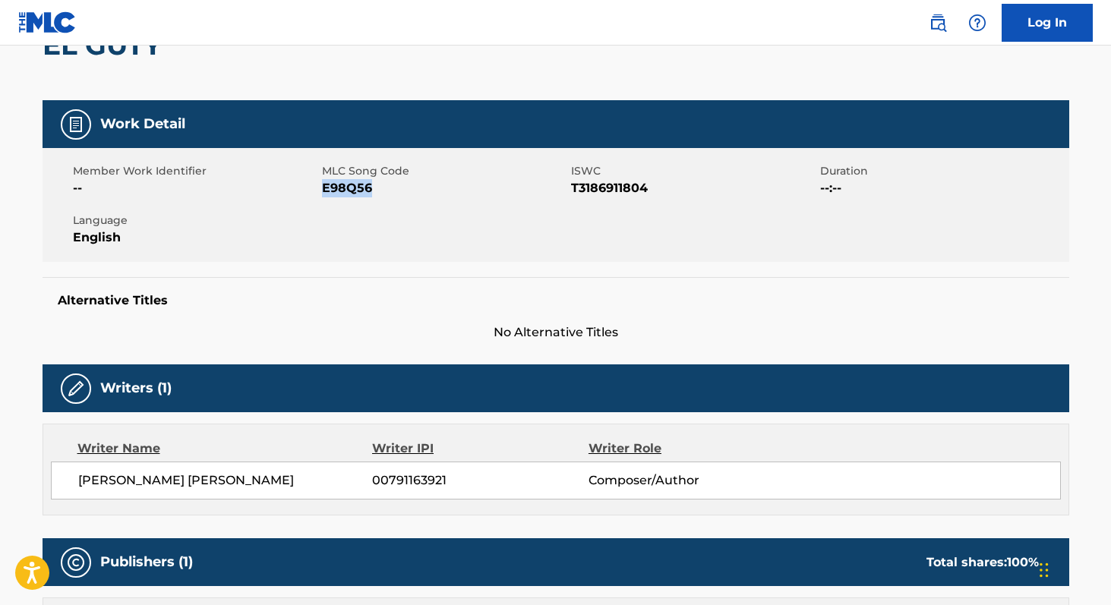
scroll to position [0, 0]
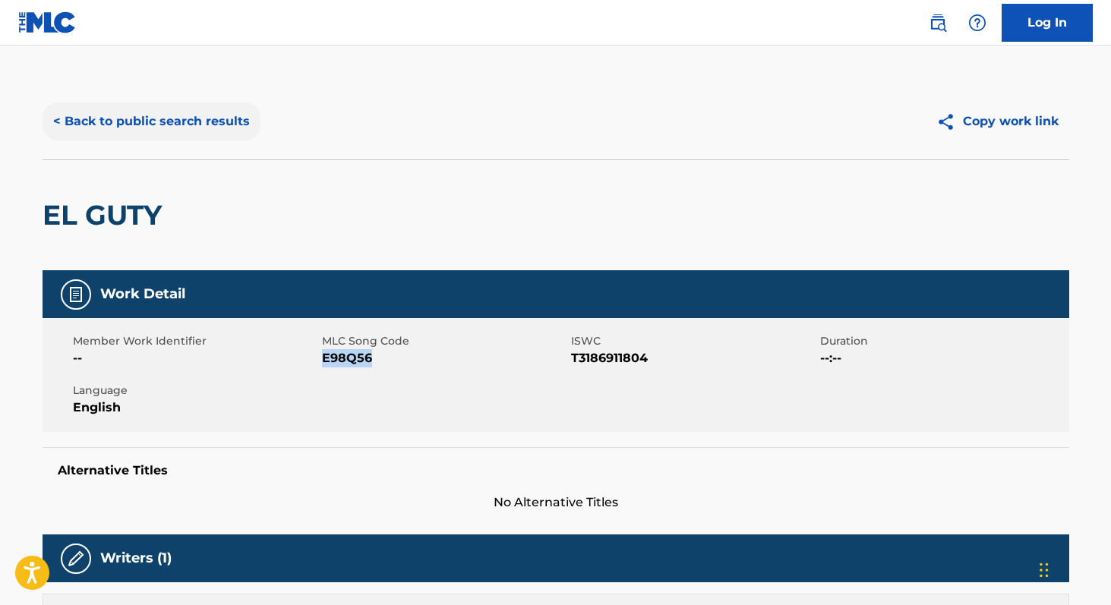
click at [179, 115] on button "< Back to public search results" at bounding box center [152, 122] width 218 height 38
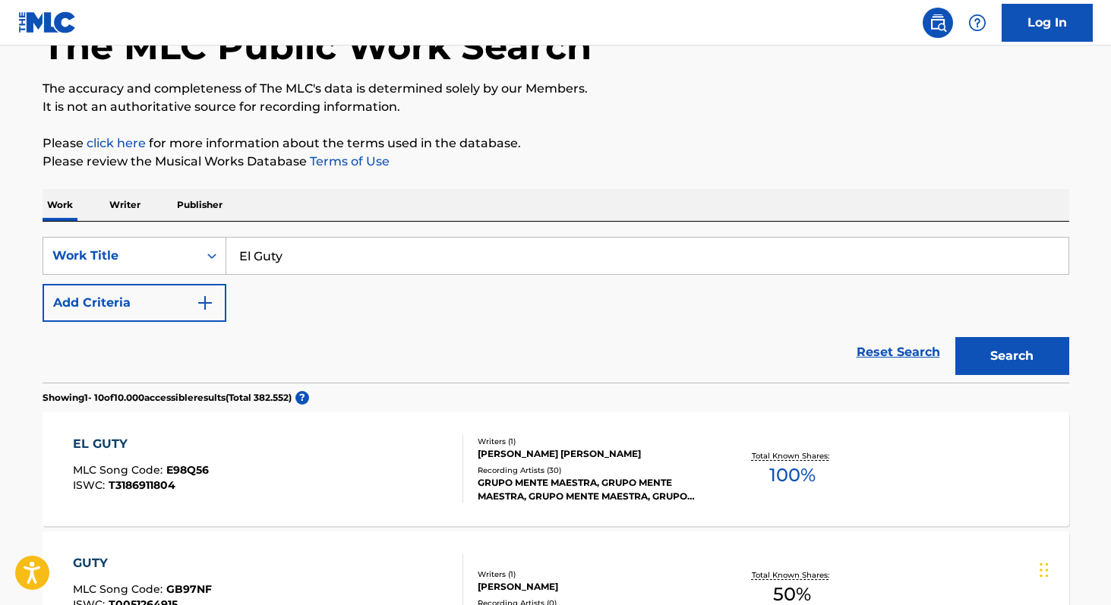
click at [332, 266] on input "El Guty" at bounding box center [647, 256] width 842 height 36
paste input "[PERSON_NAME]"
type input "[PERSON_NAME]"
click at [956, 337] on button "Search" at bounding box center [1013, 356] width 114 height 38
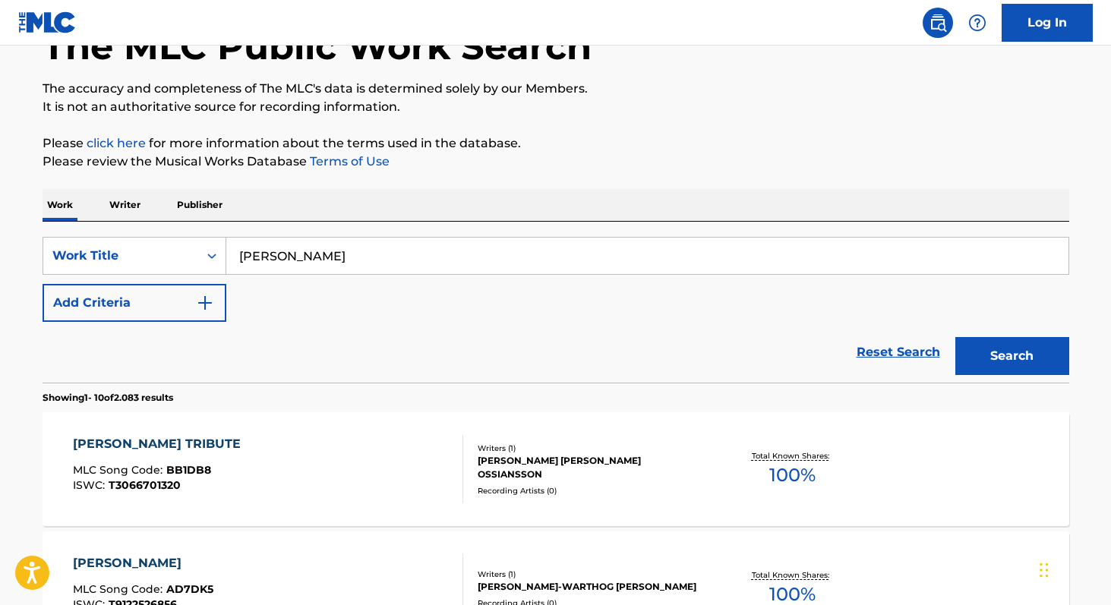
click at [120, 194] on p "Writer" at bounding box center [125, 205] width 40 height 32
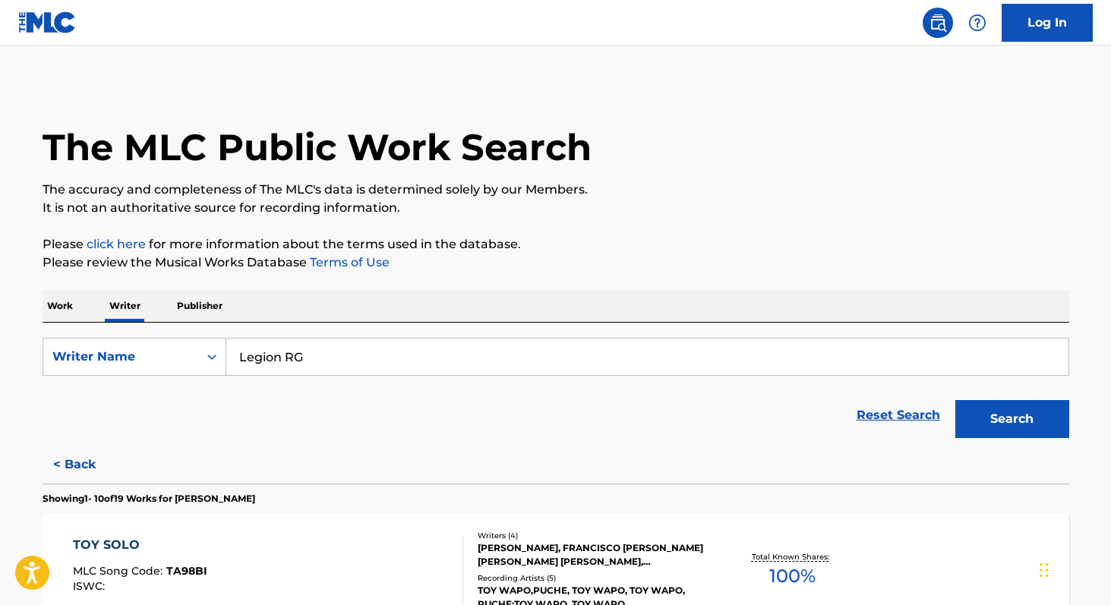
click at [323, 368] on input "Legion RG" at bounding box center [647, 357] width 842 height 36
paste input "[PERSON_NAME]"
type input "[PERSON_NAME]"
click at [956, 400] on button "Search" at bounding box center [1013, 419] width 114 height 38
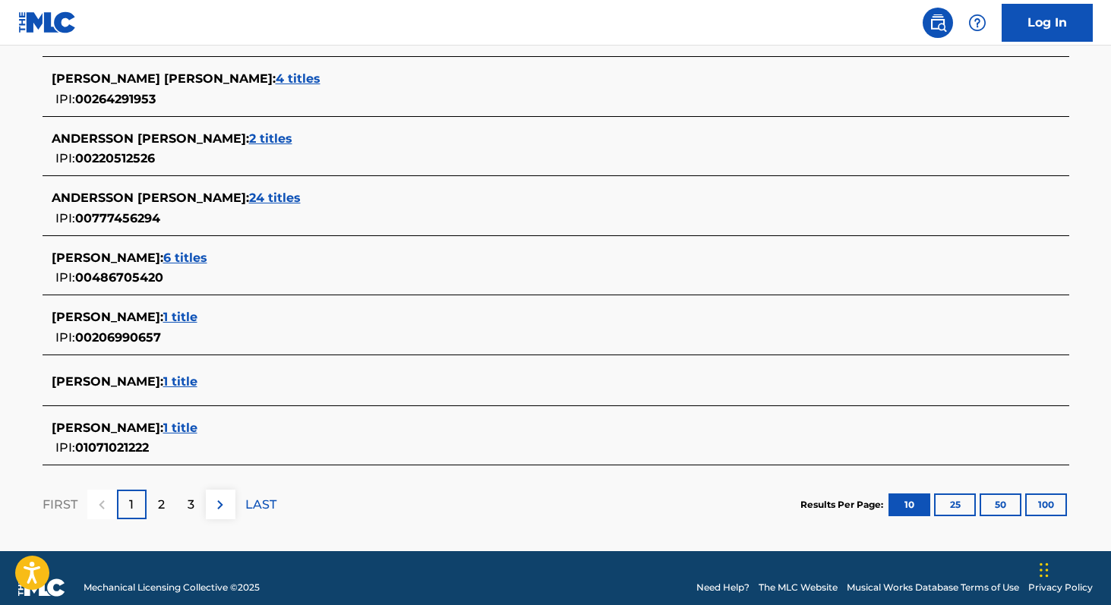
scroll to position [585, 0]
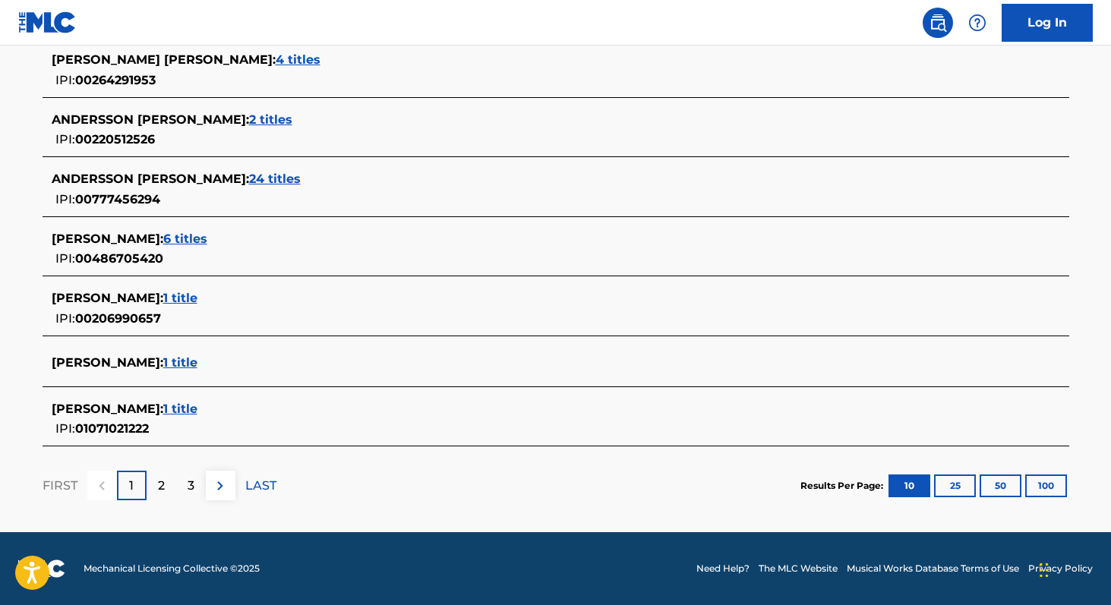
click at [198, 416] on span "1 title" at bounding box center [180, 409] width 34 height 14
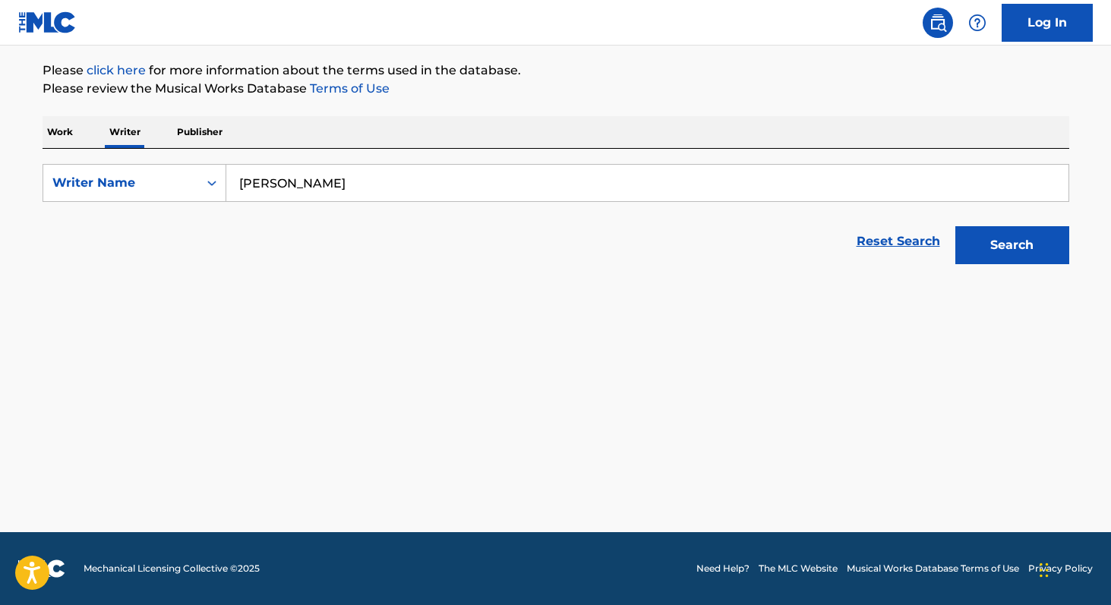
scroll to position [174, 0]
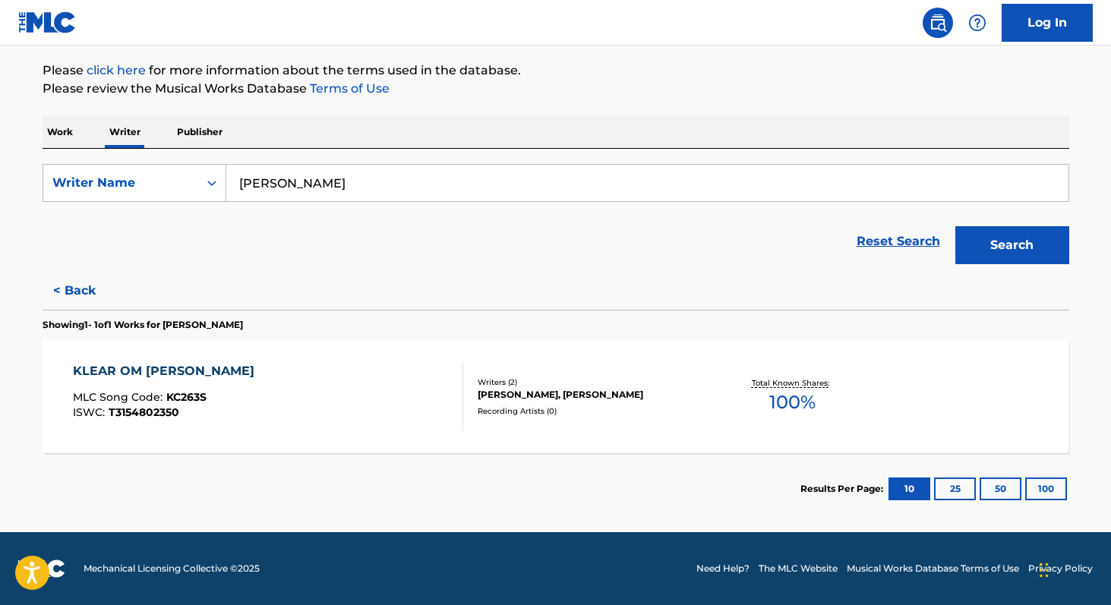
click at [65, 134] on p "Work" at bounding box center [60, 132] width 35 height 32
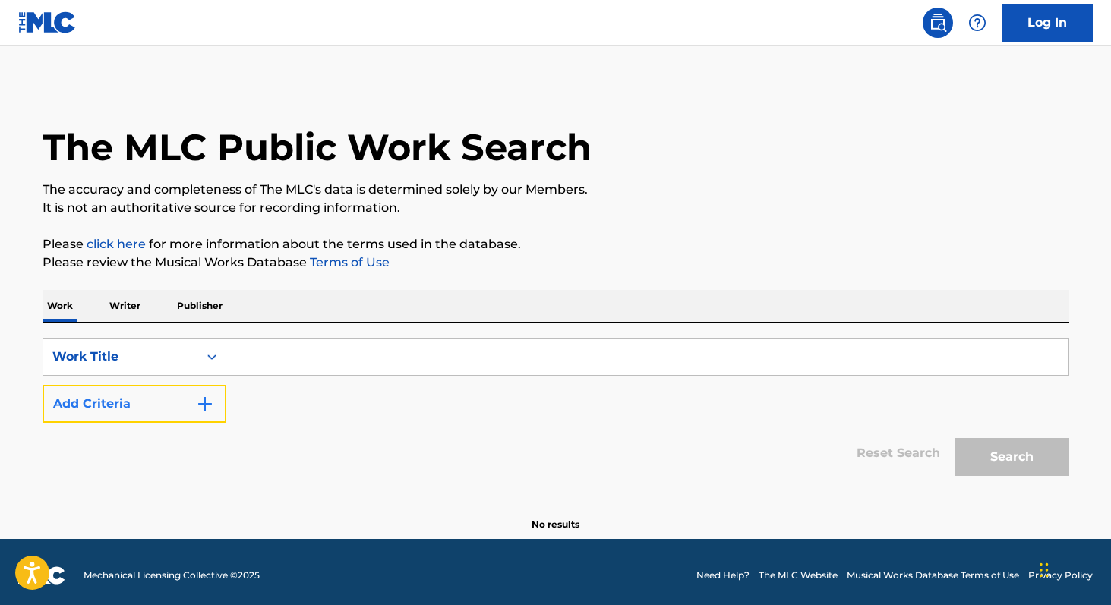
click at [121, 410] on button "Add Criteria" at bounding box center [135, 404] width 184 height 38
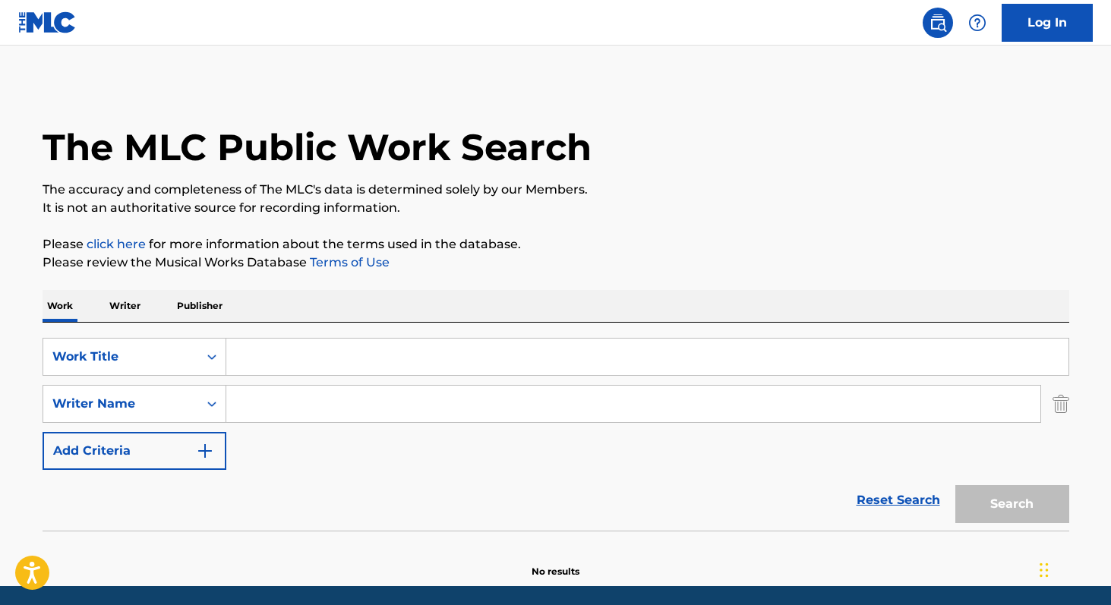
click at [244, 406] on input "Search Form" at bounding box center [633, 404] width 814 height 36
paste input "[PERSON_NAME]"
type input "[PERSON_NAME]"
click at [258, 354] on input "Search Form" at bounding box center [647, 357] width 842 height 36
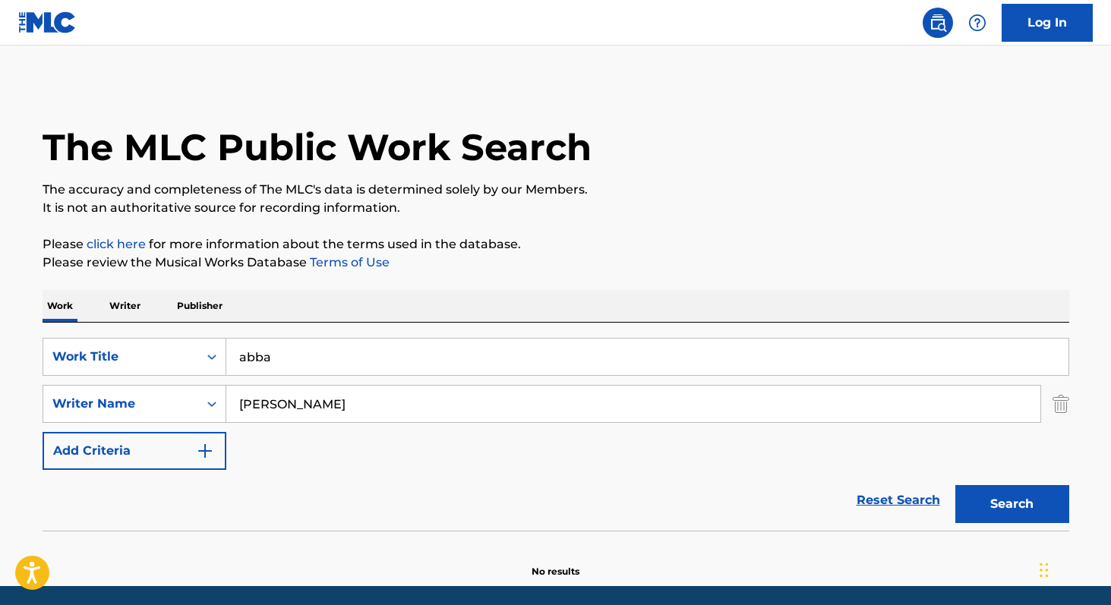
type input "abba"
click at [956, 485] on button "Search" at bounding box center [1013, 504] width 114 height 38
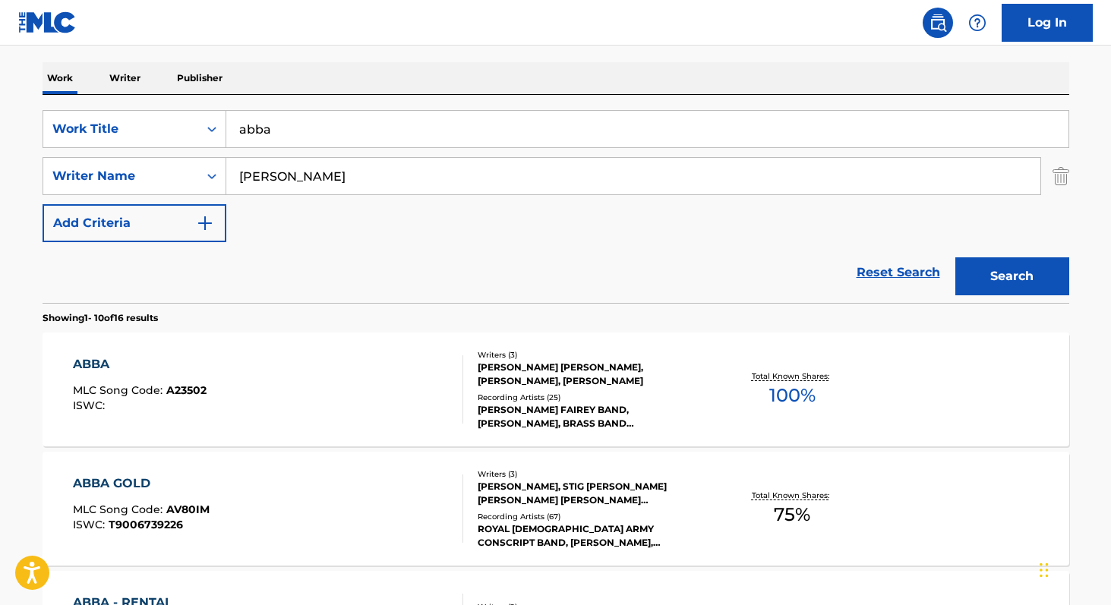
scroll to position [233, 0]
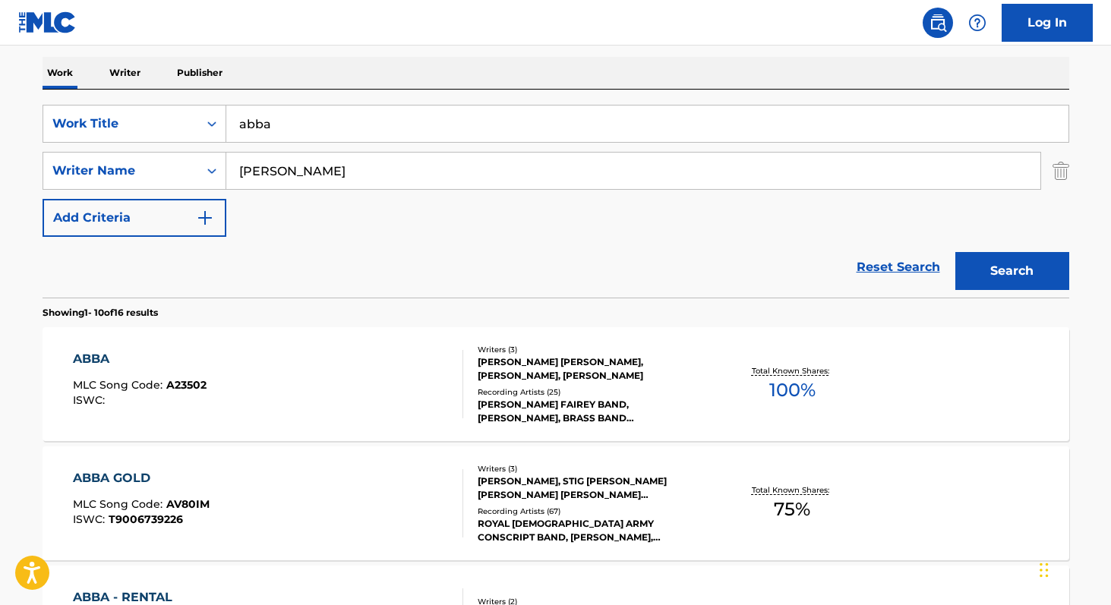
click at [780, 390] on span "100 %" at bounding box center [793, 390] width 46 height 27
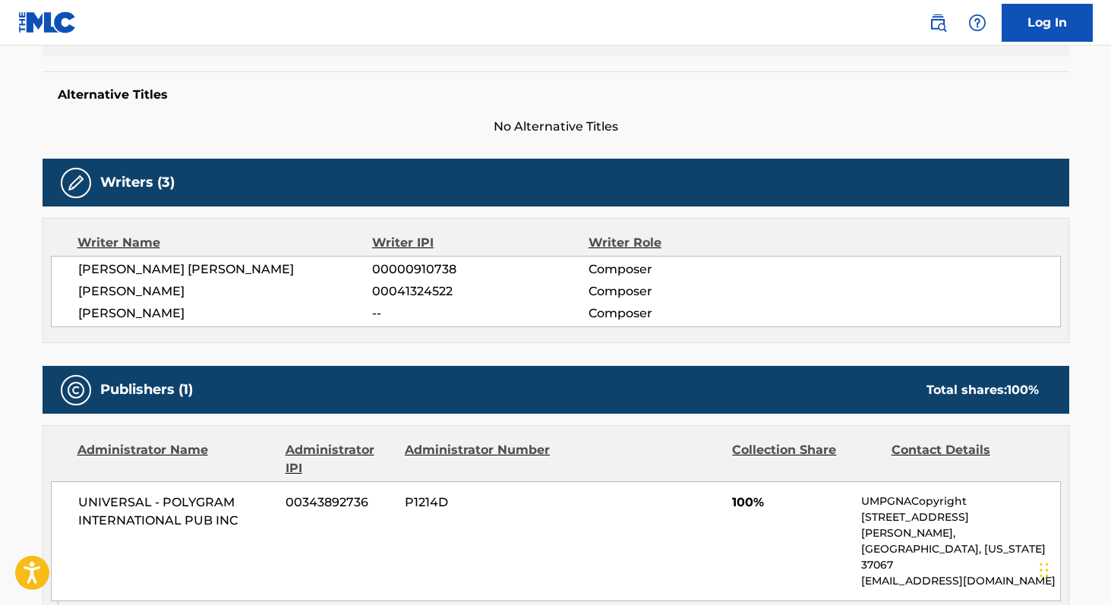
scroll to position [374, 0]
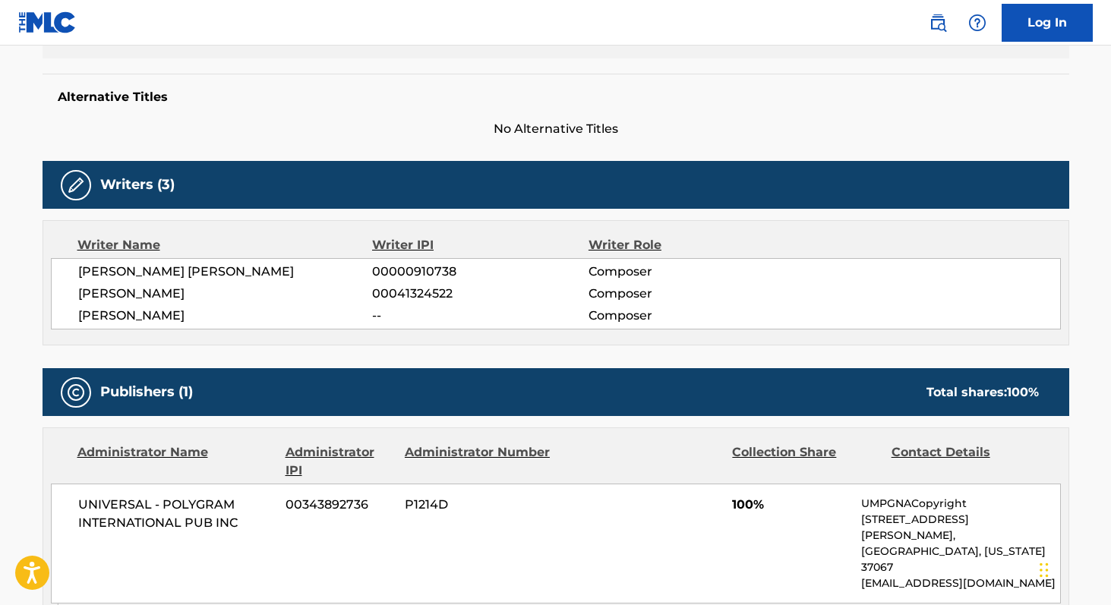
click at [85, 273] on span "[PERSON_NAME] [PERSON_NAME]" at bounding box center [225, 272] width 295 height 18
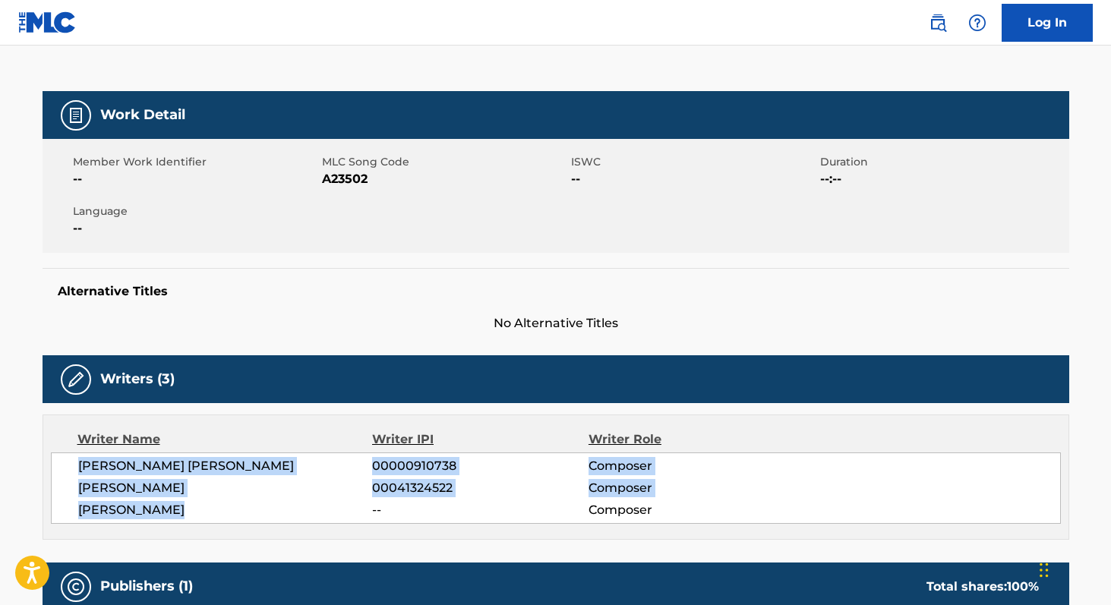
scroll to position [179, 0]
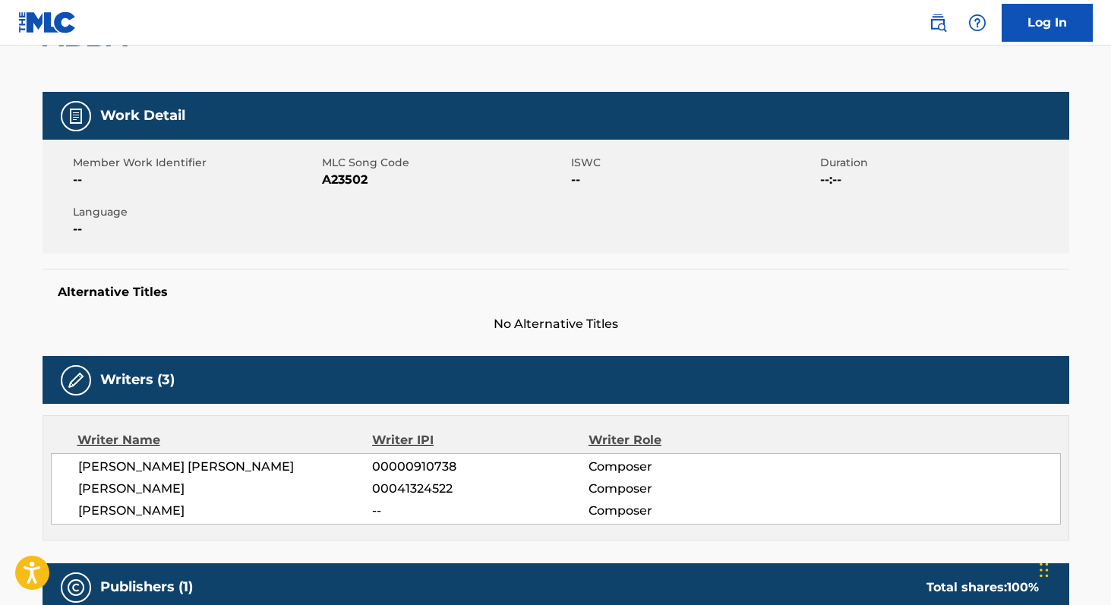
click at [340, 178] on span "A23502" at bounding box center [444, 180] width 245 height 18
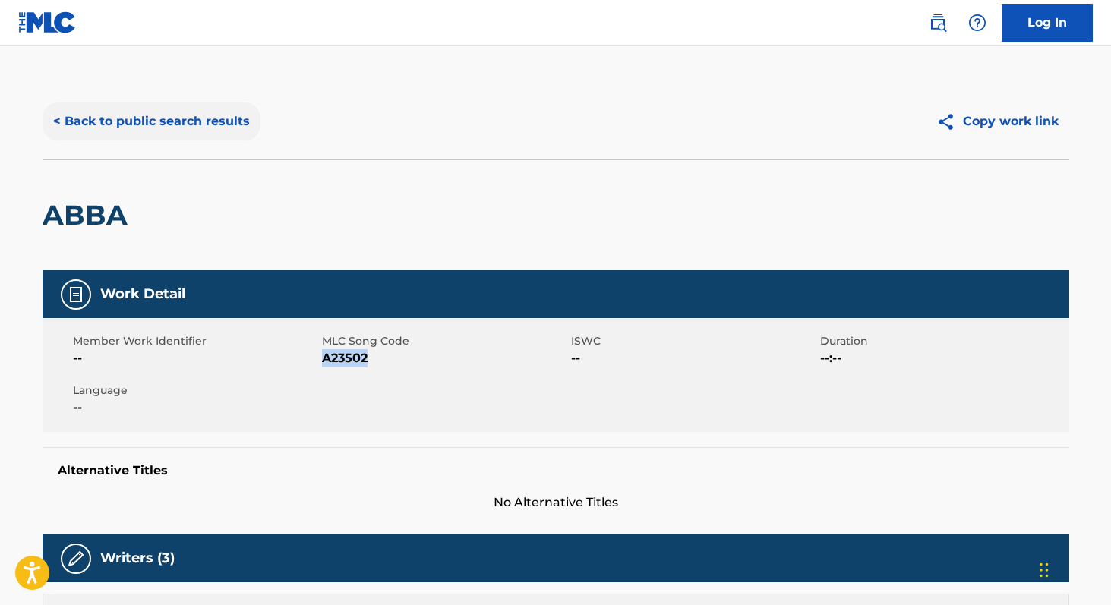
click at [160, 124] on button "< Back to public search results" at bounding box center [152, 122] width 218 height 38
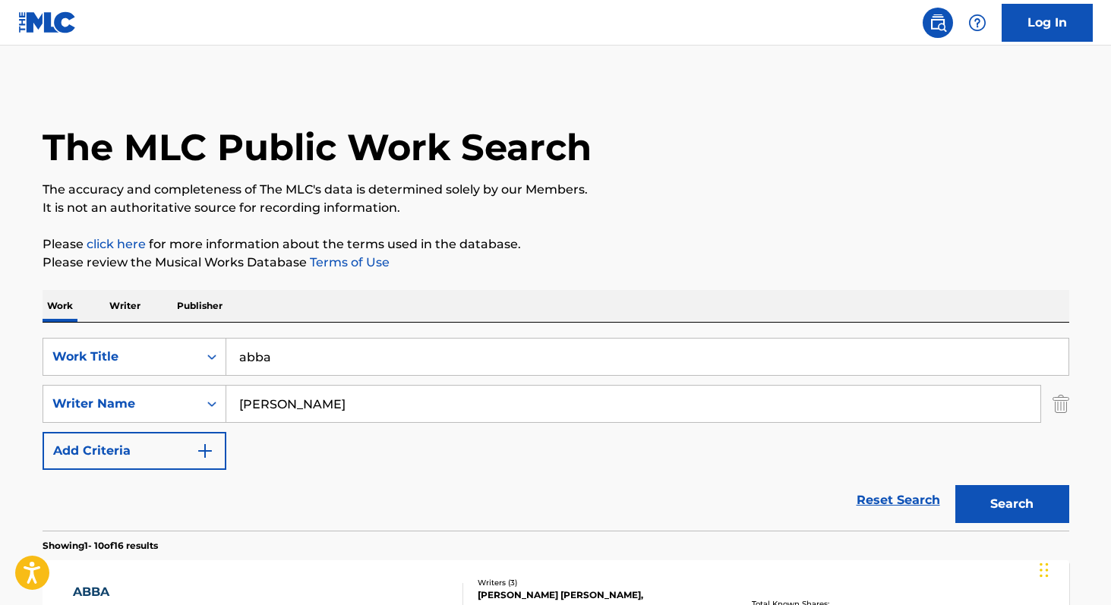
scroll to position [233, 0]
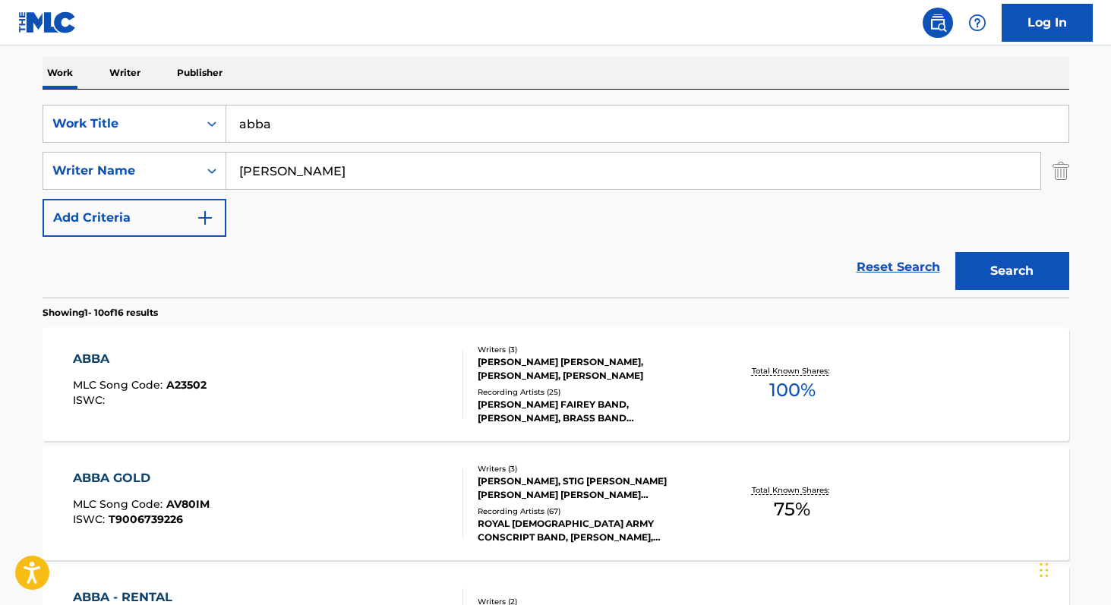
click at [373, 166] on input "[PERSON_NAME]" at bounding box center [633, 171] width 814 height 36
paste input "[PERSON_NAME]"
type input "[PERSON_NAME]"
click at [346, 120] on input "abba" at bounding box center [647, 124] width 842 height 36
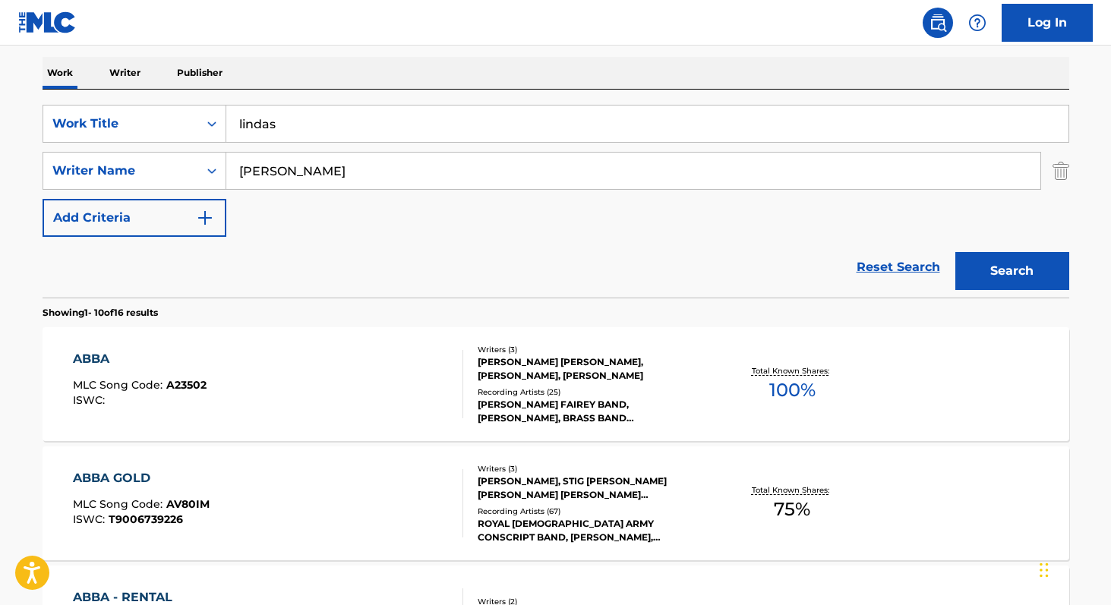
type input "lindas"
click at [956, 252] on button "Search" at bounding box center [1013, 271] width 114 height 38
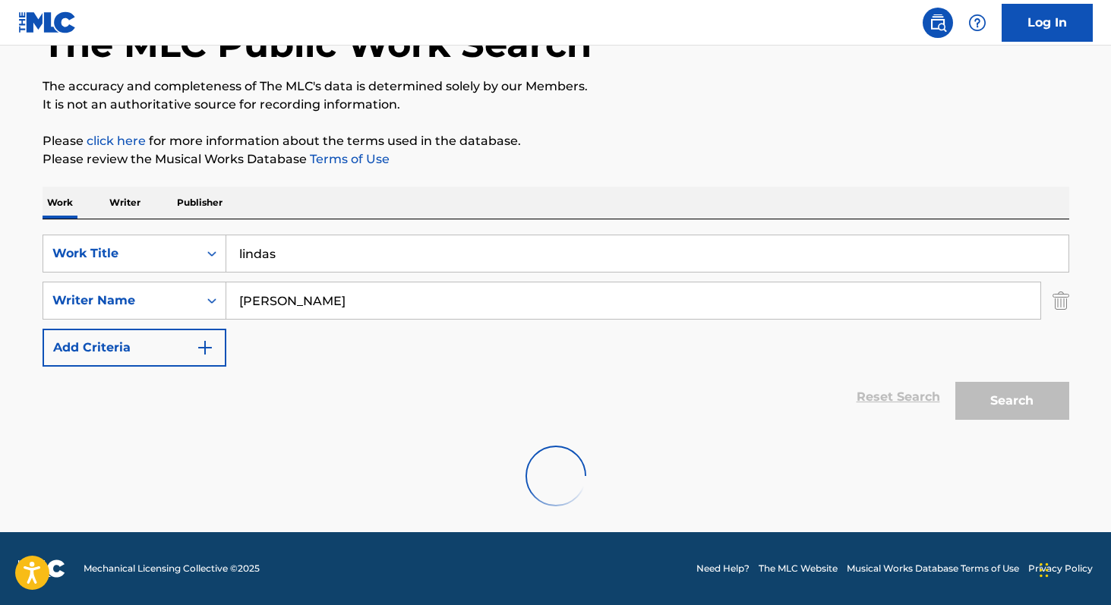
scroll to position [221, 0]
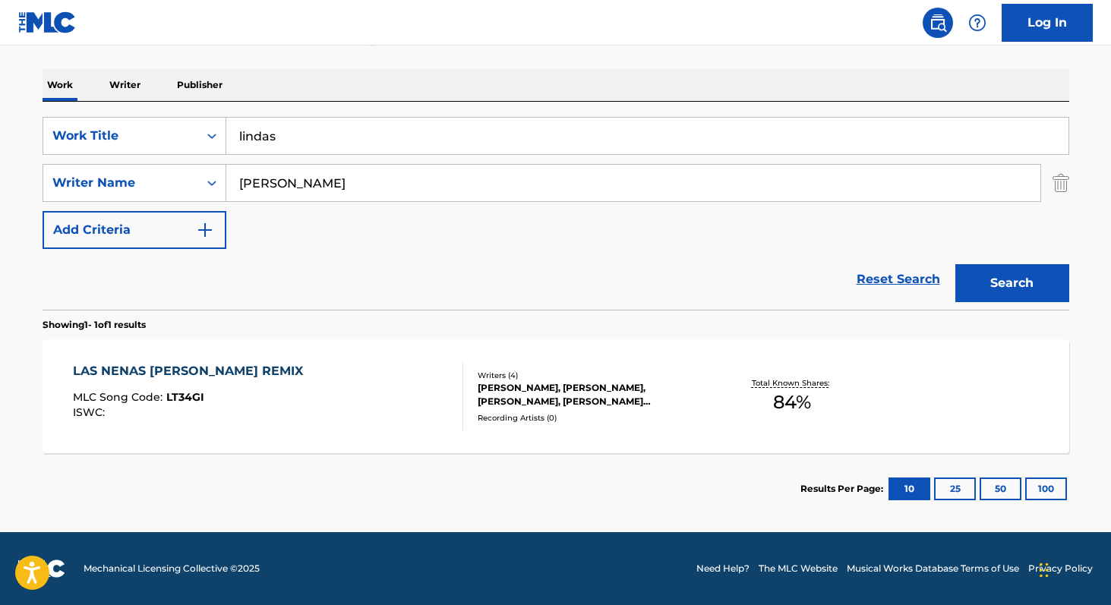
click at [787, 407] on span "84 %" at bounding box center [792, 402] width 38 height 27
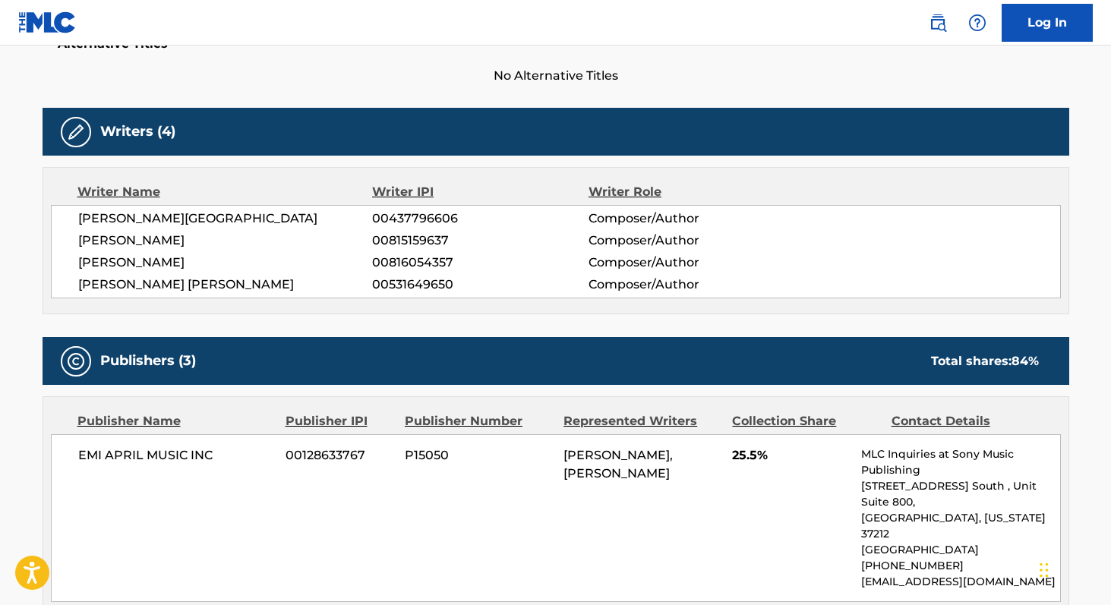
scroll to position [430, 0]
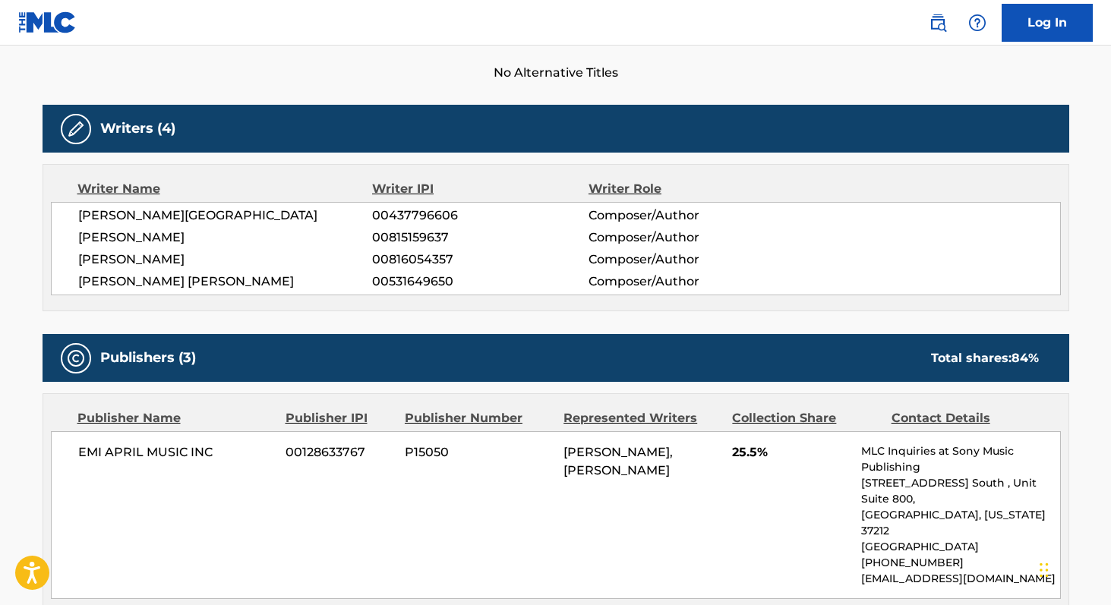
click at [390, 263] on span "00816054357" at bounding box center [480, 260] width 216 height 18
click at [381, 232] on span "00815159637" at bounding box center [480, 238] width 216 height 18
click at [90, 284] on span "[PERSON_NAME] [PERSON_NAME]" at bounding box center [225, 282] width 295 height 18
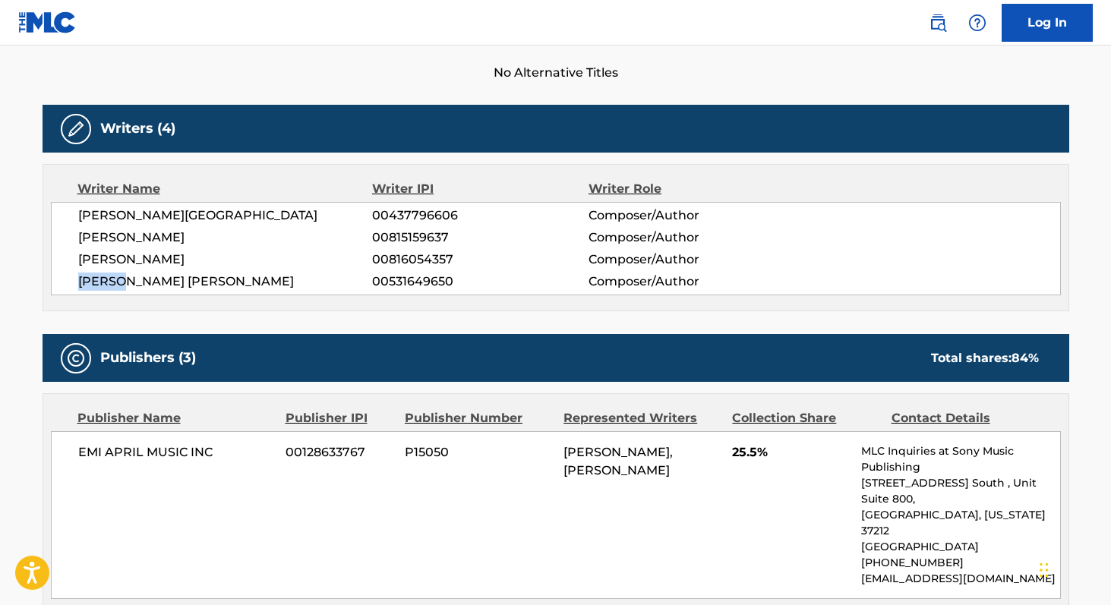
click at [90, 284] on span "[PERSON_NAME] [PERSON_NAME]" at bounding box center [225, 282] width 295 height 18
click at [96, 216] on span "[PERSON_NAME][GEOGRAPHIC_DATA]" at bounding box center [225, 216] width 295 height 18
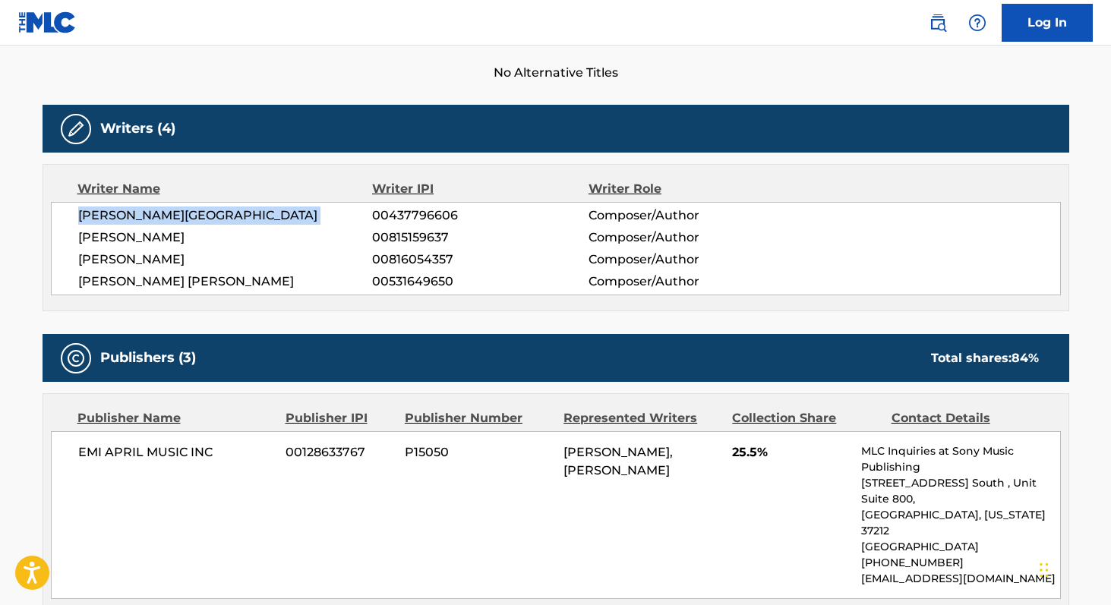
click at [96, 216] on span "[PERSON_NAME][GEOGRAPHIC_DATA]" at bounding box center [225, 216] width 295 height 18
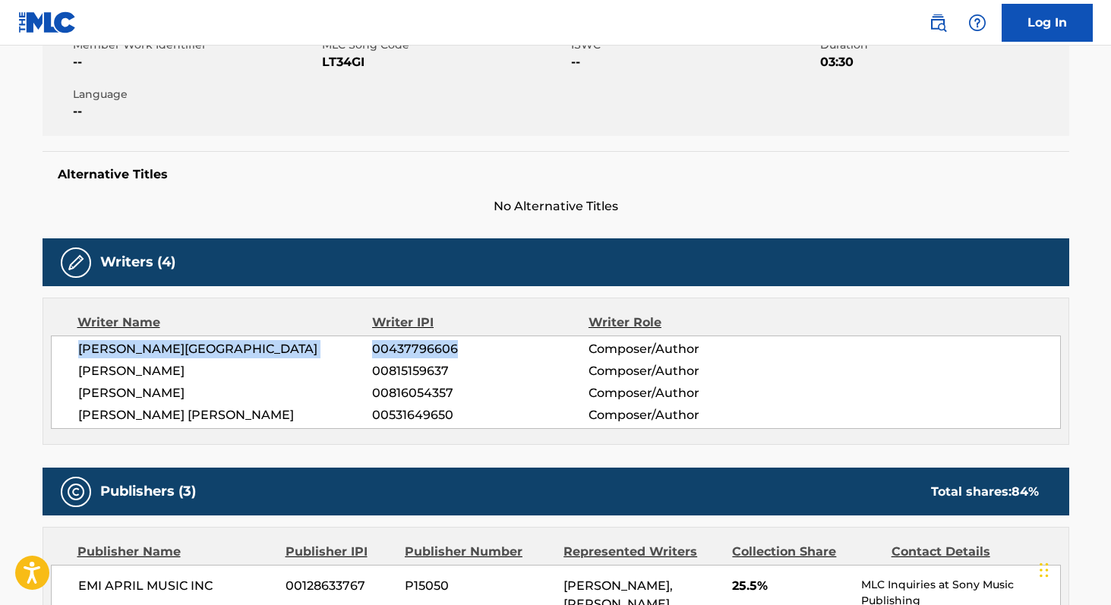
scroll to position [226, 0]
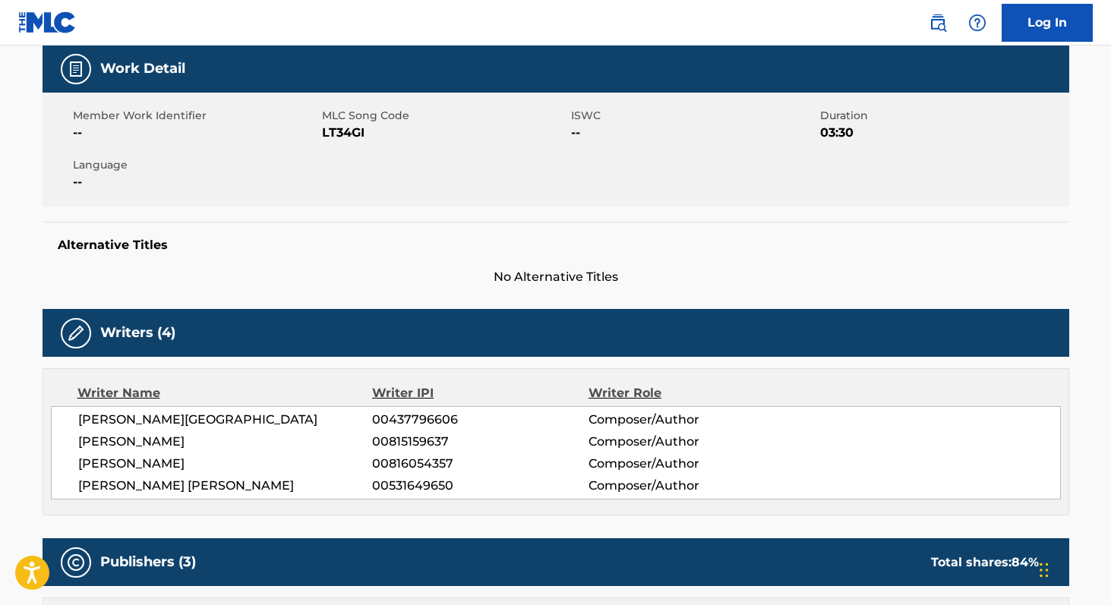
click at [338, 127] on span "LT34GI" at bounding box center [444, 133] width 245 height 18
